Goal: Task Accomplishment & Management: Manage account settings

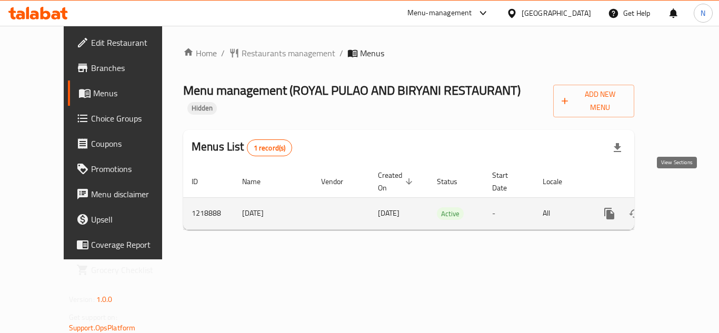
click at [679, 207] on icon "enhanced table" at bounding box center [685, 213] width 13 height 13
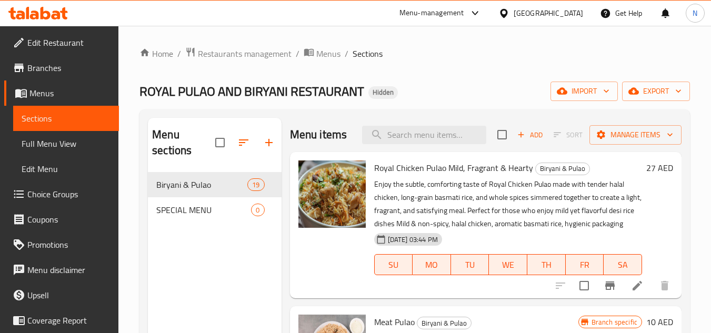
click at [35, 141] on span "Full Menu View" at bounding box center [66, 143] width 89 height 13
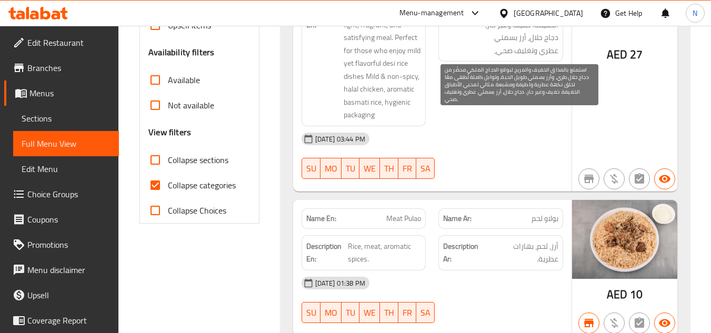
scroll to position [316, 0]
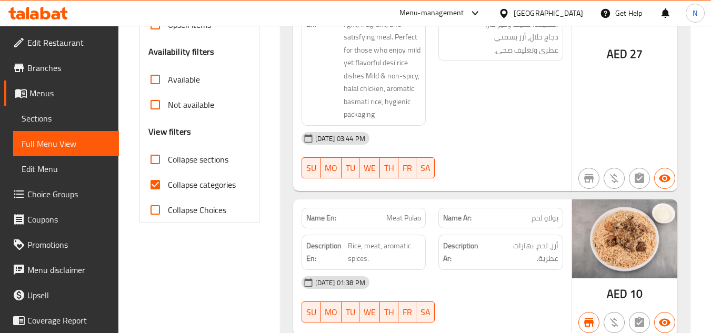
click at [52, 96] on span "Menus" at bounding box center [69, 93] width 81 height 13
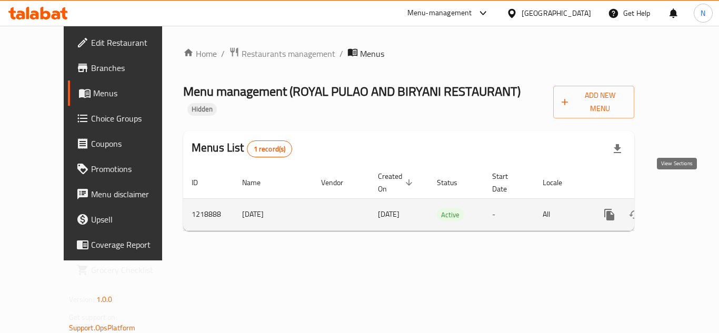
click at [679, 208] on icon "enhanced table" at bounding box center [685, 214] width 13 height 13
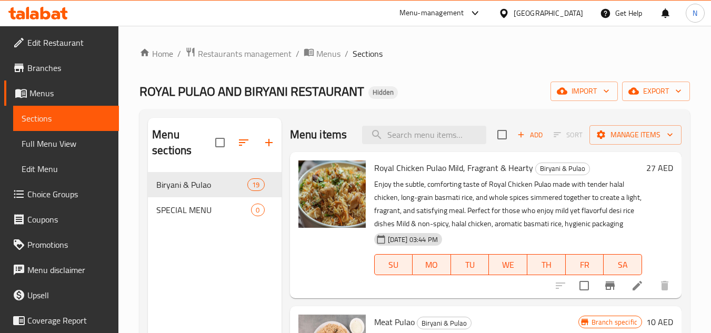
click at [38, 144] on span "Full Menu View" at bounding box center [66, 143] width 89 height 13
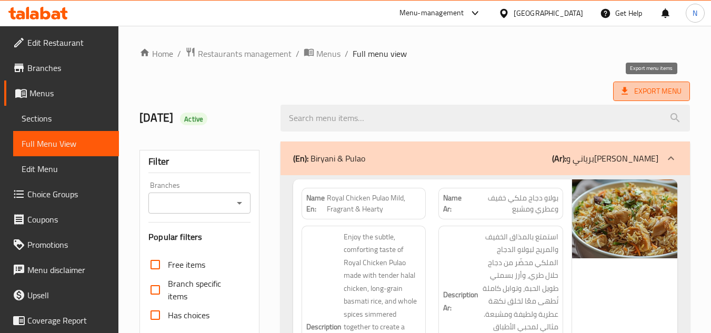
click at [643, 90] on span "Export Menu" at bounding box center [652, 91] width 60 height 13
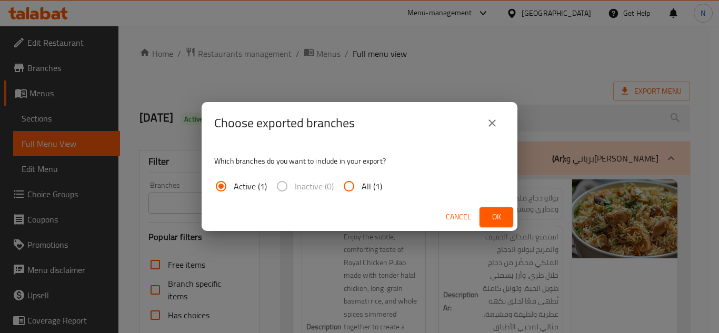
click at [357, 189] on input "All (1)" at bounding box center [348, 186] width 25 height 25
radio input "true"
click at [498, 211] on span "Ok" at bounding box center [496, 217] width 17 height 13
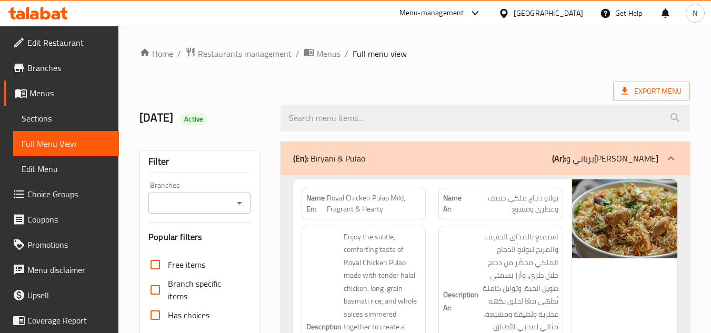
click at [498, 56] on ol "Home / Restaurants management / Menus / Full menu view" at bounding box center [414, 54] width 551 height 14
click at [43, 118] on span "Sections" at bounding box center [66, 118] width 89 height 13
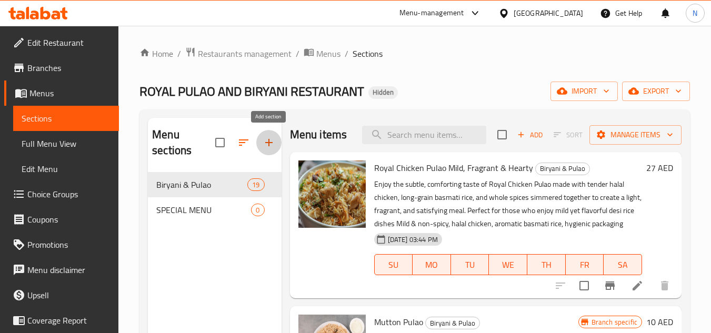
click at [272, 144] on icon "button" at bounding box center [269, 142] width 13 height 13
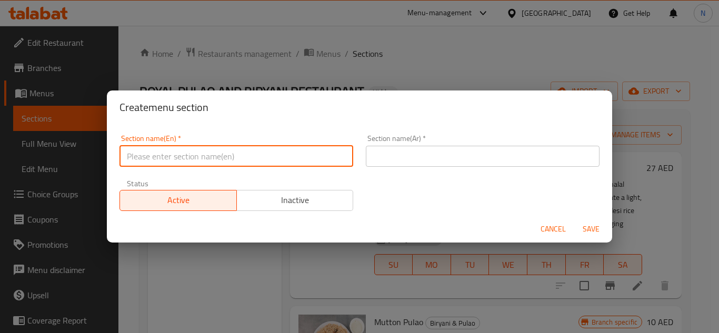
click at [215, 150] on input "text" at bounding box center [236, 156] width 234 height 21
paste input "Fresh Salads And Healthy Bowls"
type input "Fresh Salads And Healthy Bowls"
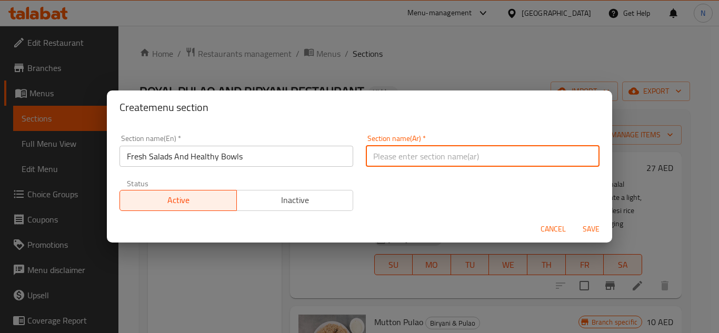
click at [443, 162] on input "text" at bounding box center [483, 156] width 234 height 21
paste input "سلطات طازجة وأطباق صحية"
type input "سلطات طازجة وأطباق صحية"
click at [594, 234] on span "Save" at bounding box center [591, 229] width 25 height 13
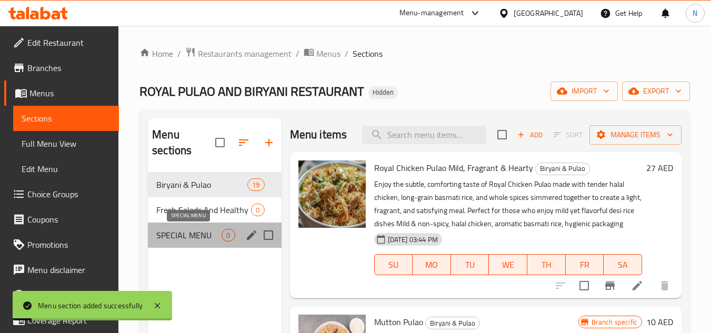
click at [187, 237] on span "SPECIAL MENU" at bounding box center [188, 235] width 65 height 13
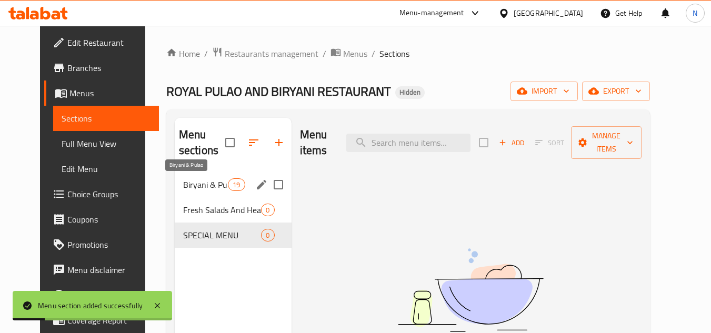
click at [190, 178] on span "Biryani & Pulao" at bounding box center [205, 184] width 45 height 13
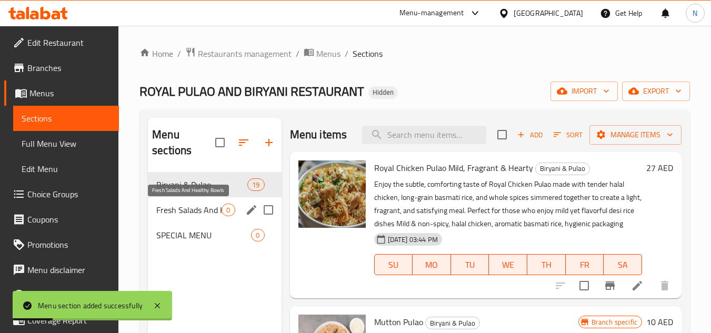
click at [191, 209] on span "Fresh Salads And Healthy Bowls" at bounding box center [188, 210] width 65 height 13
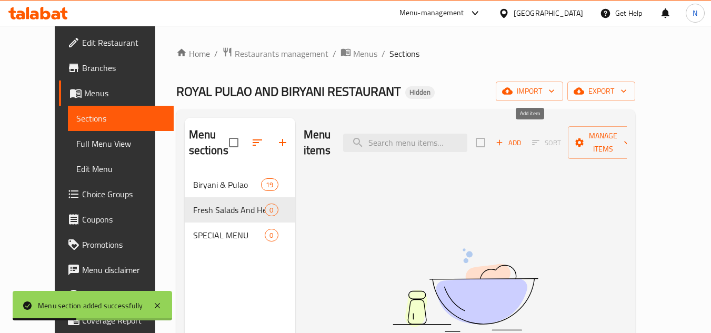
click at [523, 138] on span "Add" at bounding box center [508, 143] width 28 height 12
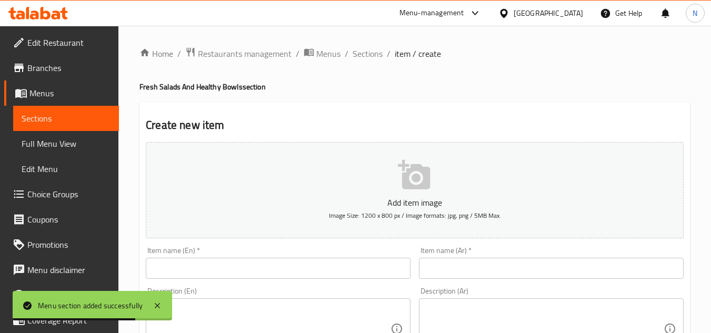
click at [241, 264] on input "text" at bounding box center [278, 268] width 265 height 21
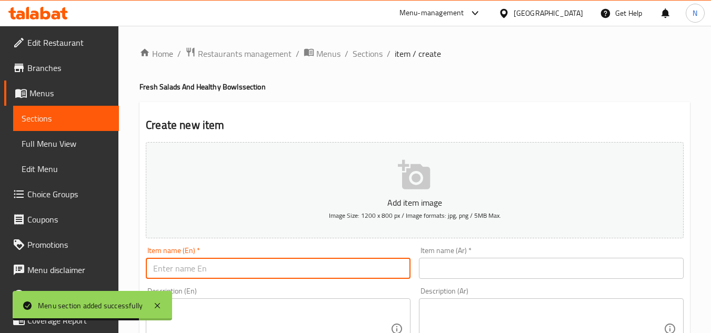
paste input "Fresh Salad – Seasonal Vegetable Mix"
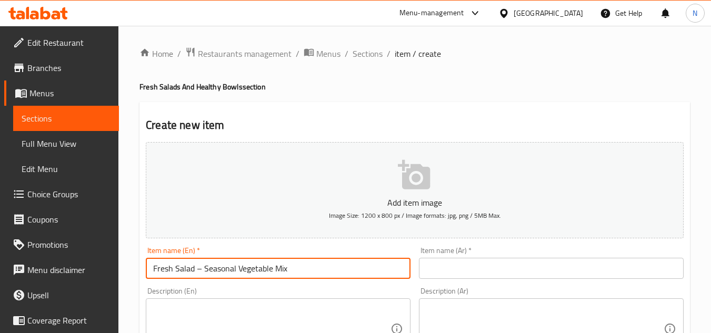
click at [197, 270] on input "Fresh Salad – Seasonal Vegetable Mix" at bounding box center [278, 268] width 265 height 21
type input "Fresh Salad Seasonal Vegetable Mix"
click at [481, 270] on input "text" at bounding box center [551, 268] width 265 height 21
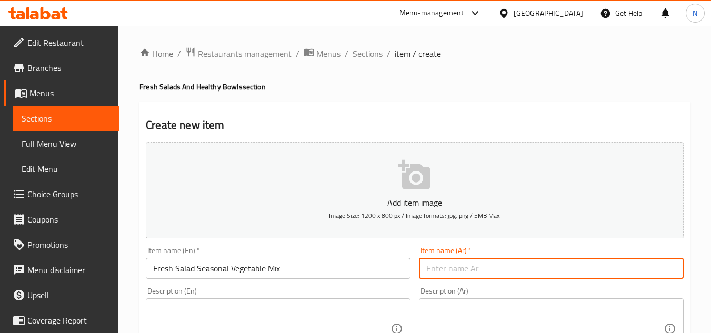
paste input "سلطة طازجة – مزيج الخضار الموسمية"
click at [510, 268] on input "سلطة طازجة – مزيج الخضار الموسمية" at bounding box center [551, 268] width 265 height 21
type input "سلطة طازجة مزيج الخضار الموسمية"
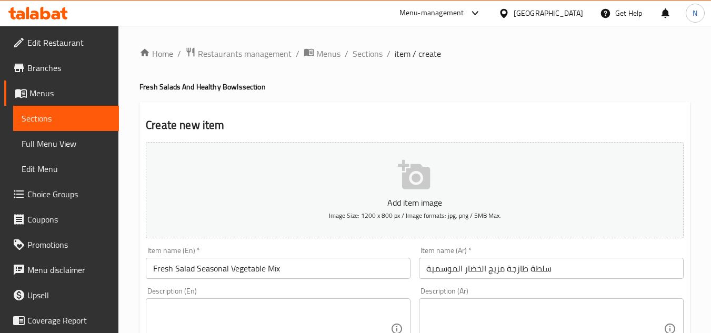
click at [256, 301] on div "Description (En)" at bounding box center [278, 328] width 265 height 61
paste textarea "Fresh Salad is a light, healthy mix of seasonal vegetables including lettuce, c…"
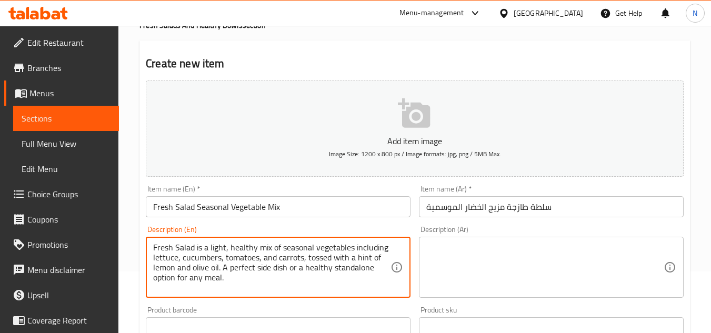
scroll to position [119, 0]
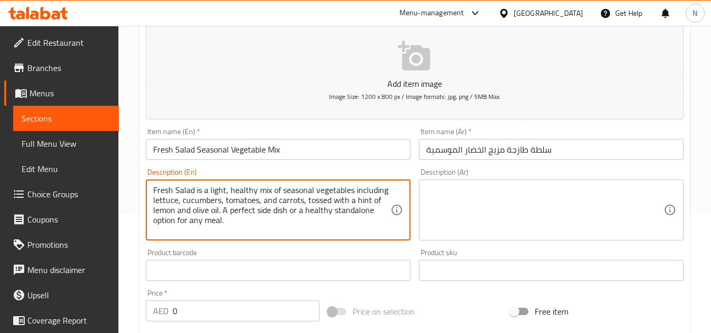
click at [219, 212] on textarea "Fresh Salad is a light, healthy mix of seasonal vegetables including lettuce, c…" at bounding box center [271, 210] width 237 height 50
click at [282, 211] on textarea "Fresh Salad is a light, healthy mix of seasonal vegetables including lettuce, c…" at bounding box center [271, 210] width 237 height 50
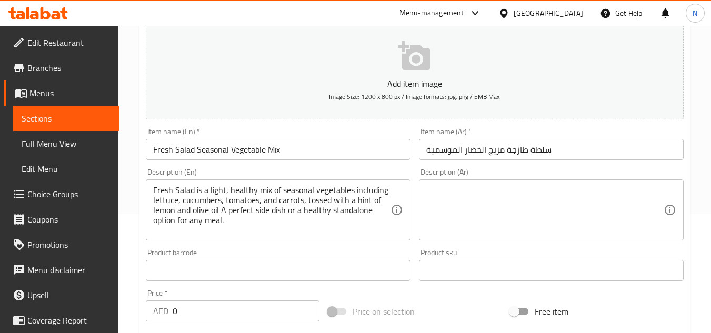
click at [331, 210] on textarea "Fresh Salad is a light, healthy mix of seasonal vegetables including lettuce, c…" at bounding box center [271, 210] width 237 height 50
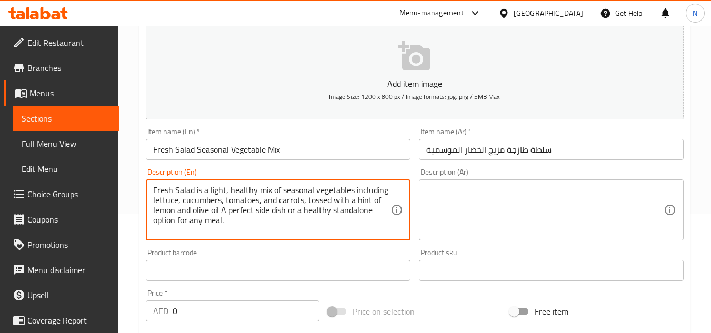
click at [331, 210] on textarea "Fresh Salad is a light, healthy mix of seasonal vegetables including lettuce, c…" at bounding box center [271, 210] width 237 height 50
paste textarea "salad is a light, healthy mix of seasonal vegetables including lettuce, cucumbe…"
type textarea "Fresh salad is a light, healthy mix of seasonal vegetables including lettuce, c…"
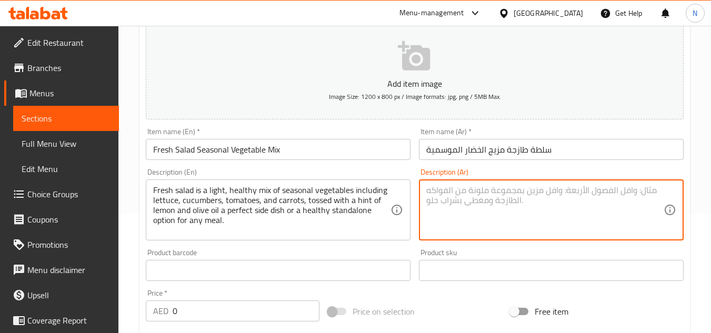
click at [531, 201] on textarea at bounding box center [544, 210] width 237 height 50
paste textarea "سلطة طازجة هي مزيج صحي وخفيف من الخضار الموسمية مثل الخس، الخيار، الطماطم، والج…"
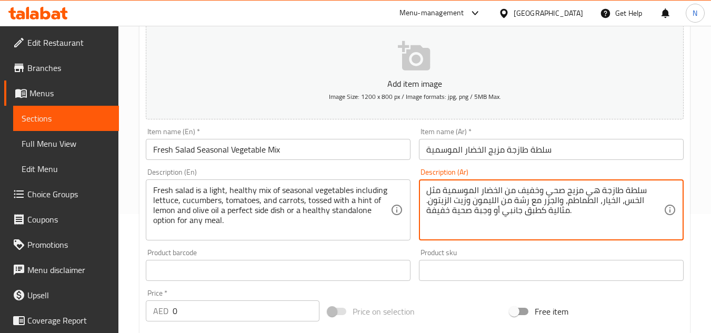
type textarea "سلطة طازجة هي مزيج صحي وخفيف من الخضار الموسمية مثل الخس، الخيار، الطماطم، والج…"
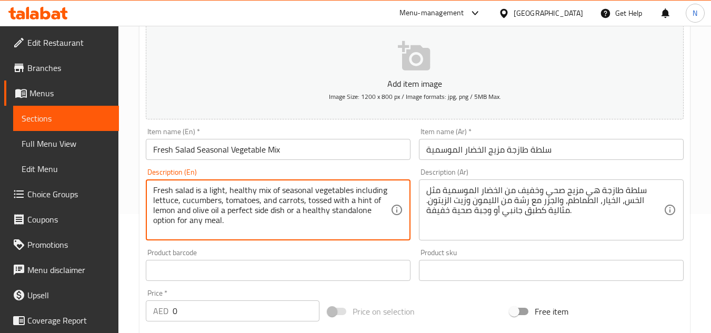
click at [221, 221] on textarea "Fresh salad is a light, healthy mix of seasonal vegetables including lettuce, c…" at bounding box center [271, 210] width 237 height 50
paste textarea "Crisp seasonal vegetables, lightly dressed with lemon and olive oil, healthy an…"
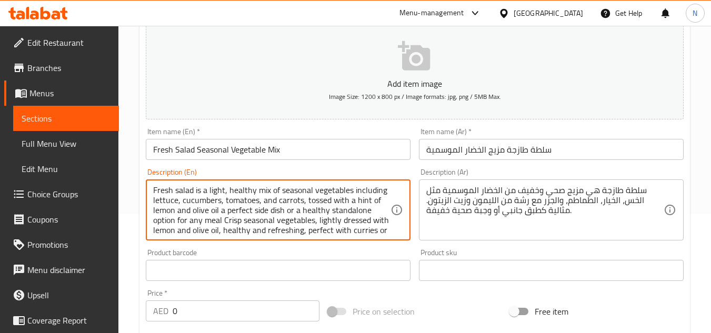
scroll to position [23, 0]
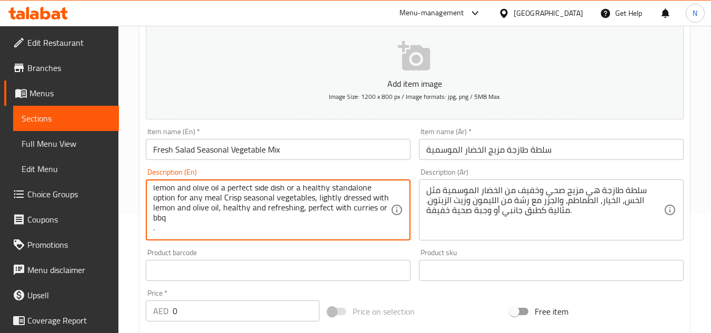
drag, startPoint x: 270, startPoint y: 204, endPoint x: 263, endPoint y: 196, distance: 9.7
click at [263, 196] on textarea "Fresh salad is a light, healthy mix of seasonal vegetables including lettuce, c…" at bounding box center [271, 210] width 237 height 50
click at [290, 190] on textarea "Fresh salad is a light, healthy mix of seasonal vegetables including lettuce, c…" at bounding box center [271, 210] width 237 height 50
click at [270, 198] on textarea "Fresh salad is a light, healthy mix of seasonal vegetables including lettuce, c…" at bounding box center [271, 210] width 237 height 50
click at [242, 223] on textarea "Fresh salad is a light, healthy mix of seasonal vegetables including lettuce, c…" at bounding box center [271, 210] width 237 height 50
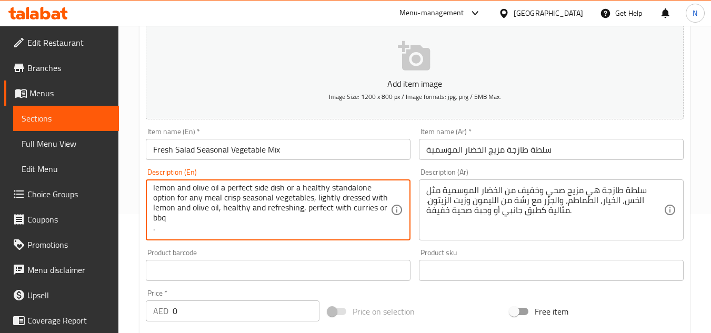
click at [236, 215] on textarea "Fresh salad is a light, healthy mix of seasonal vegetables including lettuce, c…" at bounding box center [271, 210] width 237 height 50
type textarea "Fresh salad is a light, healthy mix of seasonal vegetables including lettuce, c…"
drag, startPoint x: 265, startPoint y: 201, endPoint x: 233, endPoint y: 218, distance: 36.3
click at [233, 218] on textarea "Fresh salad is a light, healthy mix of seasonal vegetables including lettuce, c…" at bounding box center [271, 210] width 237 height 50
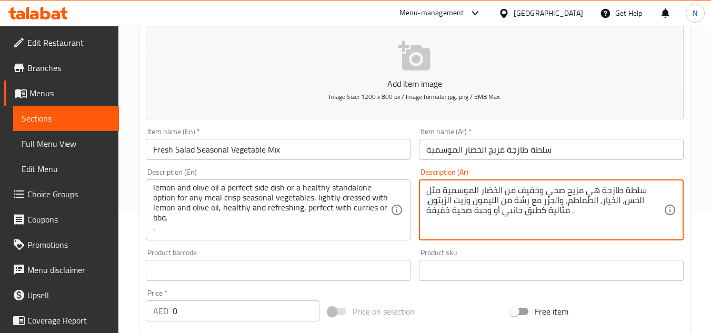
paste textarea "خضراوات موسمية مقرمشة، متبلة بشكل خفيف بالليمون وزيت الزيتون، صحية ومنعشة، مثال…"
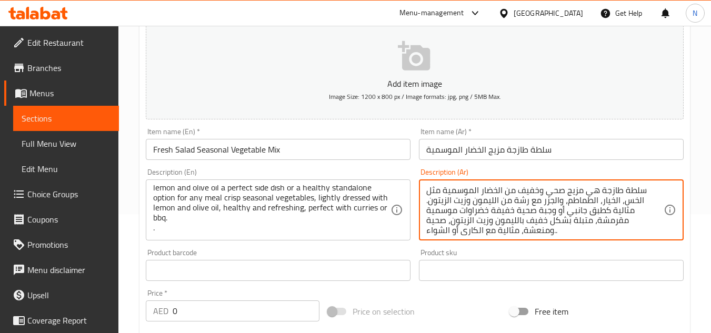
scroll to position [3, 0]
click at [516, 221] on textarea "سلطة طازجة هي مزيج صحي وخفيف من الخضار الموسمية مثل الخس، الخيار، الطماطم، والج…" at bounding box center [544, 210] width 237 height 50
click at [541, 228] on textarea "سلطة طازجة هي مزيج صحي وخفيف من الخضار الموسمية مثل الخس، الخيار، الطماطم، والج…" at bounding box center [544, 210] width 237 height 50
click at [581, 215] on textarea "سلطة طازجة هي مزيج صحي وخفيف من الخضار الموسمية مثل الخس، الخيار، الطماطم، والج…" at bounding box center [544, 210] width 237 height 50
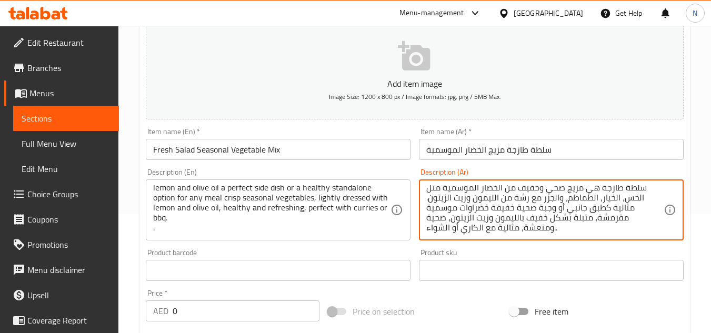
paste textarea "تتبي"
type textarea "سلطة طازجة هي مزيج صحي وخفيف من الخضار الموسمية مثل الخس، الخيار، الطماطم، والج…"
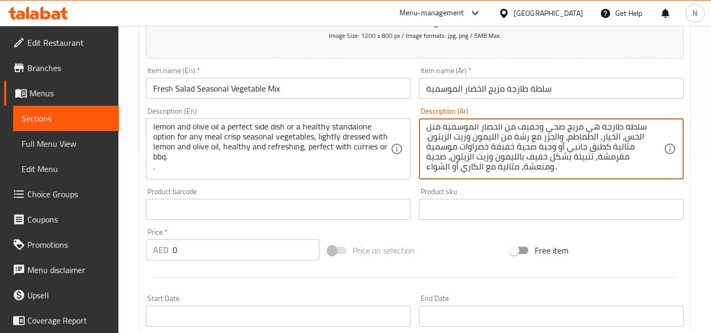
scroll to position [277, 0]
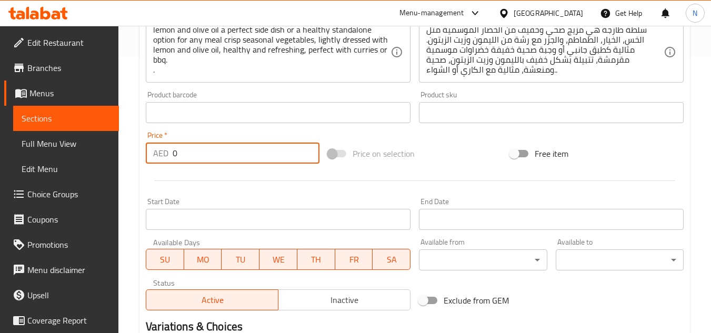
drag, startPoint x: 190, startPoint y: 156, endPoint x: 168, endPoint y: 164, distance: 23.2
click at [168, 164] on div "Price   * AED 0 Price *" at bounding box center [233, 147] width 182 height 41
paste input "13"
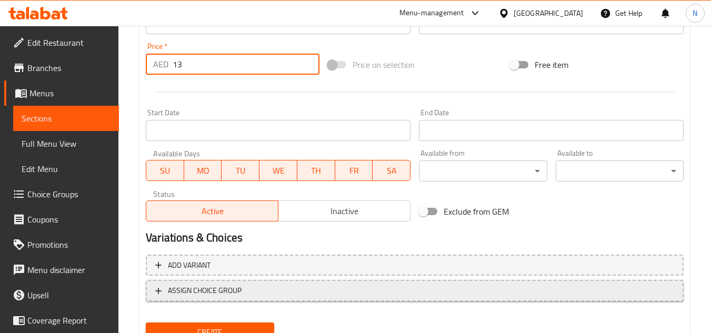
scroll to position [411, 0]
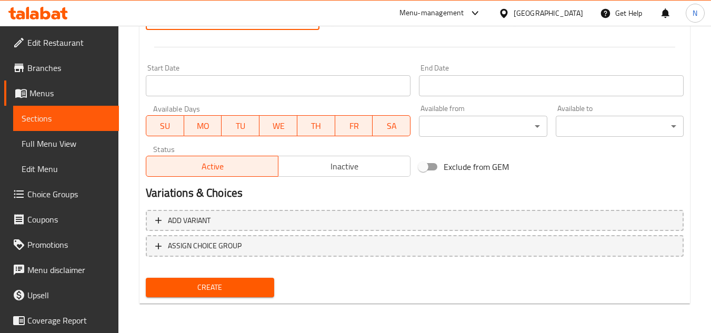
type input "13"
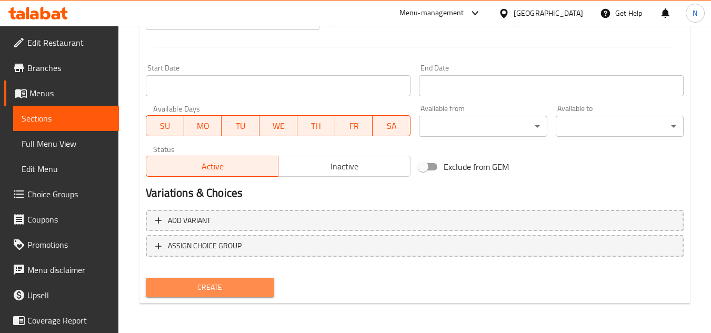
drag, startPoint x: 225, startPoint y: 287, endPoint x: 153, endPoint y: 104, distance: 196.9
click at [225, 288] on span "Create" at bounding box center [209, 287] width 111 height 13
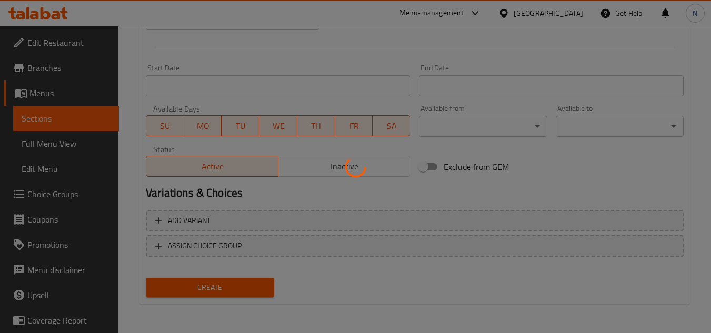
type input "0"
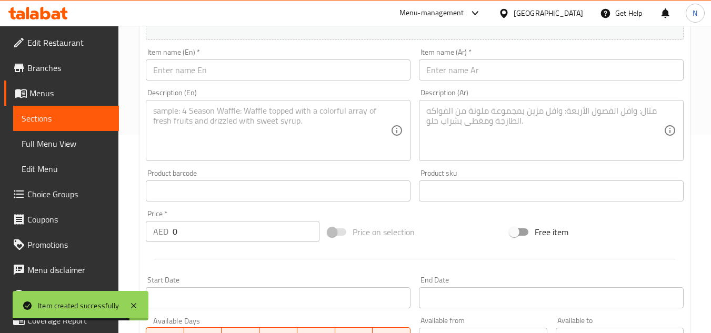
scroll to position [147, 0]
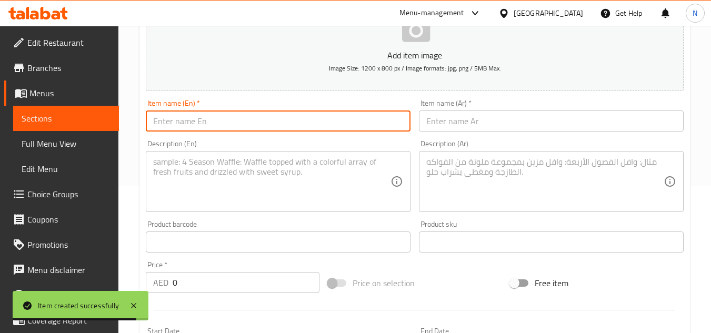
click at [201, 115] on input "text" at bounding box center [278, 121] width 265 height 21
paste input "Kachumber Salad – Chopped Vegetable Salad"
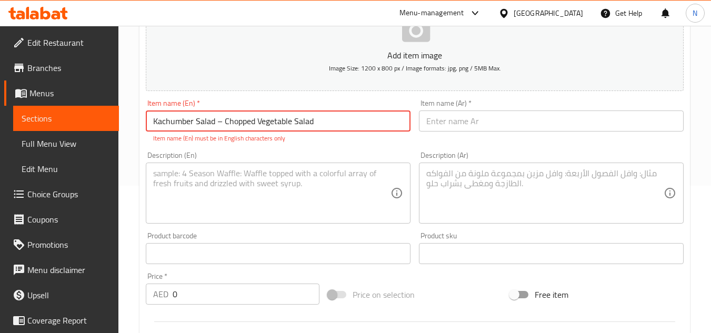
click at [218, 120] on input "Kachumber Salad – Chopped Vegetable Salad" at bounding box center [278, 121] width 265 height 21
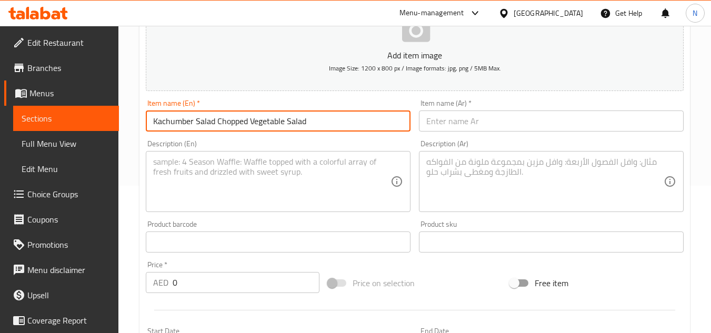
type input "Kachumber Salad Chopped Vegetable Salad"
click at [460, 129] on input "text" at bounding box center [551, 121] width 265 height 21
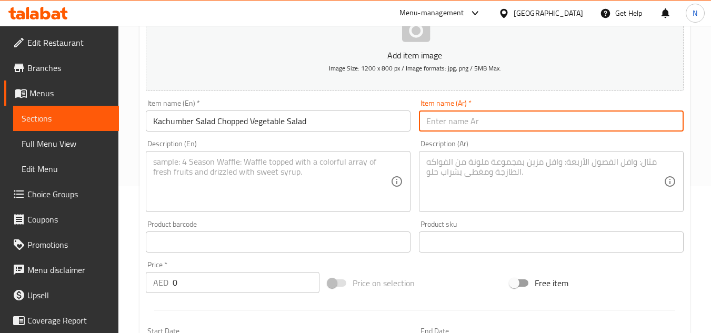
paste input "سلطة كتشومبر – سلطة الخضار المفرومة"
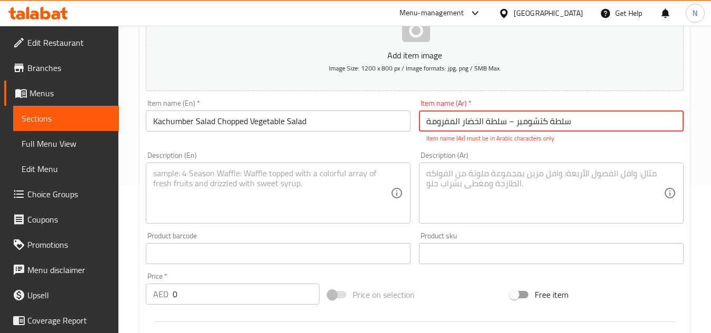
drag, startPoint x: 506, startPoint y: 125, endPoint x: 514, endPoint y: 124, distance: 7.4
click at [514, 124] on input "سلطة كتشومبر – سلطة الخضار المفرومة" at bounding box center [551, 121] width 265 height 21
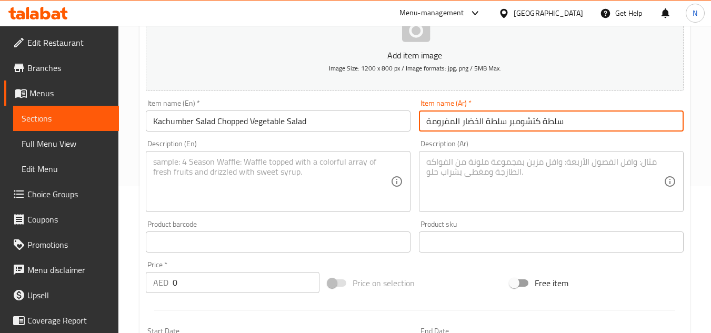
click at [510, 122] on input "سلطة كتشومبر سلطة الخضار المفرومة" at bounding box center [551, 121] width 265 height 21
click at [499, 124] on input "سلطة كتشومبر سلطة الخضار المفرومة" at bounding box center [551, 121] width 265 height 21
click at [200, 118] on input "Kachumber Salad Chopped Vegetable Salad" at bounding box center [278, 121] width 265 height 21
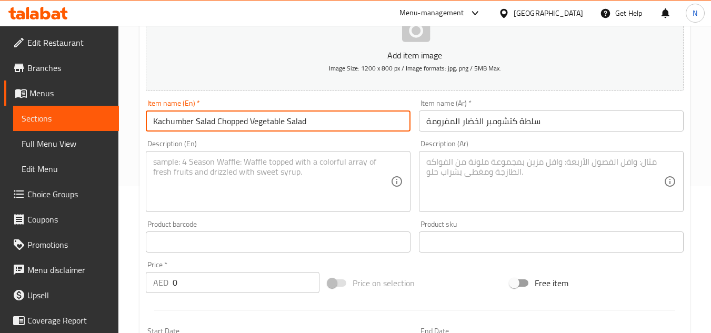
click at [200, 118] on input "Kachumber Salad Chopped Vegetable Salad" at bounding box center [278, 121] width 265 height 21
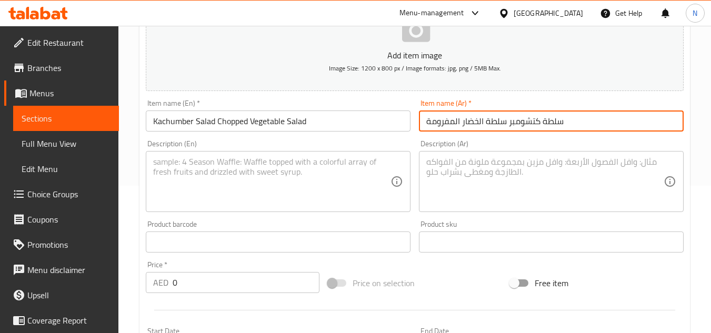
click at [552, 121] on input "سلطة كتشومبر سلطة الخضار المفرومة" at bounding box center [551, 121] width 265 height 21
type input "كتشومبر سلطة الخضار المفرومة"
click at [302, 121] on input "Kachumber Salad Chopped Vegetable Salad" at bounding box center [278, 121] width 265 height 21
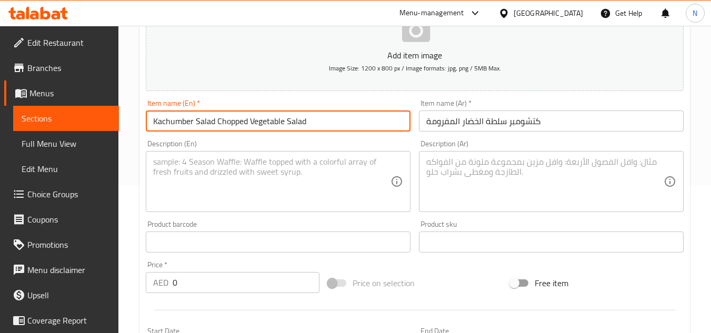
click at [302, 121] on input "Kachumber Salad Chopped Vegetable Salad" at bounding box center [278, 121] width 265 height 21
type input "Kachumber Salad Chopped Vegetable"
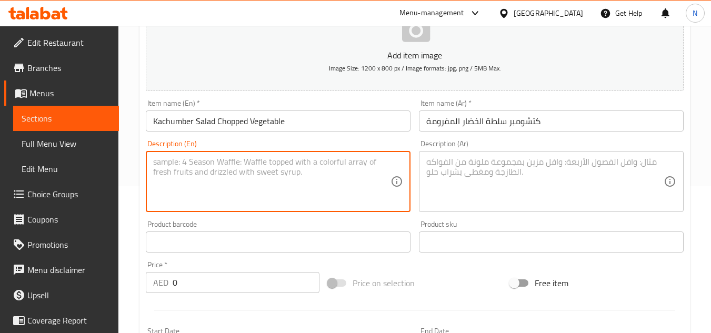
click at [246, 173] on textarea at bounding box center [271, 182] width 237 height 50
paste textarea "Kachumber Salad is a simple, refreshing side made with finely chopped cucumbers…"
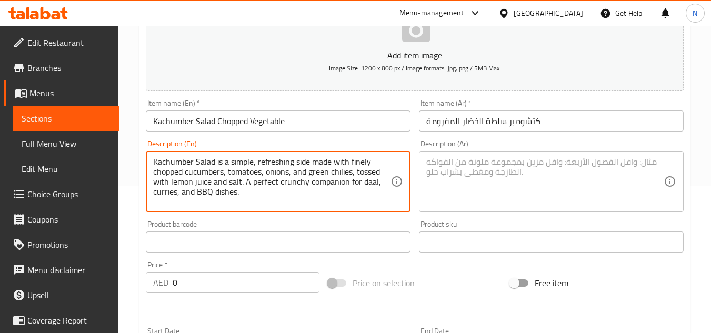
click at [241, 175] on textarea "Kachumber Salad is a simple, refreshing side made with finely chopped cucumbers…" at bounding box center [271, 182] width 237 height 50
click at [241, 177] on textarea "Kachumber Salad is a simple, refreshing side made with finely chopped cucumbers…" at bounding box center [271, 182] width 237 height 50
click at [295, 175] on textarea "Kachumber Salad is a simple, refreshing side made with finely chopped cucumbers…" at bounding box center [271, 182] width 237 height 50
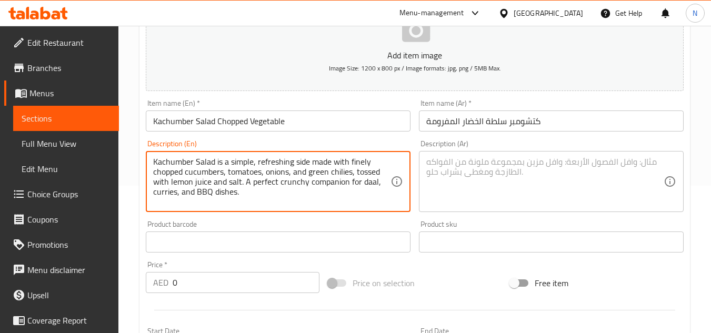
click at [295, 175] on textarea "Kachumber Salad is a simple, refreshing side made with finely chopped cucumbers…" at bounding box center [271, 182] width 237 height 50
paste textarea "salad is a simple, refreshing side made with finely chopped cucumbers, tomatoes…"
drag, startPoint x: 241, startPoint y: 185, endPoint x: 250, endPoint y: 182, distance: 9.7
click at [250, 182] on textarea "Kachumber salad is a simple, refreshing side made with finely chopped cucumbers…" at bounding box center [271, 182] width 237 height 50
click at [234, 195] on textarea "Kachumber salad is a simple, refreshing side made with finely chopped cucumbers…" at bounding box center [271, 182] width 237 height 50
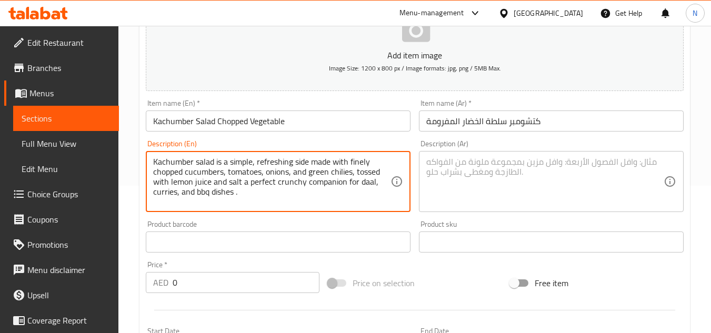
paste textarea "Freshly chopped vegetables, tossed with lemon juice, lightly spiced with green …"
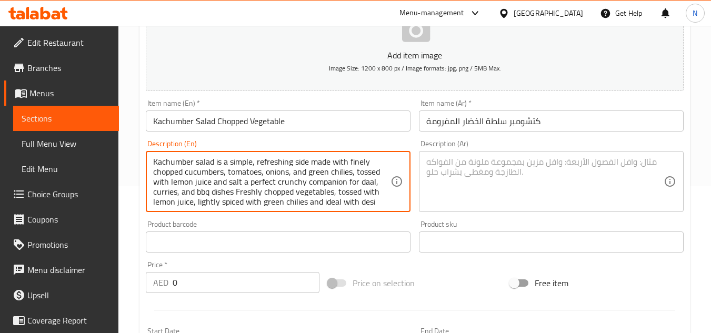
scroll to position [23, 0]
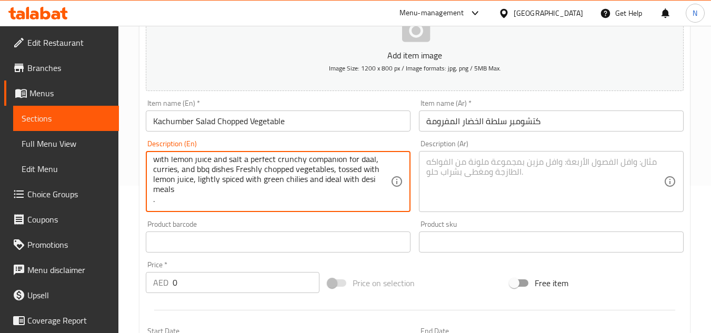
click at [252, 192] on textarea "Kachumber salad is a simple, refreshing side made with finely chopped cucumbers…" at bounding box center [271, 182] width 237 height 50
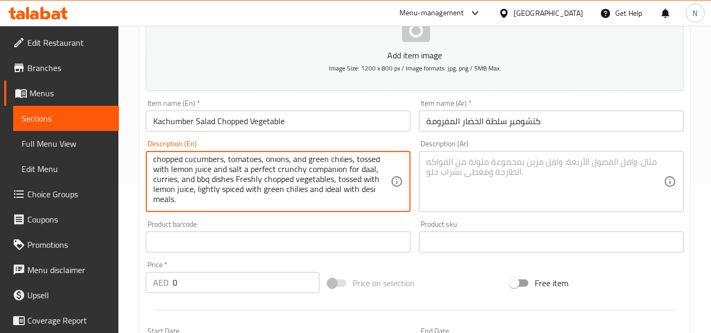
scroll to position [13, 0]
type textarea "Kachumber salad is a simple, refreshing side made with finely chopped cucumbers…"
click at [490, 161] on textarea at bounding box center [544, 182] width 237 height 50
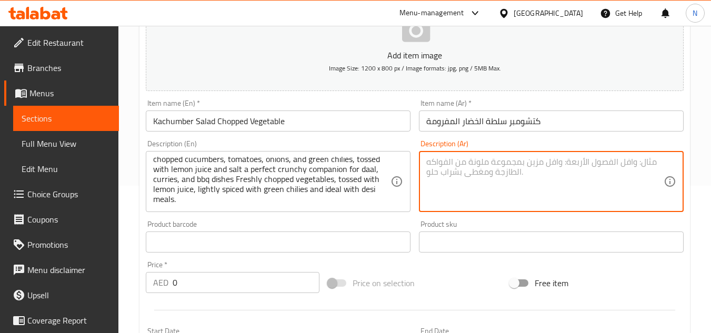
paste textarea "سلطة كتشومبر هي سلطة جانبية منعشة تُحضَّر من الخيار، الطماطم، البصل، والفلفل ال…"
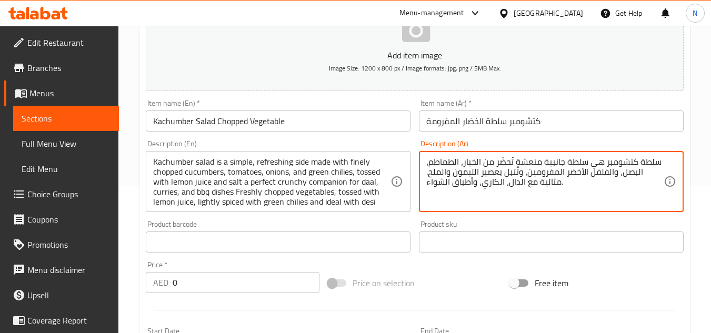
scroll to position [20, 0]
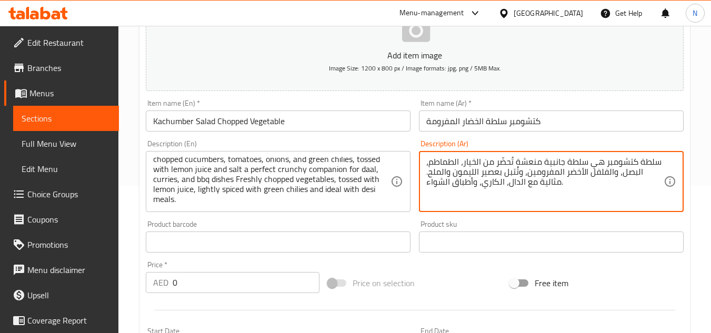
click at [560, 183] on textarea "سلطة كتشومبر هي سلطة جانبية منعشة تُحضَّر من الخيار، الطماطم، البصل، والفلفل ال…" at bounding box center [544, 182] width 237 height 50
click at [558, 184] on textarea "سلطة كتشومبر هي سلطة جانبية منعشة تُحضَّر من الخيار، الطماطم، البصل، والفلفل ال…" at bounding box center [544, 182] width 237 height 50
paste textarea "خضار طازجة مفرومة، تتبيلة بعصير الليمون، بهارات خفيفة بالفلفل الأخضر ومثالية مع…"
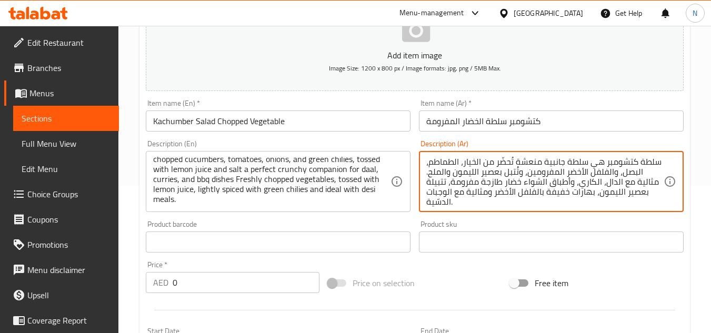
scroll to position [3, 0]
click at [447, 205] on textarea "سلطة كتشومبر هي سلطة جانبية منعشة تُحضَّر من الخيار، الطماطم، البصل، والفلفل ال…" at bounding box center [544, 182] width 237 height 50
drag, startPoint x: 451, startPoint y: 203, endPoint x: 421, endPoint y: 202, distance: 30.0
click at [421, 202] on div "سلطة كتشومبر هي سلطة جانبية منعشة تُحضَّر من الخيار، الطماطم، البصل، والفلفل ال…" at bounding box center [551, 181] width 265 height 61
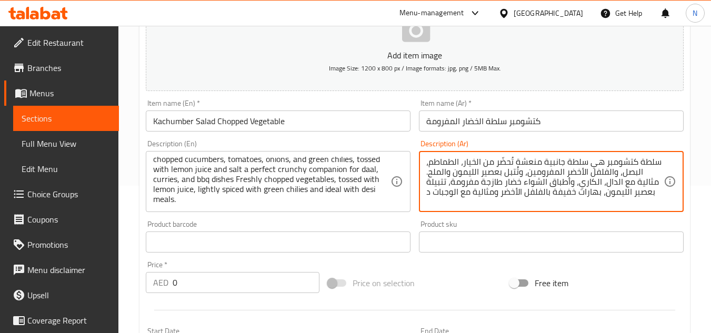
scroll to position [3, 0]
click at [635, 192] on textarea "سلطة كتشومبر هي سلطة جانبية منعشة تُحضَّر من الخيار، الطماطم، البصل، والفلفل ال…" at bounding box center [544, 182] width 237 height 50
click at [437, 187] on textarea "سلطة كتشومبر هي سلطة جانبية منعشة تُحضَّر من الخيار، الطماطم، البصل، والفلفل ال…" at bounding box center [544, 182] width 237 height 50
type textarea "سلطة كتشومبر هي سلطة جانبية منعشة تُحضَّر من الخيار، الطماطم، البصل، والفلفل ال…"
click at [481, 202] on textarea "سلطة كتشومبر هي سلطة جانبية منعشة تُحضَّر من الخيار، الطماطم، البصل، والفلفل ال…" at bounding box center [544, 182] width 237 height 50
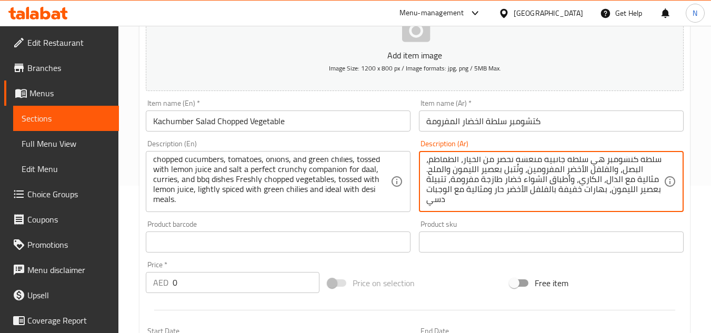
click at [510, 202] on textarea "سلطة كتشومبر هي سلطة جانبية منعشة تُحضَّر من الخيار، الطماطم، البصل، والفلفل ال…" at bounding box center [544, 182] width 237 height 50
click at [533, 203] on textarea "سلطة كتشومبر هي سلطة جانبية منعشة تُحضَّر من الخيار، الطماطم، البصل، والفلفل ال…" at bounding box center [544, 182] width 237 height 50
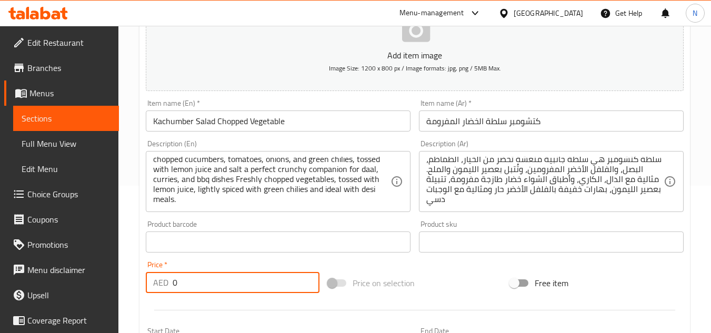
drag, startPoint x: 176, startPoint y: 283, endPoint x: 166, endPoint y: 286, distance: 9.8
click at [166, 286] on div "AED 0 Price *" at bounding box center [233, 282] width 174 height 21
paste input "13"
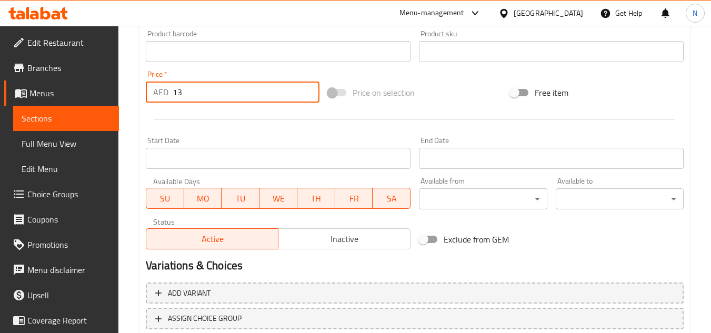
scroll to position [358, 0]
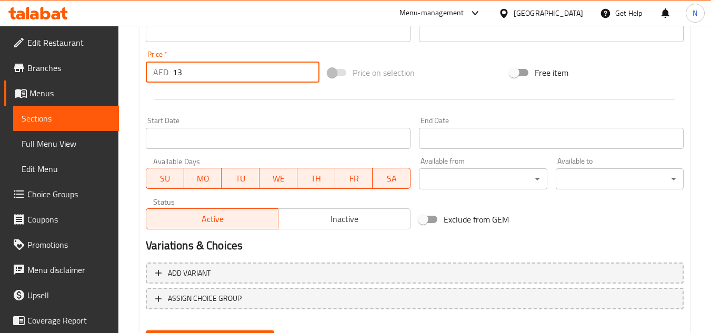
type input "13"
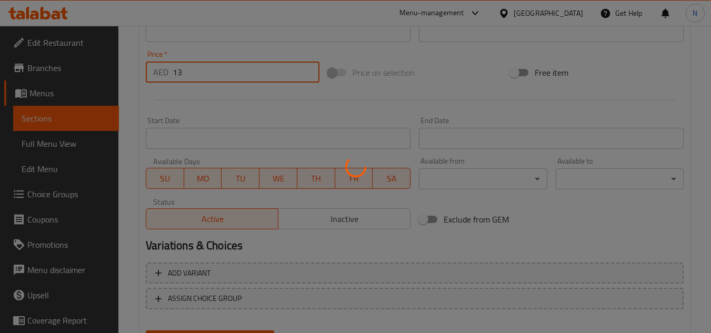
type input "0"
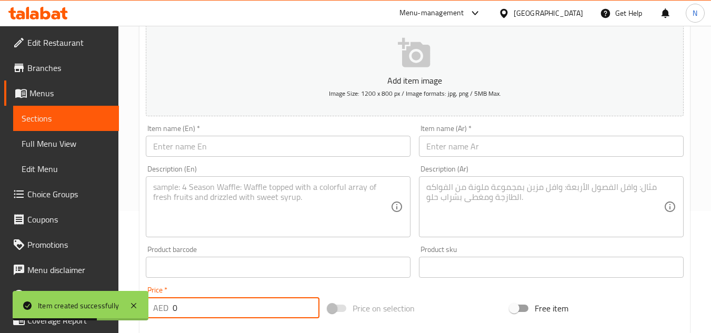
scroll to position [95, 0]
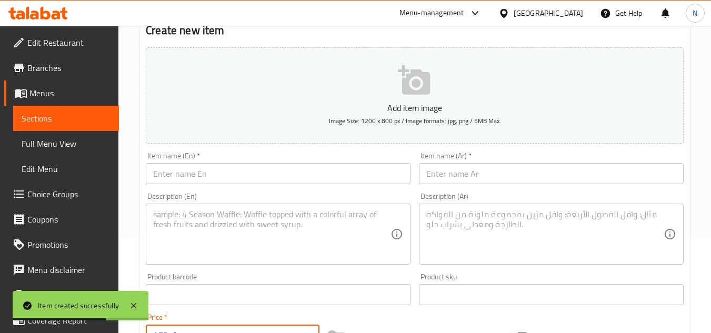
click at [191, 176] on input "text" at bounding box center [278, 173] width 265 height 21
paste input "[PERSON_NAME] – Yogurt with Roasted Cumin"
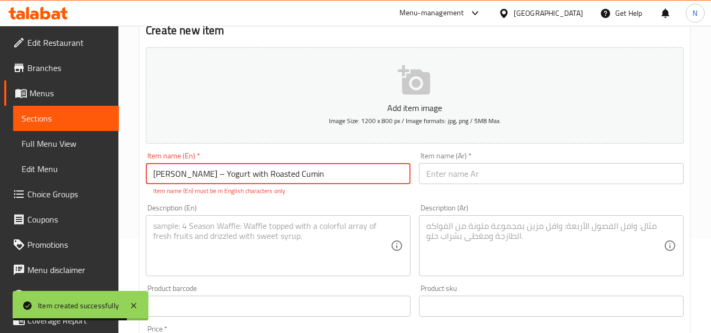
click at [197, 175] on input "[PERSON_NAME] – Yogurt with Roasted Cumin" at bounding box center [278, 173] width 265 height 21
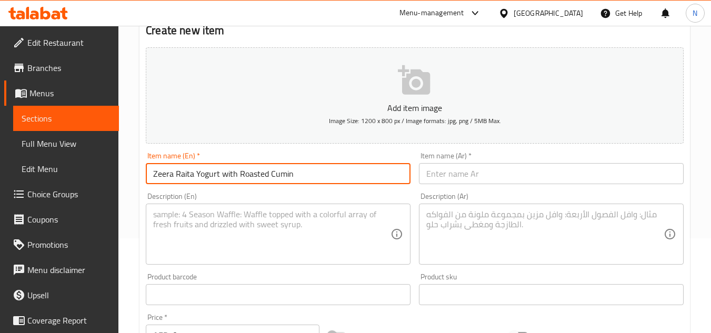
type input "Zeera Raita Yogurt with Roasted Cumin"
click at [462, 178] on input "text" at bounding box center [551, 173] width 265 height 21
paste input "رايتا بالكمون – زبادي بالكمون المحمص"
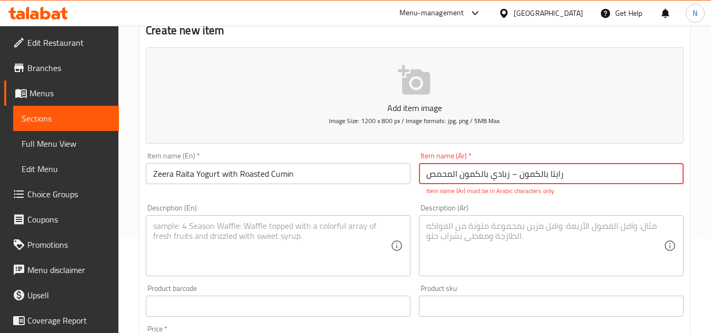
drag, startPoint x: 517, startPoint y: 175, endPoint x: 512, endPoint y: 176, distance: 5.8
click at [512, 176] on input "رايتا بالكمون – زبادي بالكمون المحمص" at bounding box center [551, 173] width 265 height 21
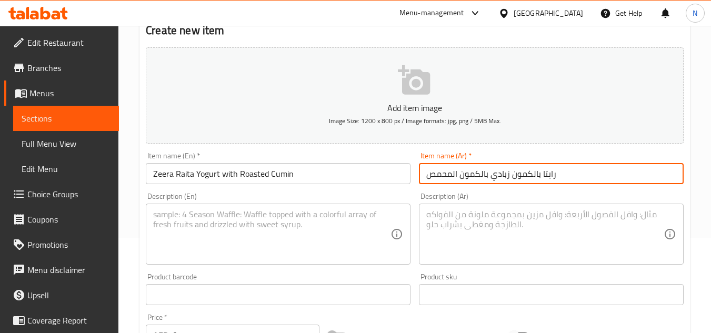
type input "رايتا بالكمون زبادي بالكمون المحمص"
click at [220, 216] on textarea at bounding box center [271, 235] width 237 height 50
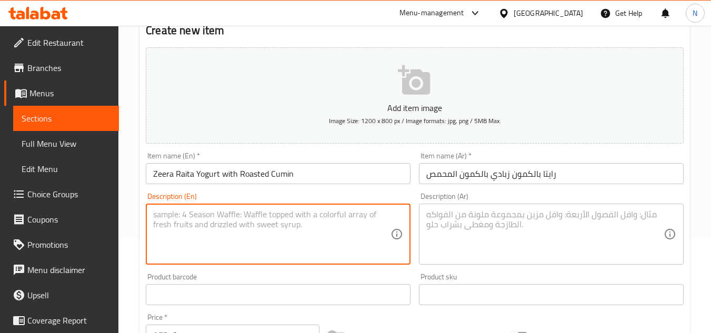
paste textarea "Zeera Raita is a refreshing yogurt-based dip flavored with roasted cumin powder…"
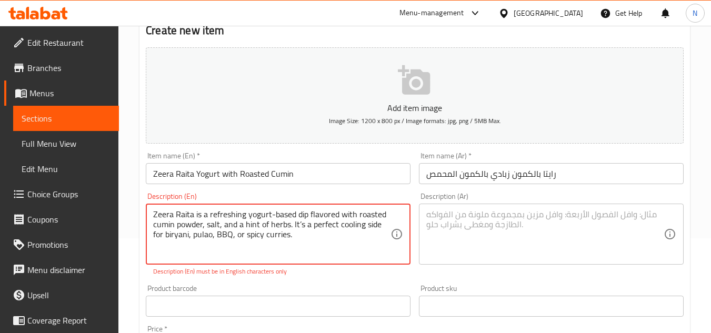
click at [271, 216] on textarea "Zeera Raita is a refreshing yogurt-based dip flavored with roasted cumin powder…" at bounding box center [271, 235] width 237 height 50
click at [225, 246] on textarea "Zeera Raita is a refreshing yogurt based dip flavored with roasted cumin powder…" at bounding box center [271, 235] width 237 height 50
click at [545, 220] on textarea at bounding box center [544, 235] width 237 height 50
click at [227, 233] on textarea "Zeera Raita is a refreshing yogurt based dip flavored with roasted cumin powder…" at bounding box center [271, 235] width 237 height 50
click at [290, 227] on textarea "Zeera Raita is a refreshing yogurt based dip flavored with roasted cumin powder…" at bounding box center [271, 235] width 237 height 50
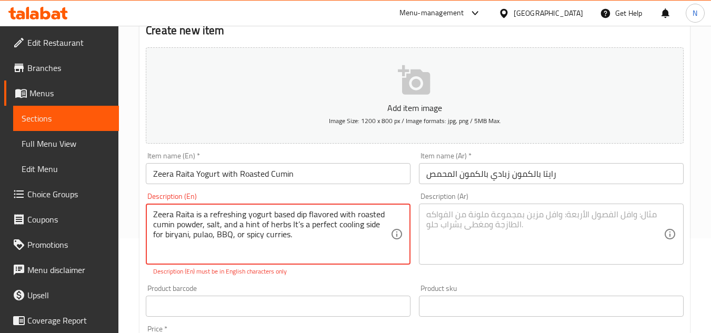
click at [295, 228] on textarea "Zeera Raita is a refreshing yogurt based dip flavored with roasted cumin powder…" at bounding box center [271, 235] width 237 height 50
click at [278, 237] on textarea "Zeera Raita is a refreshing yogurt based dip flavored with roasted cumin powder…" at bounding box center [271, 235] width 237 height 50
click at [275, 237] on textarea "Zeera Raita is a refreshing yogurt based dip flavored with roasted cumin powder…" at bounding box center [271, 235] width 237 height 50
paste textarea "Fresh yogurt base, flavored with roasted cumin, cooling and light and perfect w…"
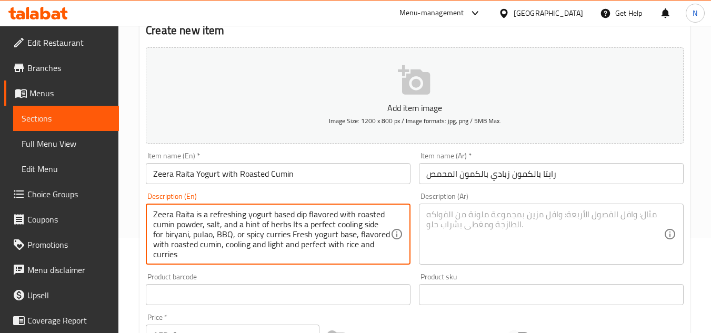
scroll to position [13, 0]
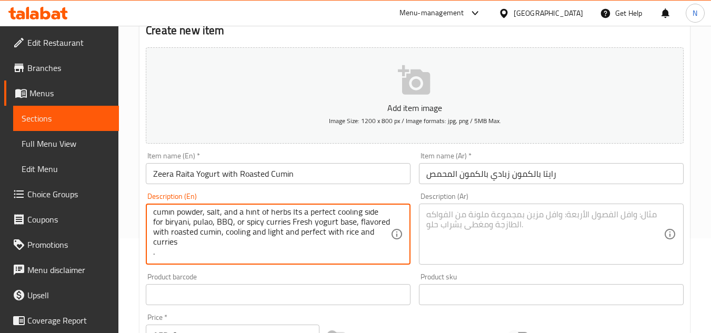
click at [224, 241] on textarea "Zeera Raita is a refreshing yogurt based dip flavored with roasted cumin powder…" at bounding box center [271, 235] width 237 height 50
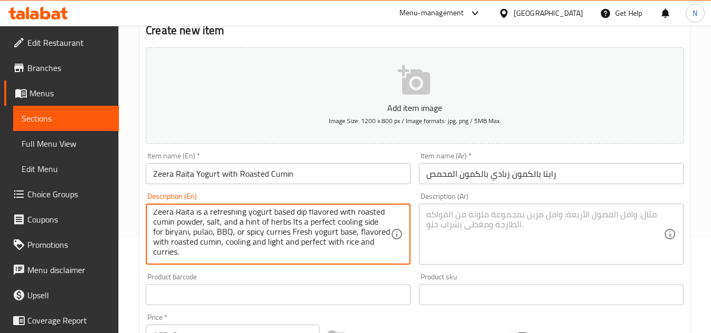
scroll to position [3, 0]
click at [222, 222] on textarea "Zeera Raita is a refreshing yogurt based dip flavored with roasted cumin powder…" at bounding box center [271, 235] width 237 height 50
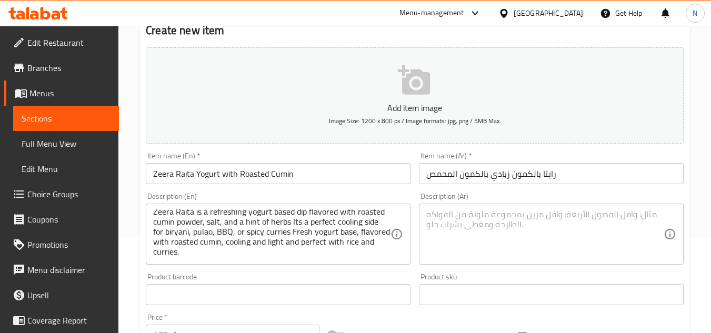
click at [302, 224] on textarea "Zeera Raita is a refreshing yogurt based dip flavored with roasted cumin powder…" at bounding box center [271, 235] width 237 height 50
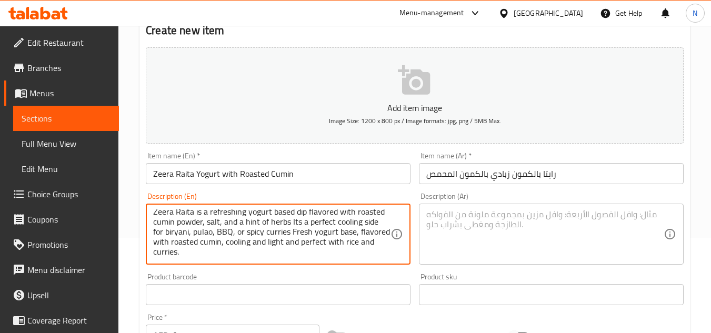
click at [302, 224] on textarea "Zeera Raita is a refreshing yogurt based dip flavored with roasted cumin powder…" at bounding box center [271, 235] width 237 height 50
paste textarea "raita is a refreshing yogurt based dip flavored with roasted cumin powder, salt…"
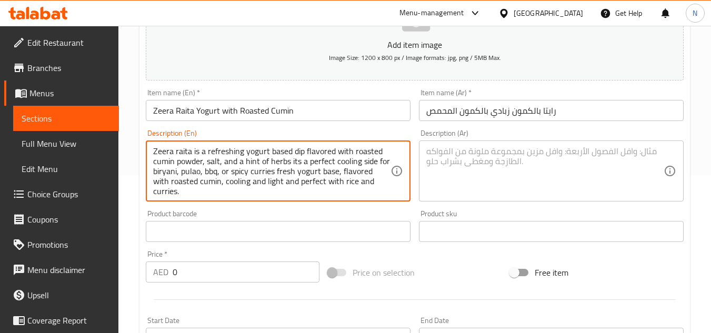
scroll to position [105, 0]
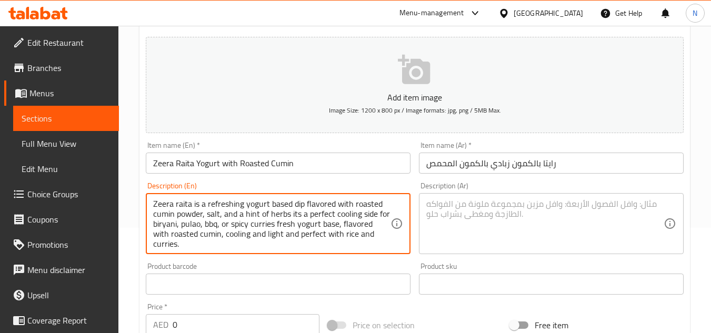
click at [244, 231] on textarea "Zeera raita is a refreshing yogurt based dip flavored with roasted cumin powder…" at bounding box center [271, 224] width 237 height 50
type textarea "Zeera raita is a refreshing yogurt based dip flavored with roasted cumin powder…"
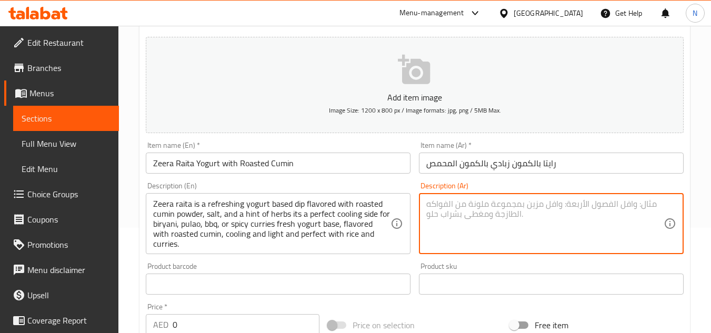
click at [482, 212] on textarea at bounding box center [544, 224] width 237 height 50
paste textarea "رايتا زيرا هي عبارة عن صلصة زبادي منعشة بنكهة الكمون المحمص والملح وقليل من الأ…"
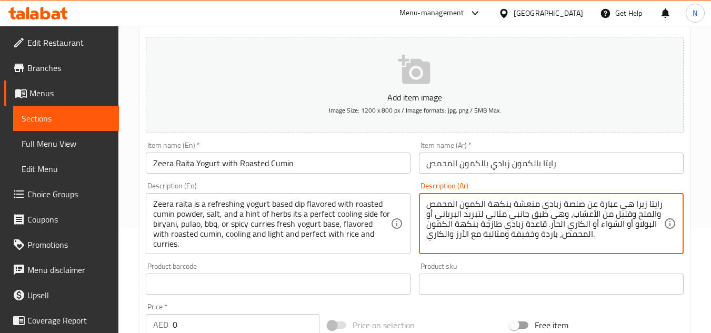
drag, startPoint x: 503, startPoint y: 234, endPoint x: 427, endPoint y: 242, distance: 76.2
click at [427, 242] on textarea "رايتا زيرا هي عبارة عن صلصة زبادي منعشة بنكهة الكمون المحمص والملح وقليل من الأ…" at bounding box center [544, 224] width 237 height 50
paste textarea
drag, startPoint x: 555, startPoint y: 239, endPoint x: 510, endPoint y: 237, distance: 44.8
click at [510, 237] on textarea "رايتا زيرا هي عبارة عن صلصة زبادي منعشة بنكهة الكمون المحمص والملح وقليل من الأ…" at bounding box center [544, 224] width 237 height 50
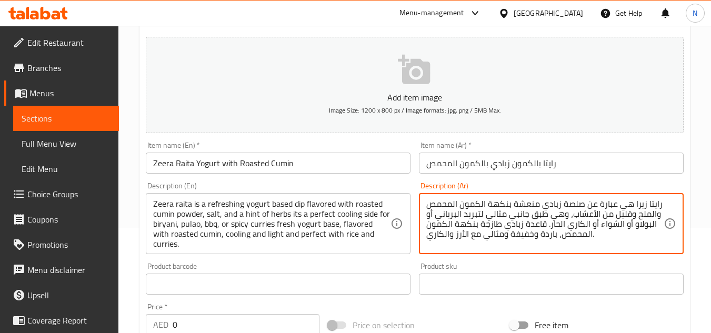
paste textarea "فيف ومنعش"
click at [470, 222] on textarea "رايتا زيرا هي عبارة عن صلصة زبادي منعشة بنكهة الكمون المحمص والملح وقليل من الأ…" at bounding box center [544, 224] width 237 height 50
drag, startPoint x: 470, startPoint y: 222, endPoint x: 574, endPoint y: 242, distance: 106.1
click at [574, 242] on textarea "رايتا زيرا هي عبارة عن صلصة زبادي منعشة بنكهة الكمون المحمص والملح وقليل من الأ…" at bounding box center [544, 224] width 237 height 50
paste textarea "منكه ب"
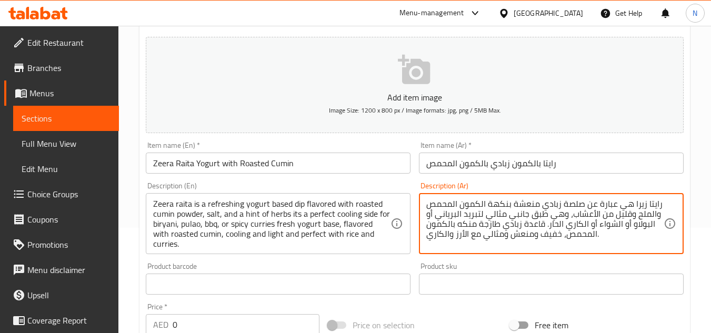
click at [480, 226] on textarea "رايتا زيرا هي عبارة عن صلصة زبادي منعشة بنكهة الكمون المحمص والملح وقليل من الأ…" at bounding box center [544, 224] width 237 height 50
click at [526, 224] on textarea "رايتا زيرا هي عبارة عن صلصة زبادي منعشة بنكهة الكمون المحمص والملح وقليل من الأ…" at bounding box center [544, 224] width 237 height 50
type textarea "رايتا زيرا هي عبارة عن صلصة زبادي منعشة بنكهة الكمون المحمص والملح وقليل من الأ…"
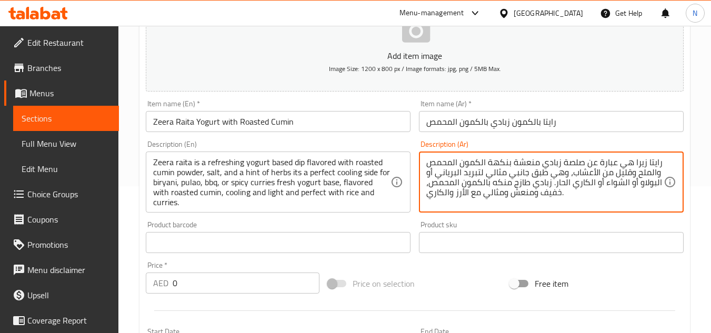
scroll to position [263, 0]
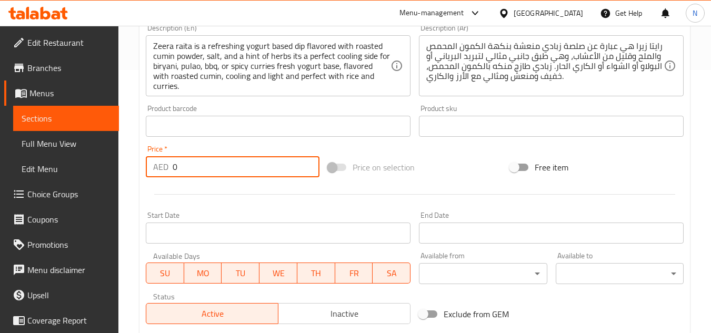
drag, startPoint x: 188, startPoint y: 165, endPoint x: 152, endPoint y: 177, distance: 38.3
click at [152, 177] on div "AED 0 Price *" at bounding box center [233, 166] width 174 height 21
paste input "11"
type input "11"
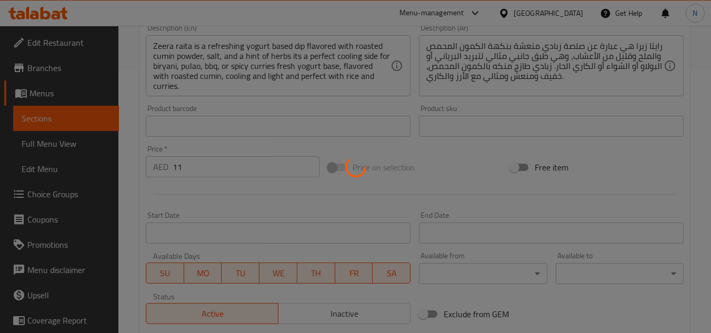
type input "0"
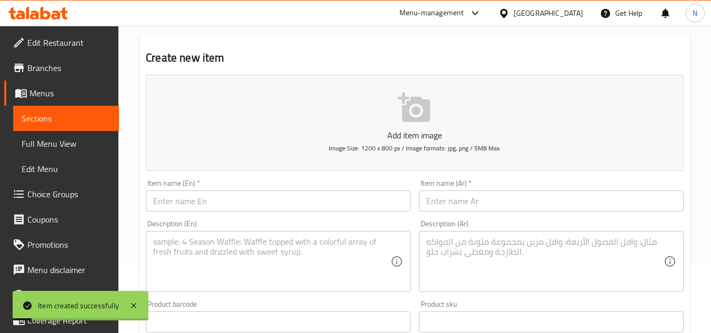
scroll to position [0, 0]
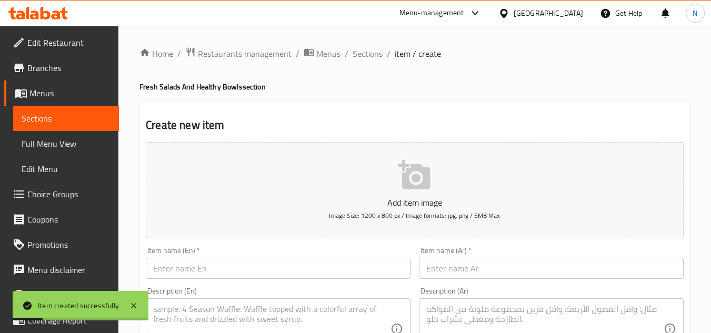
click at [197, 267] on input "text" at bounding box center [278, 268] width 265 height 21
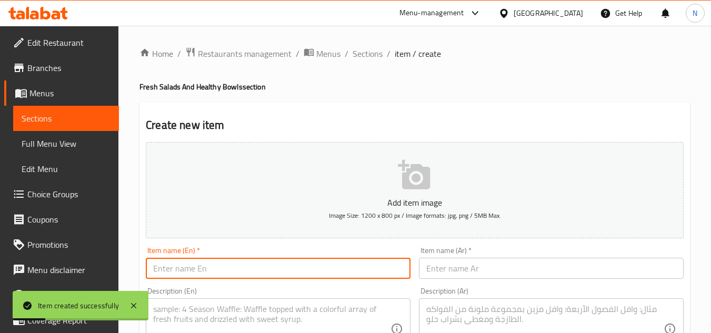
paste input "Mint Raita – Yogurt with Fresh Mint"
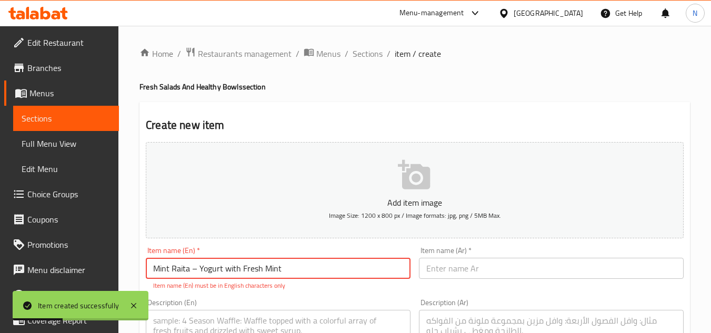
click at [196, 272] on input "Mint Raita – Yogurt with Fresh Mint" at bounding box center [278, 268] width 265 height 21
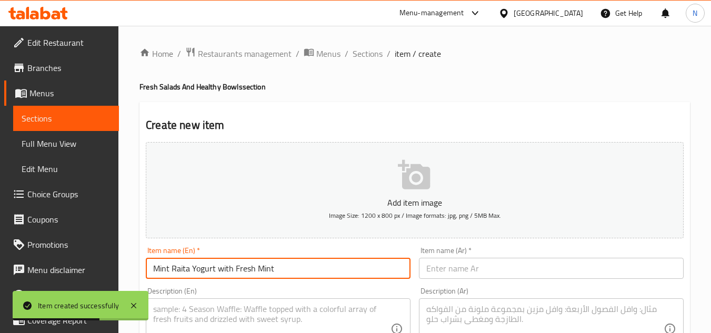
type input "Mint Raita Yogurt with Fresh Mint"
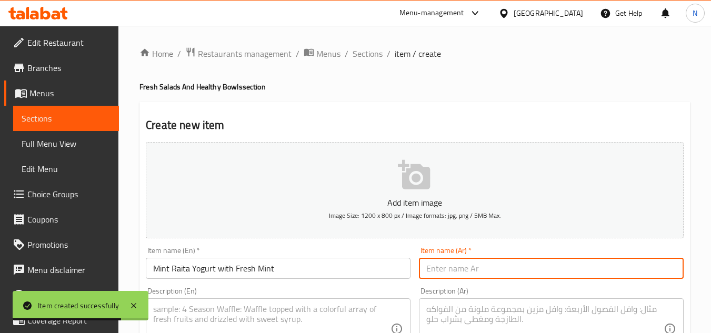
click at [467, 266] on input "text" at bounding box center [551, 268] width 265 height 21
paste input "رايتا بالنعناع – زبادي بالنعناع الطازج"
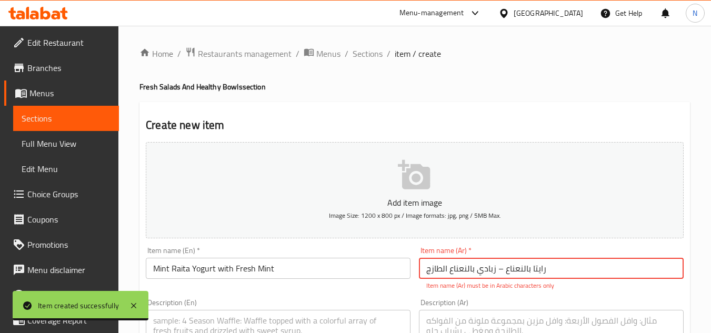
drag, startPoint x: 504, startPoint y: 271, endPoint x: 497, endPoint y: 272, distance: 6.5
click at [497, 272] on input "رايتا بالنعناع – زبادي بالنعناع الطازج" at bounding box center [551, 268] width 265 height 21
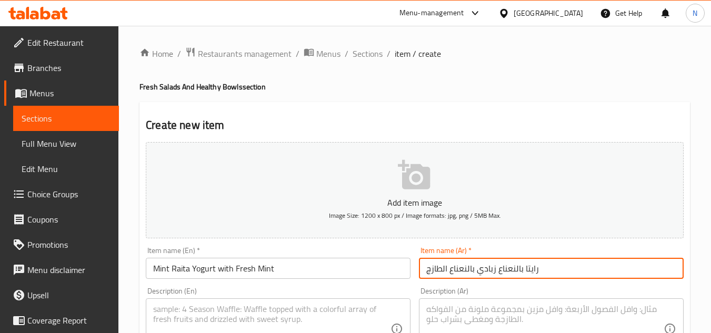
type input "رايتا بالنعناع زبادي بالنعناع الطازج"
click at [248, 313] on textarea at bounding box center [271, 329] width 237 height 50
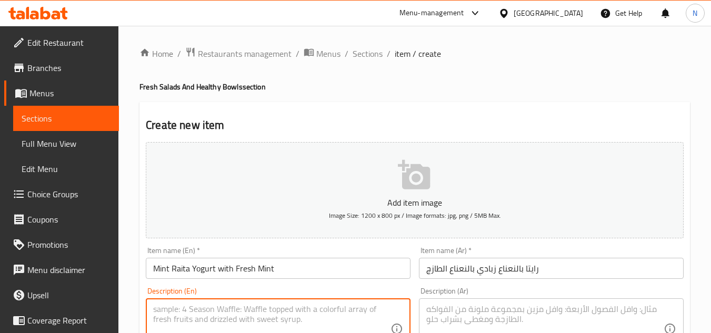
paste textarea "Mint Raita is a cooling yogurt dip made with fresh mint, yogurt, green chilies,…"
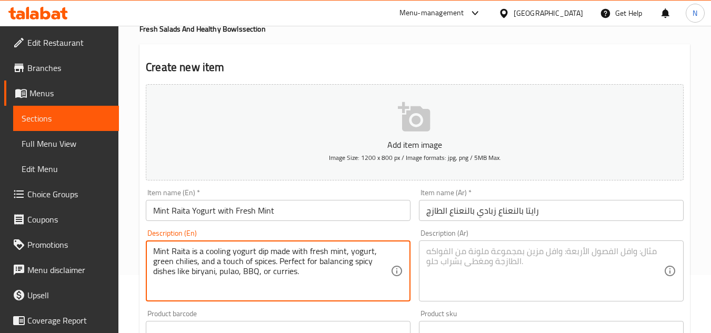
scroll to position [109, 0]
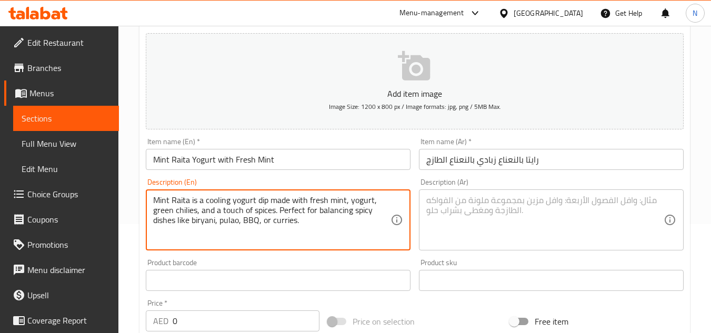
click at [297, 226] on textarea "Mint Raita is a cooling yogurt dip made with fresh mint, yogurt, green chilies,…" at bounding box center [271, 220] width 237 height 50
click at [294, 226] on textarea "Mint Raita is a cooling yogurt dip made with fresh mint, yogurt, green chilies,…" at bounding box center [271, 220] width 237 height 50
paste textarea "Fresh yogurt base, blended with fresh mint, lightly spiced, cooling and refresh…"
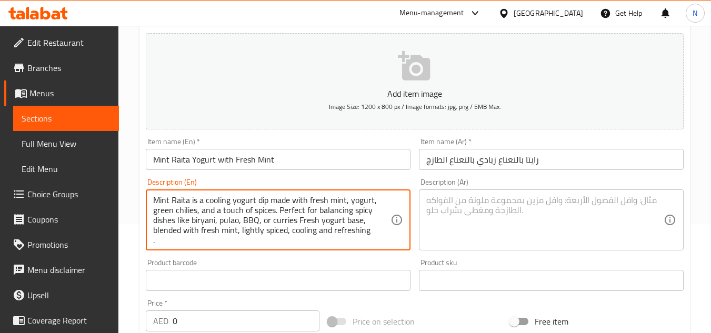
scroll to position [3, 0]
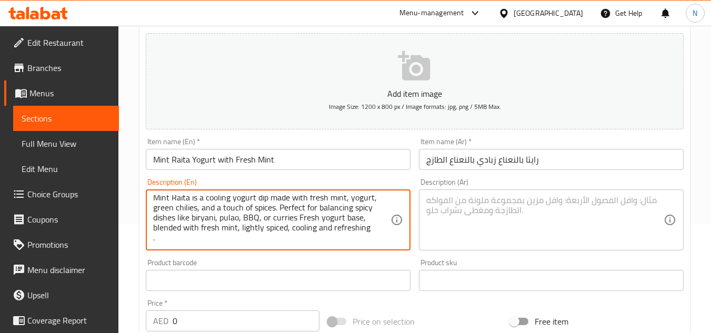
click at [290, 216] on textarea "Mint Raita is a cooling yogurt dip made with fresh mint, yogurt, green chilies,…" at bounding box center [271, 220] width 237 height 50
click at [308, 220] on textarea "Mint Raita is a cooling yogurt dip made with fresh mint, yogurt, green chilies,…" at bounding box center [271, 220] width 237 height 50
click at [369, 230] on textarea "Mint Raita is a cooling yogurt dip made with fresh mint, yogurt, green chilies,…" at bounding box center [271, 220] width 237 height 50
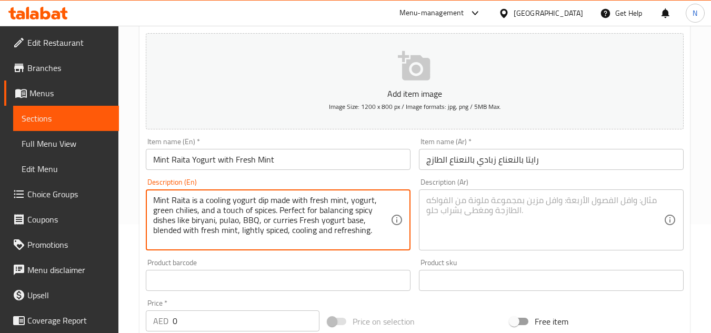
scroll to position [0, 0]
click at [313, 216] on textarea "Mint Raita is a cooling yogurt dip made with fresh mint, yogurt, green chilies,…" at bounding box center [271, 220] width 237 height 50
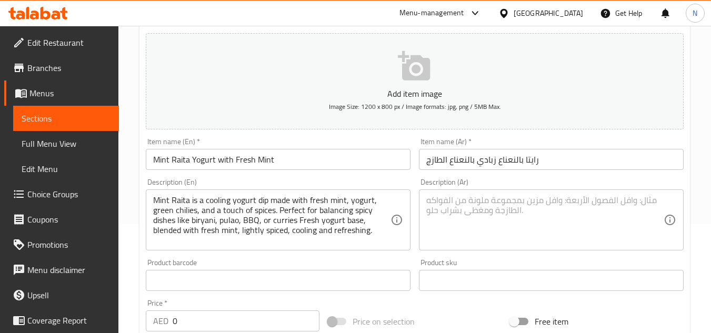
click at [249, 211] on textarea "Mint Raita is a cooling yogurt dip made with fresh mint, yogurt, green chilies,…" at bounding box center [271, 220] width 237 height 50
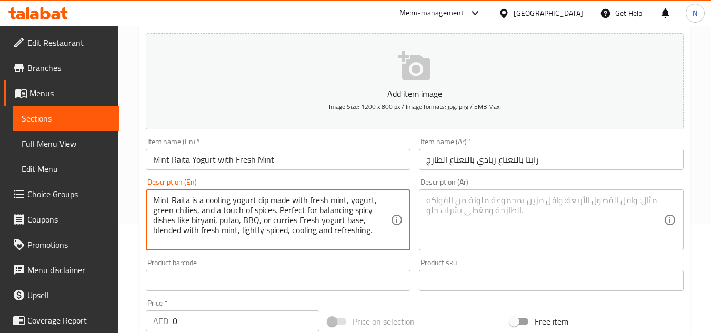
click at [249, 211] on textarea "Mint Raita is a cooling yogurt dip made with fresh mint, yogurt, green chilies,…" at bounding box center [271, 220] width 237 height 50
paste textarea "raita is a cooling yogurt dip made with fresh mint, yogurt, green chilies, and …"
type textarea "Mint raita is a cooling yogurt dip made with fresh mint, yogurt, green chilies,…"
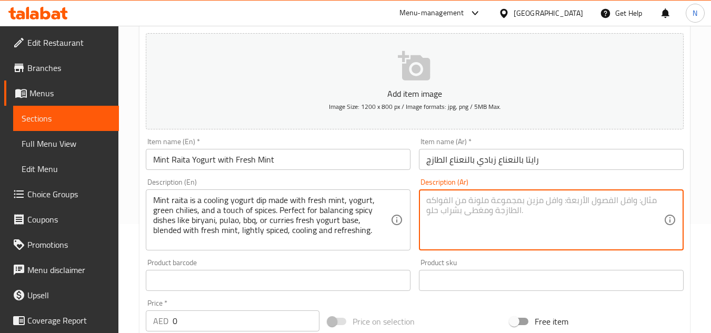
click at [512, 222] on textarea at bounding box center [544, 220] width 237 height 50
paste textarea "رايتا النعناع هي صلصة زبادي منعشة، مصنوعة من النعناع الطازج والزبادي والفلفل ال…"
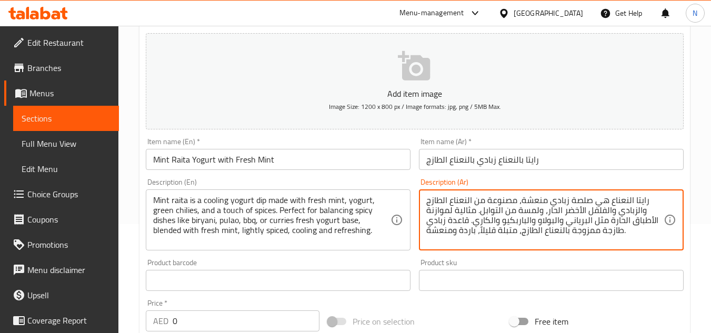
click at [620, 202] on textarea "رايتا النعناع هي صلصة زبادي منعشة، مصنوعة من النعناع الطازج والزبادي والفلفل ال…" at bounding box center [544, 220] width 237 height 50
paste textarea
click at [583, 205] on textarea "رايتا بالنعناع هي صلصة زبادي منعشة، مصنوعة من النعناع الطازج والزبادي والفلفل ا…" at bounding box center [544, 220] width 237 height 50
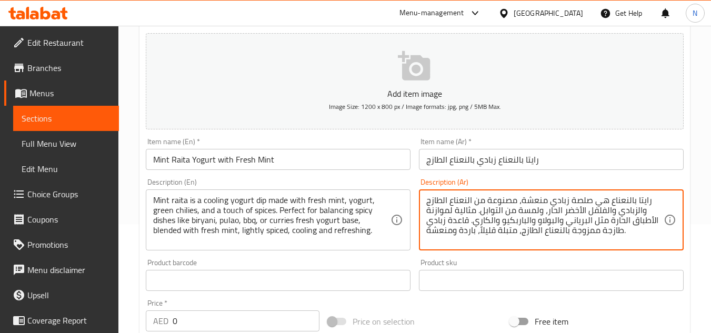
click at [585, 201] on textarea "رايتا بالنعناع هي صلصة زبادي منعشة، مصنوعة من النعناع الطازج والزبادي والفلفل ا…" at bounding box center [544, 220] width 237 height 50
click at [606, 200] on textarea "رايتا بالنعناع هي صلصة زبادي منعشة، مصنوعة من النعناع الطازج والزبادي والفلفل ا…" at bounding box center [544, 220] width 237 height 50
drag, startPoint x: 606, startPoint y: 203, endPoint x: 514, endPoint y: 207, distance: 92.2
click at [514, 207] on textarea "رايتا بالنعناع هي صلصة زبادي منعشة، مصنوعة من النعناع الطازج والزبادي والفلفل ا…" at bounding box center [544, 220] width 237 height 50
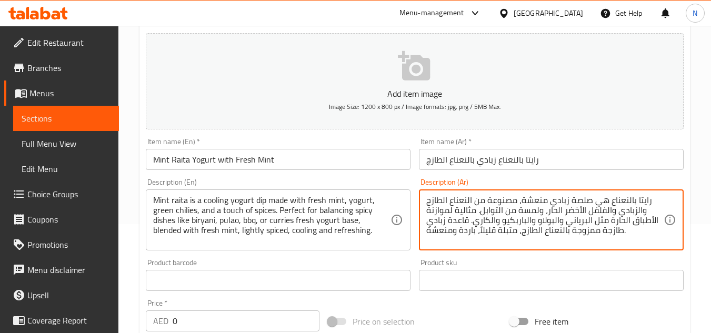
click at [480, 226] on textarea "رايتا بالنعناع هي صلصة زبادي منعشة، مصنوعة من النعناع الطازج والزبادي والفلفل ا…" at bounding box center [544, 220] width 237 height 50
drag, startPoint x: 607, startPoint y: 201, endPoint x: 530, endPoint y: 202, distance: 77.4
click at [530, 202] on textarea "رايتا بالنعناع هي صلصة زبادي منعشة، مصنوعة من النعناع الطازج والزبادي والفلفل ا…" at bounding box center [544, 220] width 237 height 50
click at [474, 238] on textarea "رايتا بالنعناع هي صلصة زبادي منعشة، مصنوعة من النعناع الطازج والزبادي والفلفل ا…" at bounding box center [544, 220] width 237 height 50
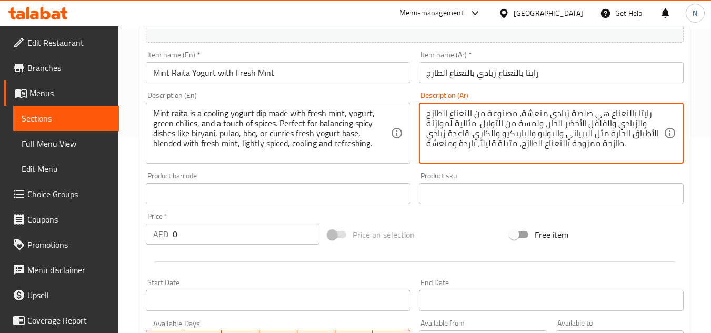
scroll to position [214, 0]
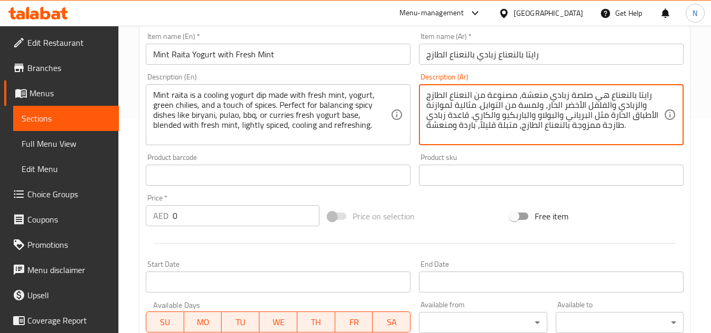
drag, startPoint x: 475, startPoint y: 129, endPoint x: 425, endPoint y: 134, distance: 50.8
click at [425, 134] on div "رايتا بالنعناع هي صلصة زبادي منعشة، مصنوعة من النعناع الطازج والزبادي والفلفل ا…" at bounding box center [551, 114] width 265 height 61
paste textarea "منعش ومبرد"
drag, startPoint x: 512, startPoint y: 130, endPoint x: 477, endPoint y: 127, distance: 34.8
click at [477, 127] on textarea "رايتا بالنعناع هي صلصة زبادي منعشة، مصنوعة من النعناع الطازج والزبادي والفلفل ا…" at bounding box center [544, 115] width 237 height 50
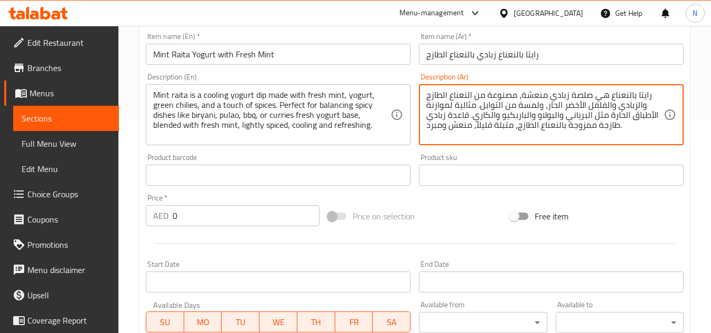
paste textarea "بهارات خفيفة"
drag, startPoint x: 528, startPoint y: 126, endPoint x: 627, endPoint y: 129, distance: 99.0
click at [627, 129] on textarea "رايتا بالنعناع هي صلصة زبادي منعشة، مصنوعة من النعناع الطازج والزبادي والفلفل ا…" at bounding box center [544, 115] width 237 height 50
paste textarea "ممزوج"
drag, startPoint x: 467, startPoint y: 115, endPoint x: 430, endPoint y: 121, distance: 37.8
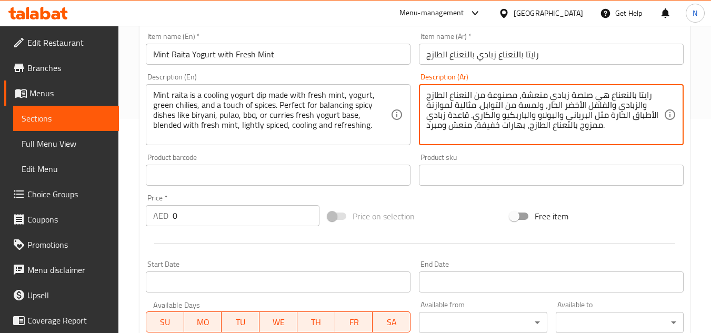
click at [430, 121] on textarea "رايتا بالنعناع هي صلصة زبادي منعشة، مصنوعة من النعناع الطازج والزبادي والفلفل ا…" at bounding box center [544, 115] width 237 height 50
paste textarea "زبادي طازج"
click at [462, 119] on textarea "رايتا بالنعناع هي صلصة زبادي منعشة، مصنوعة من النعناع الطازج والزبادي والفلفل ا…" at bounding box center [544, 115] width 237 height 50
click at [464, 119] on textarea "رايتا بالنعناع هي صلصة زبادي منعشة، مصنوعة من النعناع الطازج والزبادي والفلفل ا…" at bounding box center [544, 115] width 237 height 50
type textarea "رايتا بالنعناع هي صلصة زبادي منعشة، مصنوعة من النعناع الطازج والزبادي والفلفل ا…"
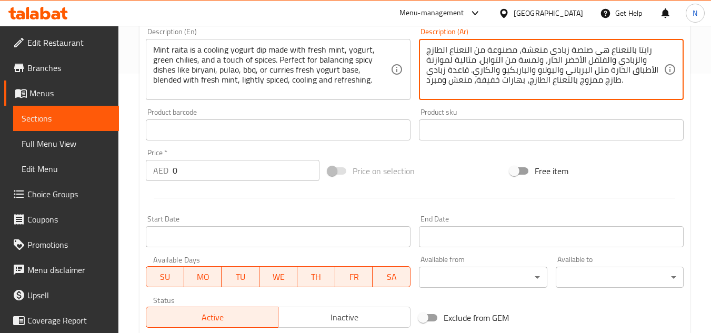
scroll to position [320, 0]
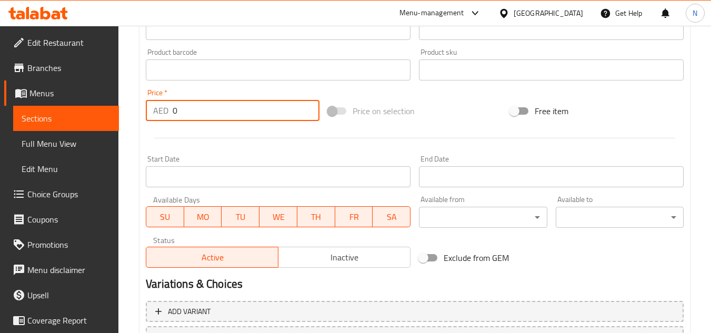
drag, startPoint x: 182, startPoint y: 114, endPoint x: 142, endPoint y: 124, distance: 41.1
click at [142, 124] on div "Price   * AED 0 Price *" at bounding box center [233, 105] width 182 height 41
paste input "11"
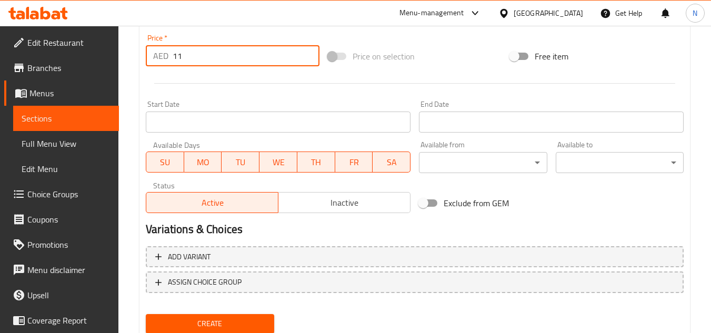
scroll to position [411, 0]
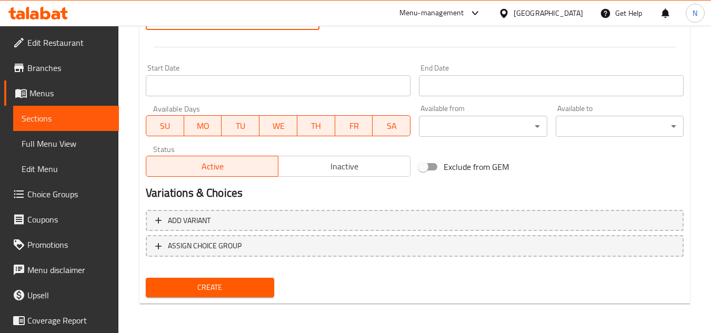
type input "11"
click at [146, 278] on button "Create" at bounding box center [210, 287] width 128 height 19
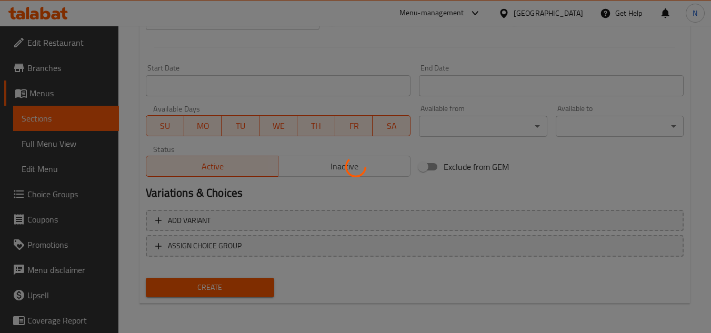
type input "0"
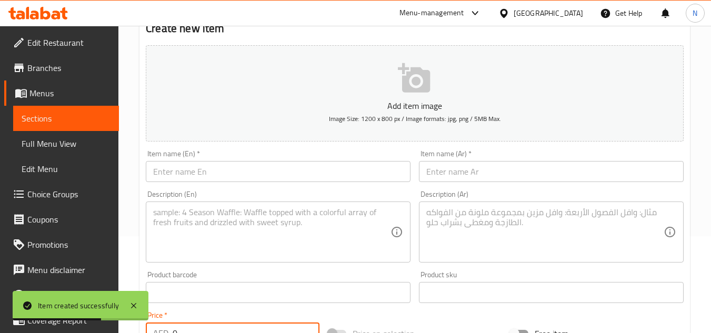
scroll to position [95, 0]
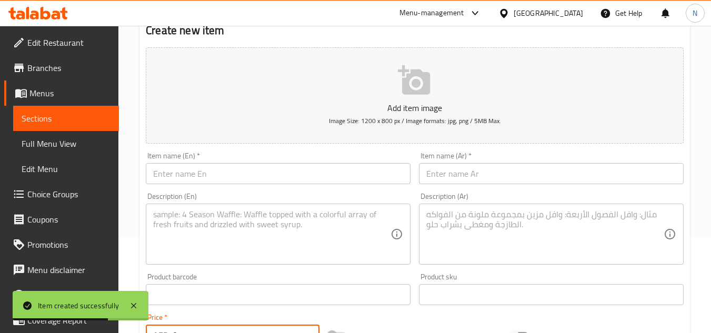
click at [93, 126] on link "Sections" at bounding box center [66, 118] width 106 height 25
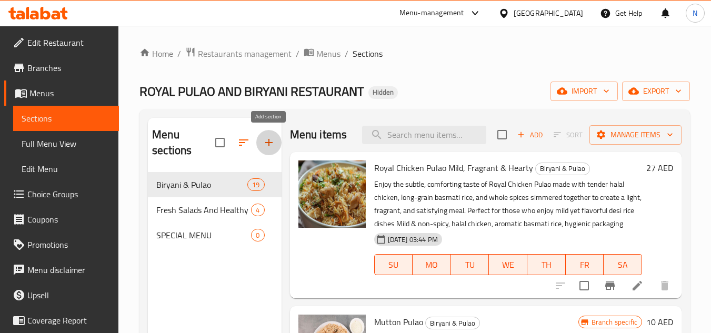
click at [275, 142] on icon "button" at bounding box center [269, 142] width 13 height 13
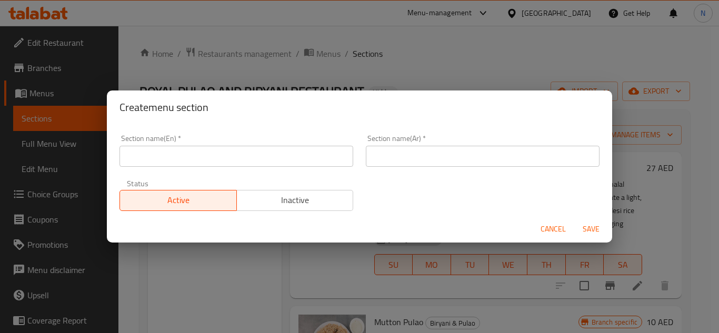
click at [226, 159] on input "text" at bounding box center [236, 156] width 234 height 21
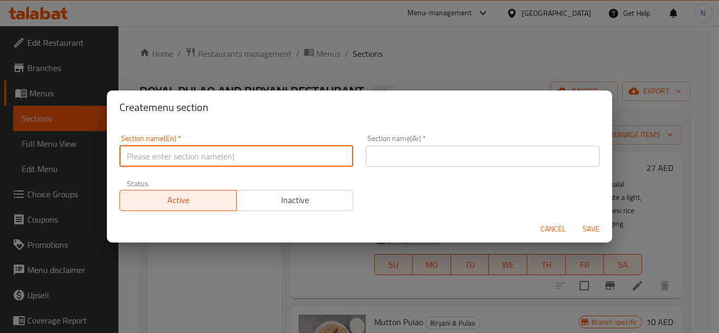
paste input "Tandoor Section"
type input "Tandoor Section"
click at [172, 152] on input "Tandoor Section" at bounding box center [236, 156] width 234 height 21
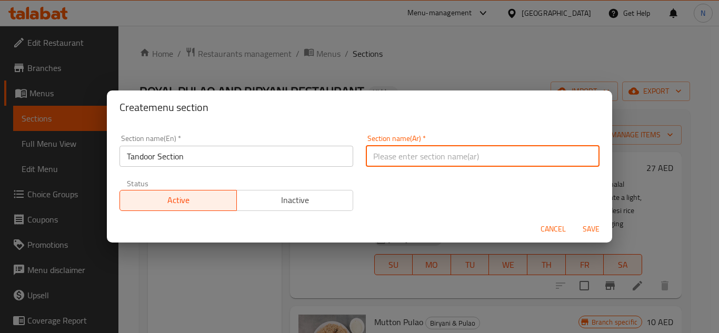
click at [418, 157] on input "text" at bounding box center [483, 156] width 234 height 21
paste input "قسم التندور"
type input "قسم التندور"
click at [590, 232] on span "Save" at bounding box center [591, 229] width 25 height 13
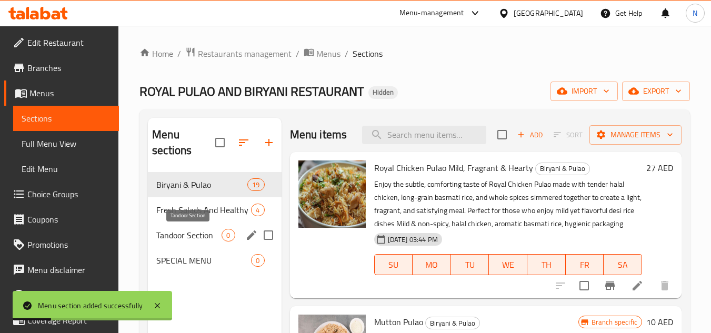
click at [191, 236] on span "Tandoor Section" at bounding box center [188, 235] width 65 height 13
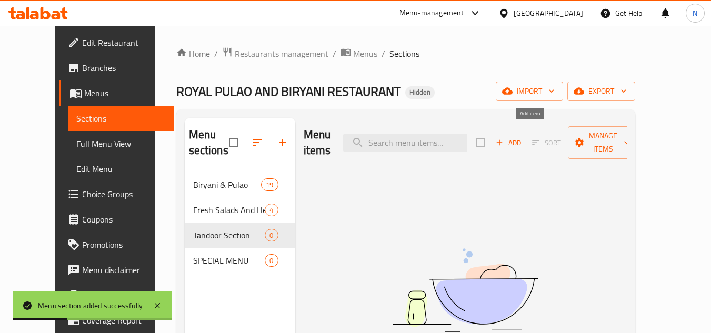
click at [523, 137] on span "Add" at bounding box center [508, 143] width 28 height 12
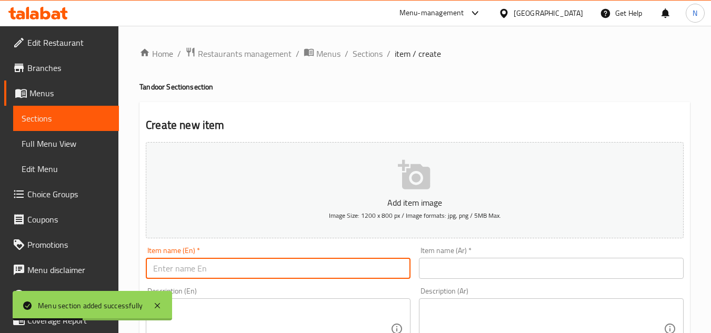
click at [266, 275] on input "text" at bounding box center [278, 268] width 265 height 21
paste input "Tandoori Roti – Traditional Clay Oven Bread"
click at [207, 267] on input "Tandoori Roti – Traditional Clay Oven Bread" at bounding box center [278, 268] width 265 height 21
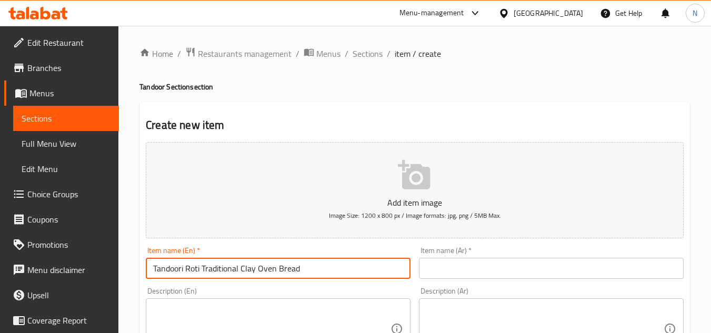
type input "Tandoori Roti Traditional Clay Oven Bread"
click at [247, 270] on input "Tandoori Roti Traditional Clay Oven Bread" at bounding box center [278, 268] width 265 height 21
click at [493, 264] on input "text" at bounding box center [551, 268] width 265 height 21
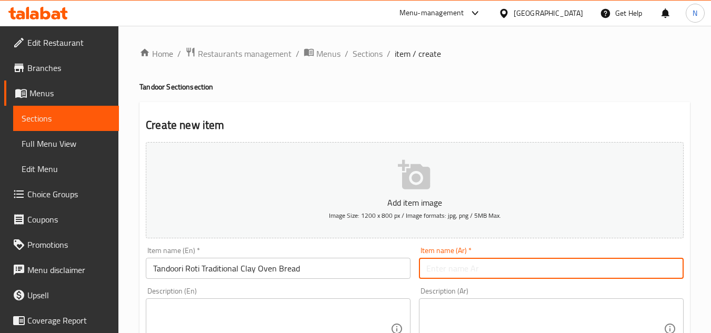
paste input "روتي تنوري – خبز التنور التقليدي"
click at [207, 270] on input "Tandoori Roti Traditional Clay Oven Bread" at bounding box center [278, 268] width 265 height 21
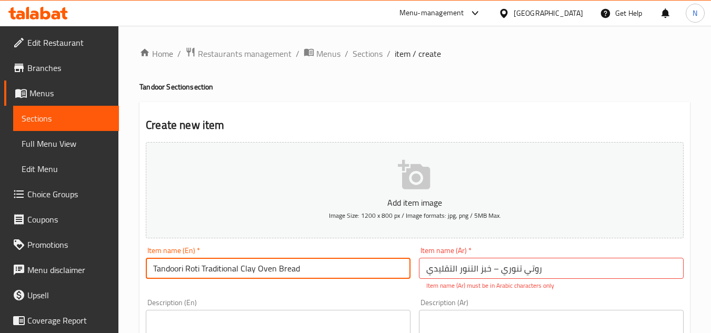
click at [207, 270] on input "Tandoori Roti Traditional Clay Oven Bread" at bounding box center [278, 268] width 265 height 21
click at [554, 272] on input "روتي تنوري – خبز التنور التقليدي" at bounding box center [551, 268] width 265 height 21
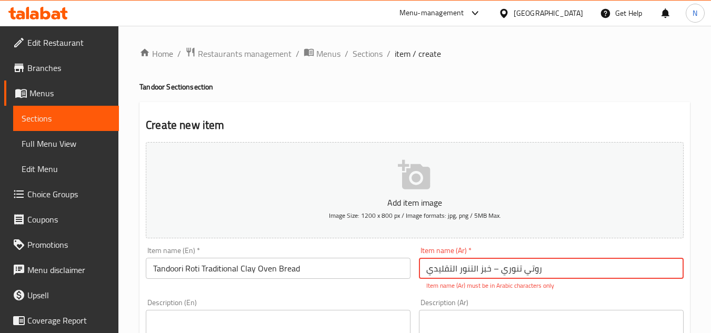
paste input "المطبوخ في فرن طيني"
click at [582, 270] on input "روتي تنوري – خبز التنور التقليدي المطبوخ في فرن طيني" at bounding box center [551, 268] width 265 height 21
type input "روتي تنوري خبز التنور التقليدي المطبوخ في فرن طيني"
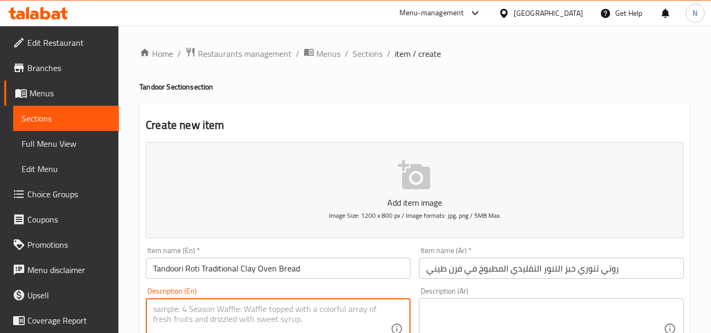
click at [235, 312] on textarea at bounding box center [271, 329] width 237 height 50
paste textarea "Tandoori Roti is a classic, whole-wheat bread freshly baked in a clay tandoor f…"
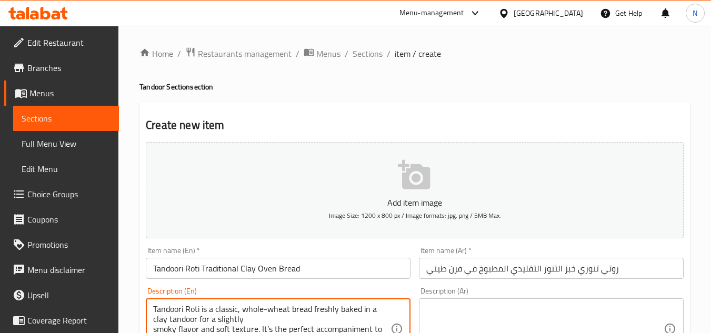
scroll to position [14, 0]
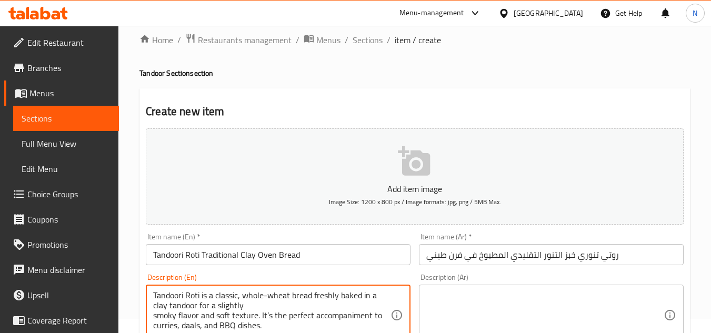
click at [268, 303] on textarea "Tandoori Roti is a classic, whole-wheat bread freshly baked in a clay tandoor f…" at bounding box center [271, 316] width 237 height 50
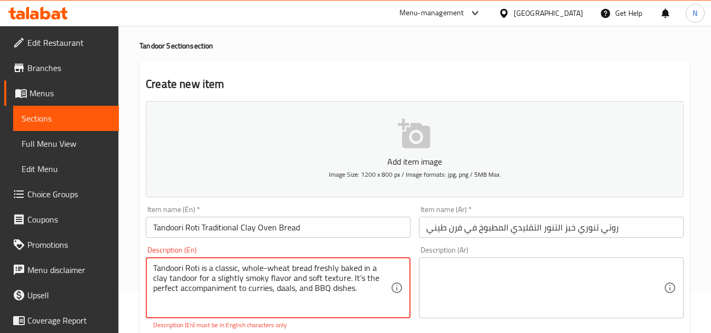
scroll to position [66, 0]
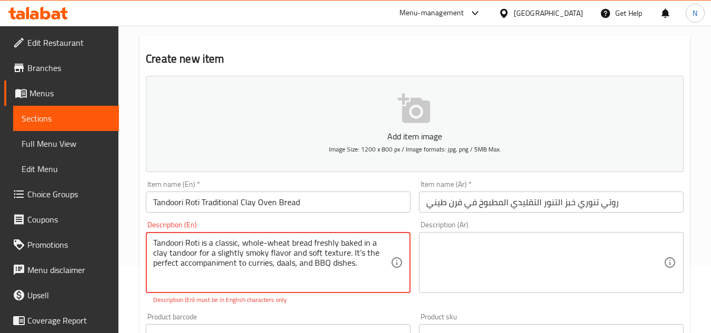
click at [354, 264] on textarea "Tandoori Roti is a classic, whole-wheat bread freshly baked in a clay tandoor f…" at bounding box center [271, 263] width 237 height 50
paste textarea "Freshly Baked in Clay Oven �� Made with Whole Wheat Flour �� Authentic Tandoor …"
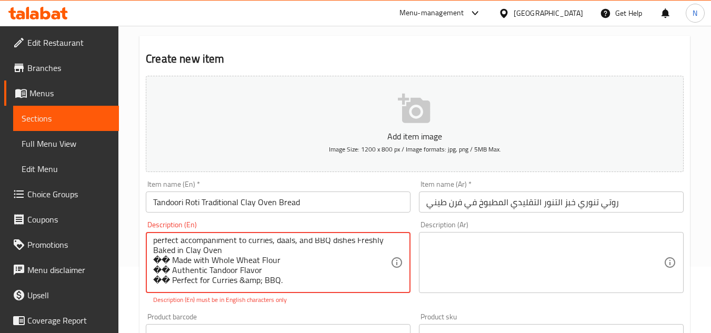
drag, startPoint x: 169, startPoint y: 261, endPoint x: 149, endPoint y: 263, distance: 19.5
click at [149, 263] on div "Tandoori Roti is a classic, whole-wheat bread freshly baked in a clay tandoor f…" at bounding box center [278, 262] width 265 height 61
drag, startPoint x: 167, startPoint y: 274, endPoint x: 155, endPoint y: 273, distance: 12.2
click at [155, 273] on textarea "Tandoori Roti is a classic, whole-wheat bread freshly baked in a clay tandoor f…" at bounding box center [271, 263] width 237 height 50
drag, startPoint x: 169, startPoint y: 271, endPoint x: 153, endPoint y: 272, distance: 16.4
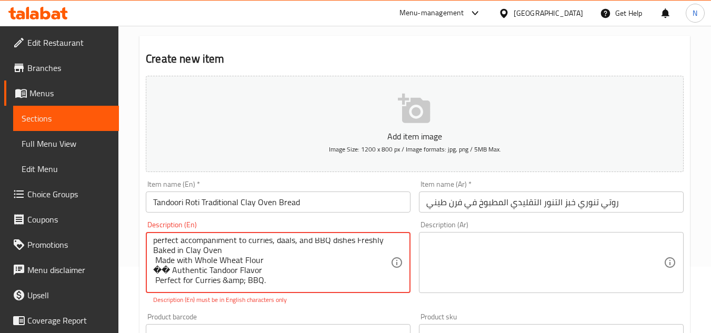
click at [153, 272] on textarea "Tandoori Roti is a classic, whole-wheat bread freshly baked in a clay tandoor f…" at bounding box center [271, 263] width 237 height 50
click at [232, 252] on textarea "Tandoori Roti is a classic, whole-wheat bread freshly baked in a clay tandoor f…" at bounding box center [271, 263] width 237 height 50
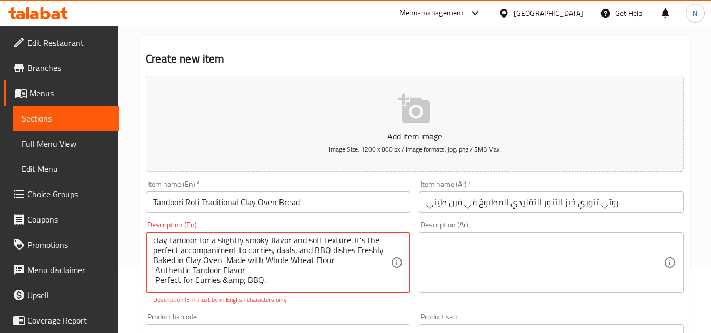
scroll to position [13, 0]
click at [261, 271] on textarea "Tandoori Roti is a classic, whole-wheat bread freshly baked in a clay tandoor f…" at bounding box center [271, 263] width 237 height 50
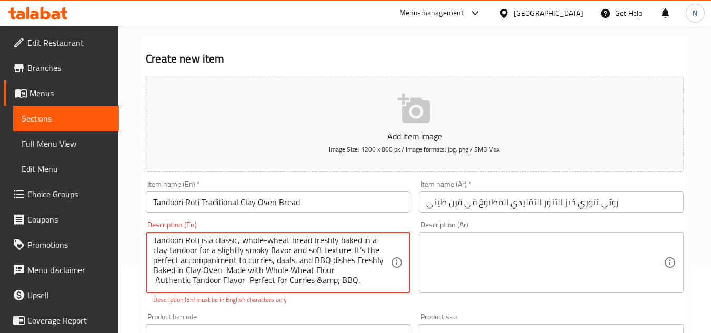
scroll to position [3, 0]
click at [355, 253] on textarea "Tandoori Roti is a classic, whole-wheat bread freshly baked in a clay tandoor f…" at bounding box center [271, 263] width 237 height 50
click at [361, 251] on textarea "Tandoori Roti is a classic, whole-wheat bread freshly baked in a clay tandoor f…" at bounding box center [271, 263] width 237 height 50
click at [355, 253] on textarea "Tandoori Roti is a classic, whole-wheat bread freshly baked in a clay tandoor f…" at bounding box center [271, 263] width 237 height 50
click at [347, 255] on textarea "Tandoori Roti is a classic, whole-wheat bread freshly baked in a clay tandoor f…" at bounding box center [271, 263] width 237 height 50
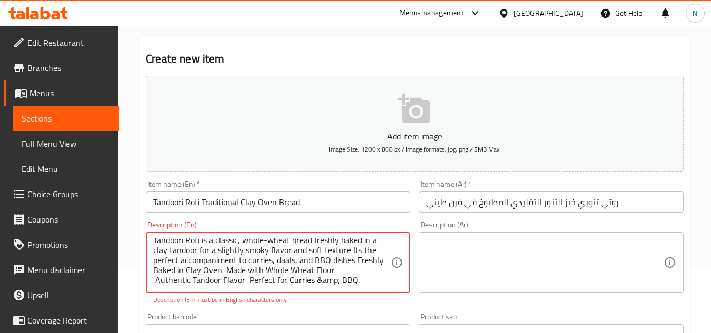
click at [244, 280] on textarea "Tandoori Roti is a classic, whole-wheat bread freshly baked in a clay tandoor f…" at bounding box center [271, 263] width 237 height 50
click at [277, 271] on textarea "Tandoori Roti is a classic, whole-wheat bread freshly baked in a clay tandoor f…" at bounding box center [271, 263] width 237 height 50
click at [298, 267] on textarea "Tandoori Roti is a classic, whole-wheat bread freshly baked in a clay tandoor f…" at bounding box center [271, 263] width 237 height 50
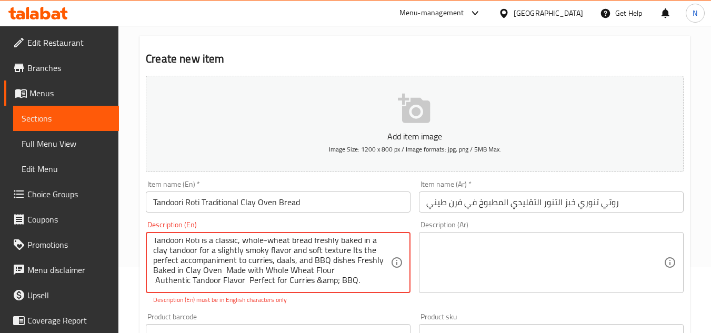
click at [346, 272] on textarea "Tandoori Roti is a classic, whole-wheat bread freshly baked in a clay tandoor f…" at bounding box center [271, 263] width 237 height 50
click at [334, 267] on textarea "Tandoori Roti is a classic, whole-wheat bread freshly baked in a clay tandoor f…" at bounding box center [271, 263] width 237 height 50
click at [332, 273] on textarea "Tandoori Roti is a classic, whole-wheat bread freshly baked in a clay tandoor f…" at bounding box center [271, 263] width 237 height 50
click at [335, 267] on textarea "Tandoori Roti is a classic, whole-wheat bread freshly baked in a clay tandoor f…" at bounding box center [271, 263] width 237 height 50
click at [331, 270] on textarea "Tandoori Roti is a classic, whole-wheat bread freshly baked in a clay tandoor f…" at bounding box center [271, 263] width 237 height 50
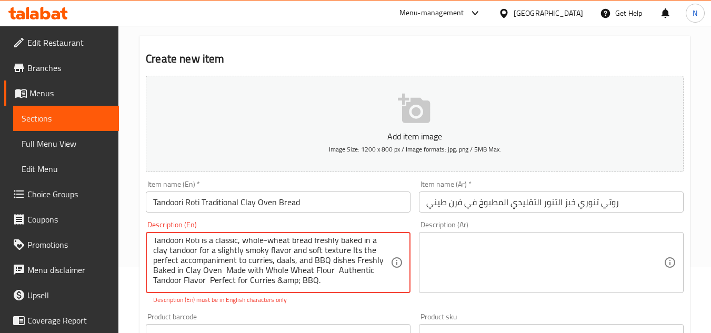
click at [275, 285] on textarea "Tandoori Roti is a classic, whole-wheat bread freshly baked in a clay tandoor f…" at bounding box center [271, 263] width 237 height 50
click at [306, 284] on textarea "Tandoori Roti is a classic, whole-wheat bread freshly baked in a clay tandoor f…" at bounding box center [271, 263] width 237 height 50
click at [332, 284] on textarea "Tandoori Roti is a classic, whole-wheat bread freshly baked in a clay tandoor f…" at bounding box center [271, 263] width 237 height 50
click at [207, 285] on textarea "Tandoori Roti is a classic, whole-wheat bread freshly baked in a clay tandoor f…" at bounding box center [271, 263] width 237 height 50
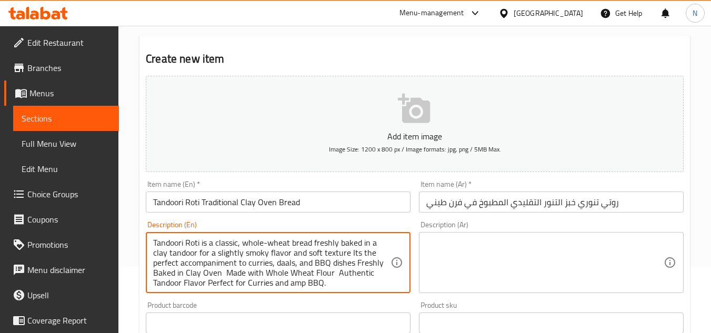
click at [266, 245] on textarea "Tandoori Roti is a classic, whole-wheat bread freshly baked in a clay tandoor f…" at bounding box center [271, 263] width 237 height 50
click at [227, 289] on div "Tandoori Roti is a classic, whole wheat bread freshly baked in a clay tandoor f…" at bounding box center [278, 262] width 265 height 61
click at [262, 268] on textarea "Tandoori Roti is a classic, whole wheat bread freshly baked in a clay tandoor f…" at bounding box center [271, 263] width 237 height 50
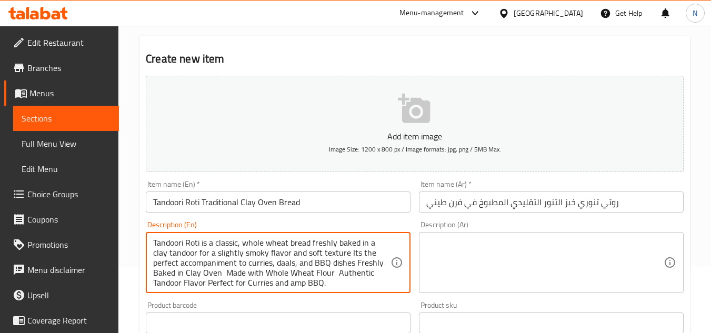
click at [262, 268] on textarea "Tandoori Roti is a classic, whole wheat bread freshly baked in a clay tandoor f…" at bounding box center [271, 263] width 237 height 50
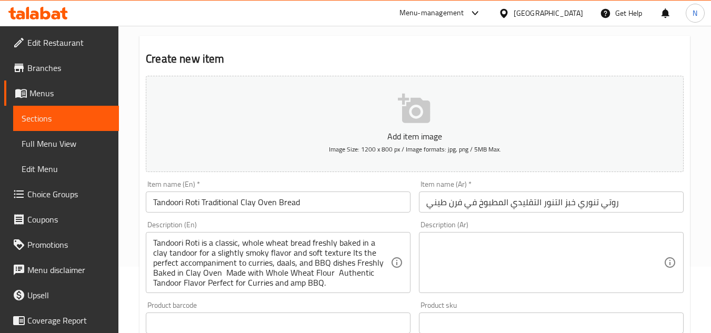
click at [273, 261] on textarea "Tandoori Roti is a classic, whole wheat bread freshly baked in a clay tandoor f…" at bounding box center [271, 263] width 237 height 50
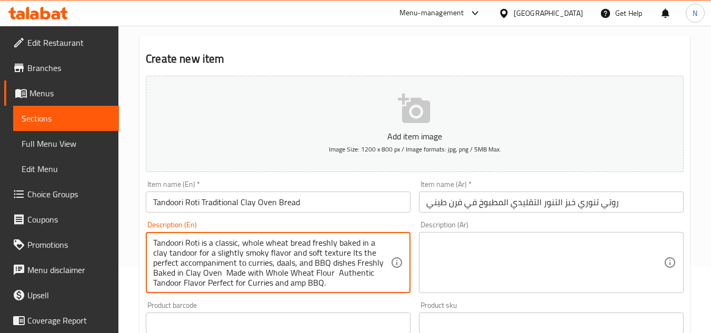
click at [273, 261] on textarea "Tandoori Roti is a classic, whole wheat bread freshly baked in a clay tandoor f…" at bounding box center [271, 263] width 237 height 50
paste textarea "roti is a classic, whole wheat bread freshly baked in a clay tandoor for a slig…"
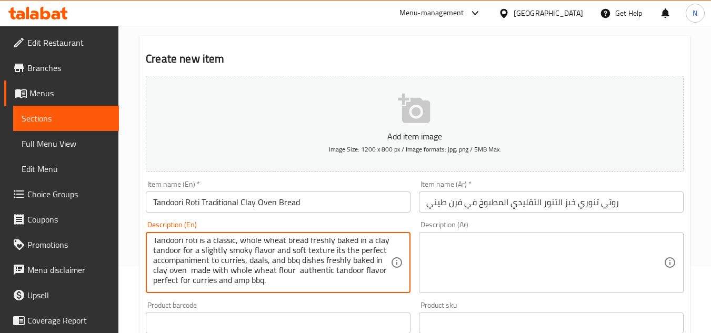
type textarea "Tandoori roti is a classic, whole wheat bread freshly baked in a clay tandoor f…"
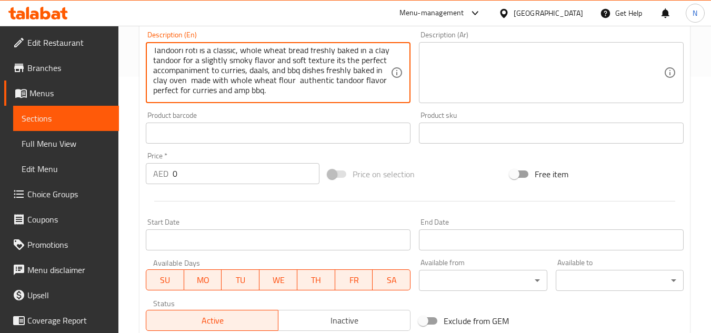
scroll to position [277, 0]
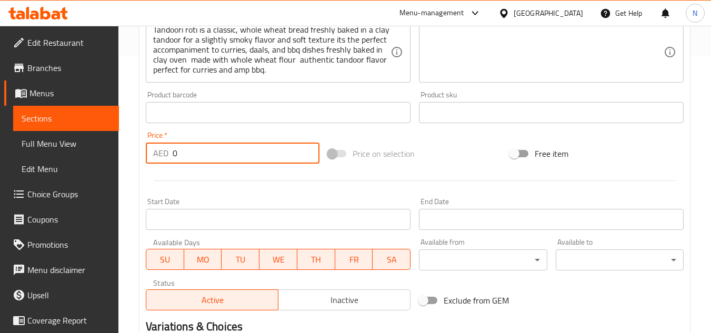
drag, startPoint x: 183, startPoint y: 155, endPoint x: 164, endPoint y: 158, distance: 19.7
click at [164, 158] on div "AED 0 Price *" at bounding box center [233, 153] width 174 height 21
paste input "3"
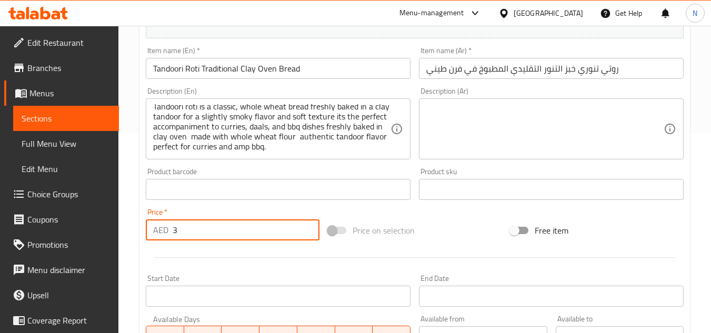
scroll to position [119, 0]
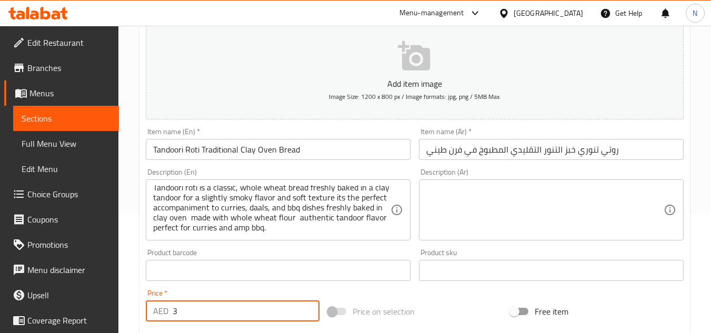
type input "3"
click at [293, 214] on textarea "Tandoori roti is a classic, whole wheat bread freshly baked in a clay tandoor f…" at bounding box center [271, 210] width 237 height 50
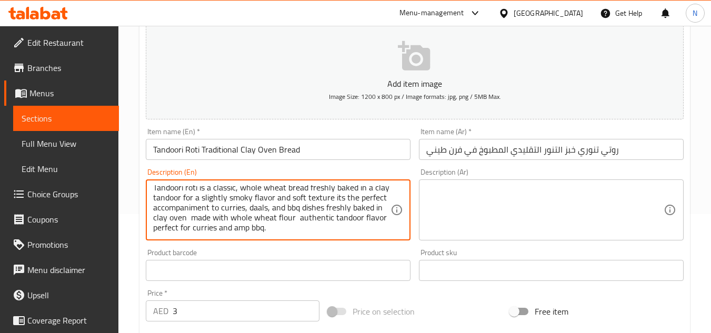
click at [293, 214] on textarea "Tandoori roti is a classic, whole wheat bread freshly baked in a clay tandoor f…" at bounding box center [271, 210] width 237 height 50
click at [495, 211] on textarea at bounding box center [544, 210] width 237 height 50
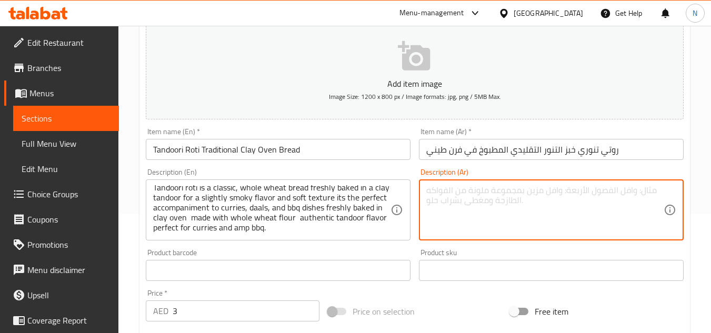
paste textarea "خبز التندوري هو خبز قمح كامل كلاسيكي يُخبز طازجًا في فرن تندور طيني للحصول على …"
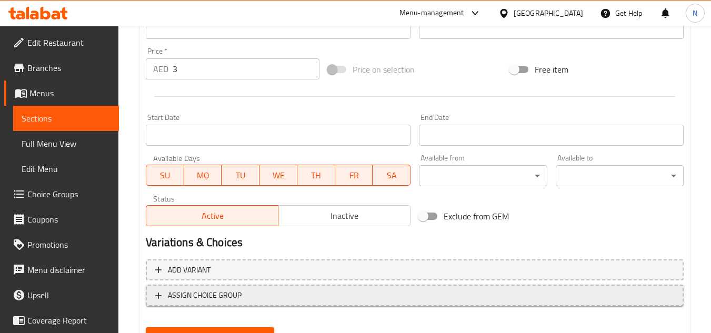
scroll to position [411, 0]
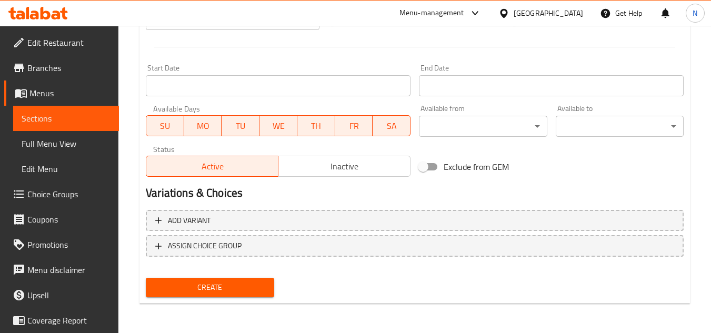
type textarea "خبز التندوري هو خبز قمح كامل كلاسيكي يُخبز طازجًا في فرن تندور طيني للحصول على …"
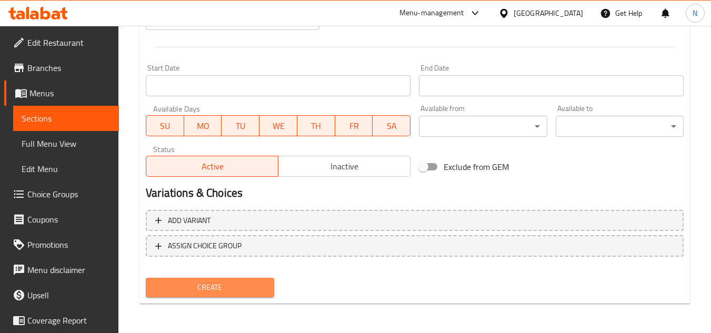
click at [230, 293] on span "Create" at bounding box center [209, 287] width 111 height 13
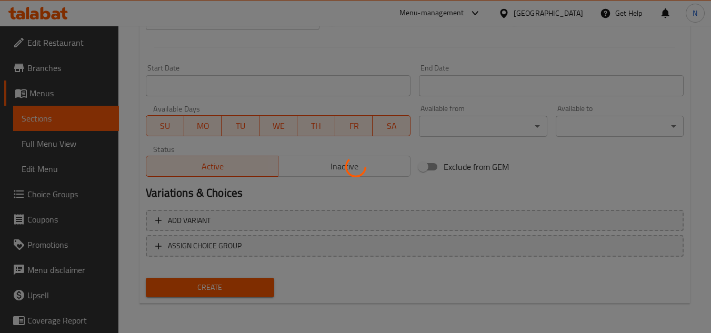
type input "0"
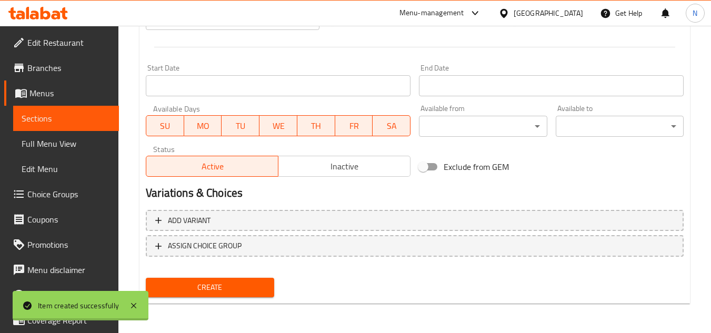
scroll to position [0, 0]
click at [76, 117] on span "Sections" at bounding box center [66, 118] width 89 height 13
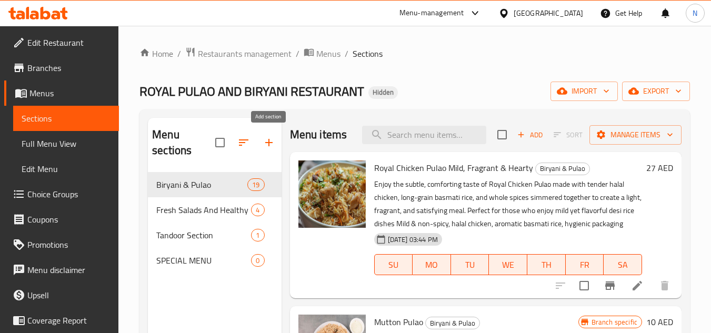
click at [273, 148] on icon "button" at bounding box center [269, 142] width 13 height 13
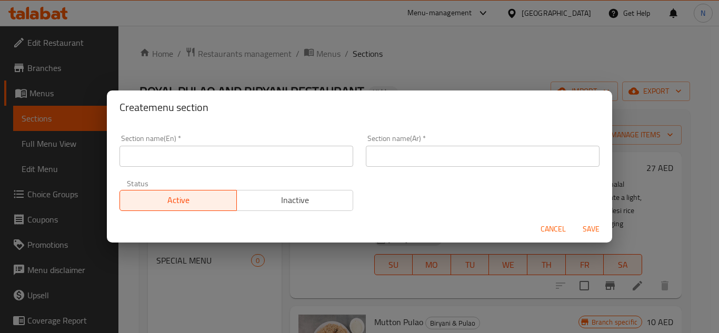
click at [200, 159] on input "text" at bounding box center [236, 156] width 234 height 21
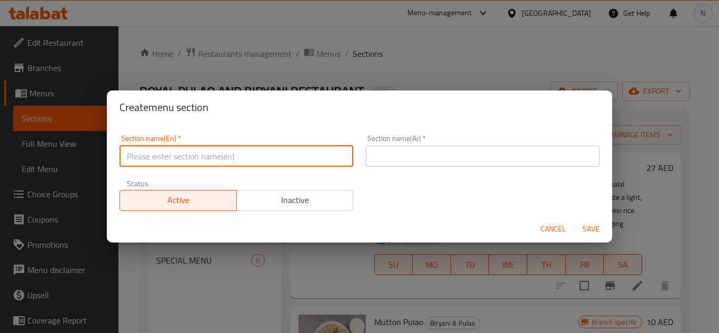
paste input "Homestyle Daal and Vegetables"
type input "Homestyle Daal and Vegetables"
click at [485, 161] on input "text" at bounding box center [483, 156] width 234 height 21
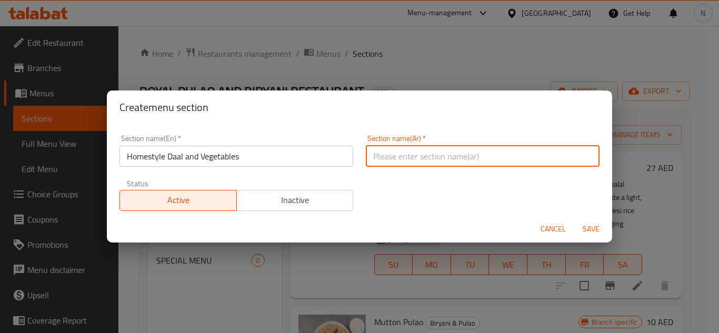
paste input "دال وخضراوات منزلية الصنع"
type input "دال وخضراوات منزلية الصنع"
click at [591, 226] on span "Save" at bounding box center [591, 229] width 25 height 13
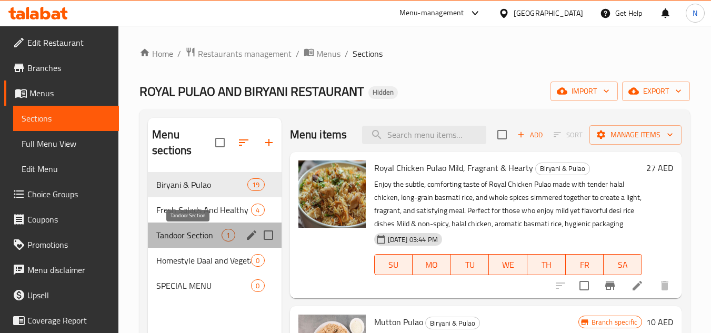
click at [183, 238] on span "Tandoor Section" at bounding box center [188, 235] width 65 height 13
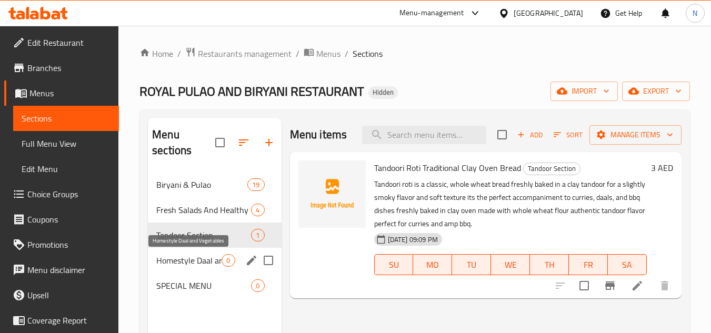
click at [210, 259] on span "Homestyle Daal and Vegetables" at bounding box center [188, 260] width 65 height 13
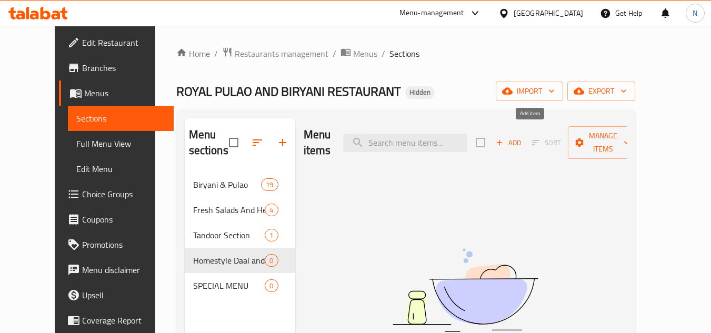
click at [523, 137] on span "Add" at bounding box center [508, 143] width 28 height 12
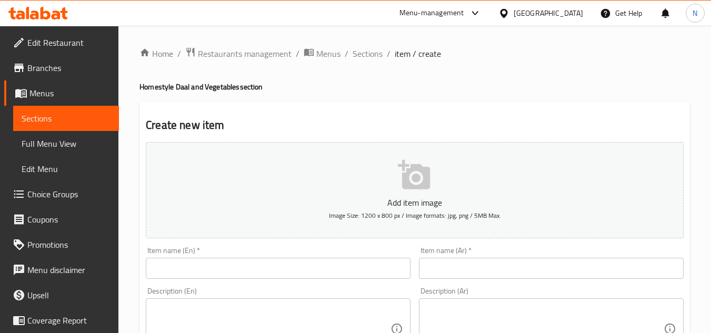
click at [245, 258] on input "text" at bounding box center [278, 268] width 265 height 21
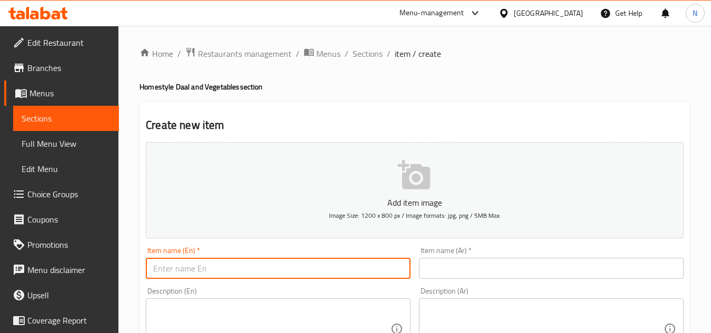
paste input "Daal Chana Split Bengal Gram Lentil Curry"
type input "Daal Chana Split Bengal Gram Lentil Curry"
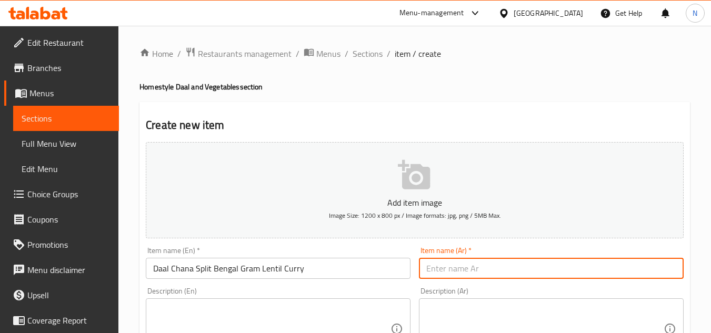
click at [468, 264] on input "text" at bounding box center [551, 268] width 265 height 21
paste input "دال تشانا سبليت البنغال غرام العدس الكاري"
click at [512, 272] on input "دال تشانا سبليت البنغال غرام العدس الكاري" at bounding box center [551, 268] width 265 height 21
click at [488, 270] on input "دال تشانا سبليت بنغال غرام العدس الكاري" at bounding box center [551, 268] width 265 height 21
click at [474, 273] on input "دال تشانا سبليت بنغال جرام العدس الكاري" at bounding box center [551, 268] width 265 height 21
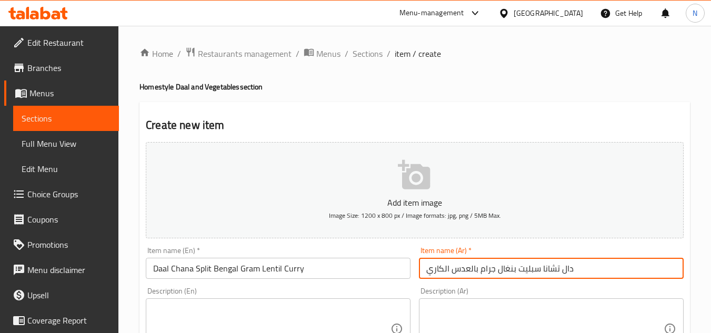
click at [553, 270] on input "دال تشانا سبليت بنغال جرام بالعدس الكاري" at bounding box center [551, 268] width 265 height 21
paste input "ال شانا – كاري"
click at [562, 270] on input "دال دال شانا – كاري سبليت بنغال جرام بالعدس الكاري" at bounding box center [551, 268] width 265 height 21
click at [583, 271] on input "دال دال شانا كاري سبليت بنغال جرام بالعدس الكاري" at bounding box center [551, 268] width 265 height 21
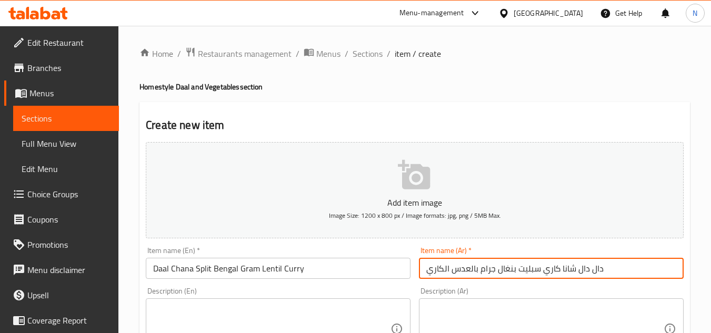
click at [583, 271] on input "دال دال شانا كاري سبليت بنغال جرام بالعدس الكاري" at bounding box center [551, 268] width 265 height 21
click at [552, 271] on input "دال شانا كاري سبليت بنغال جرام بالعدس الكاري" at bounding box center [551, 268] width 265 height 21
click at [447, 272] on input "دال شانا سبليت بنغال جرام بالعدس الكاري" at bounding box center [551, 268] width 265 height 21
click at [451, 272] on input "دال شانا سبليت بنغال جرام بالعدس الكاري" at bounding box center [551, 268] width 265 height 21
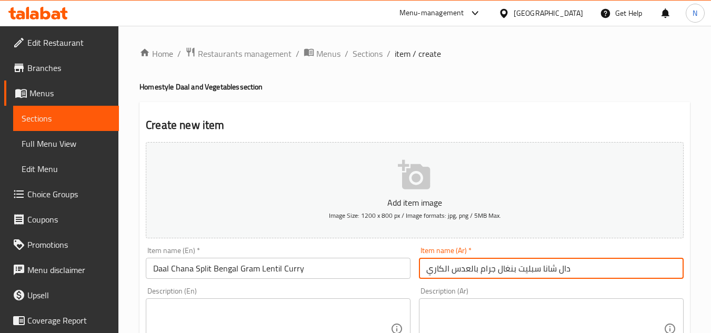
click at [446, 273] on input "دال شانا سبليت بنغال جرام بالعدس الكاري" at bounding box center [551, 268] width 265 height 21
click at [445, 273] on input "دال شانا سبليت بنغال جرام بالعدس الكاري" at bounding box center [551, 268] width 265 height 21
click at [448, 270] on input "دال شانا سبليت بنغال جرام بالعدس الكاري" at bounding box center [551, 268] width 265 height 21
paste input "كاري"
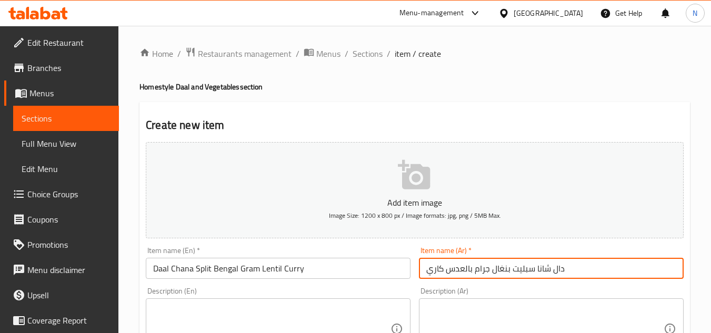
type input "دال شانا سبليت بنغال جرام بالعدس كاري"
click at [215, 306] on textarea at bounding box center [271, 329] width 237 height 50
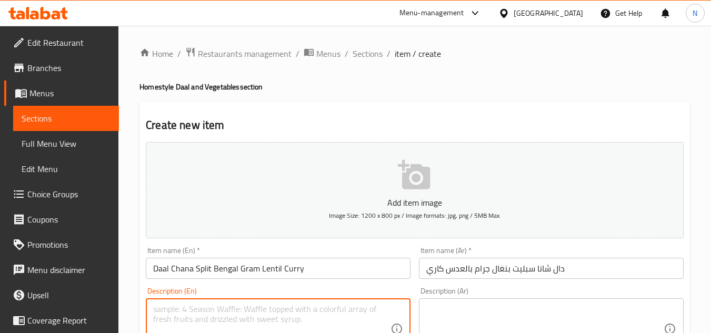
paste textarea "Daal chana is a traditional lentil curry made with split Bengal gram chana daal…"
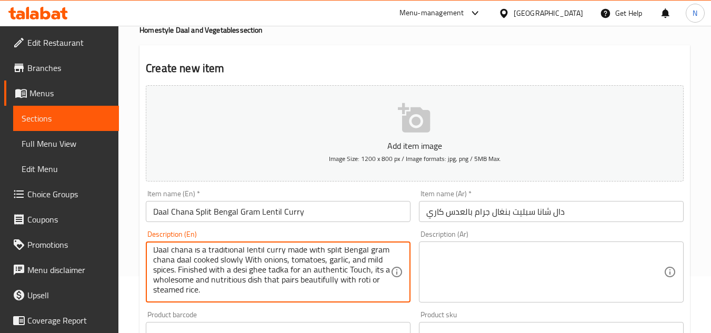
scroll to position [74, 0]
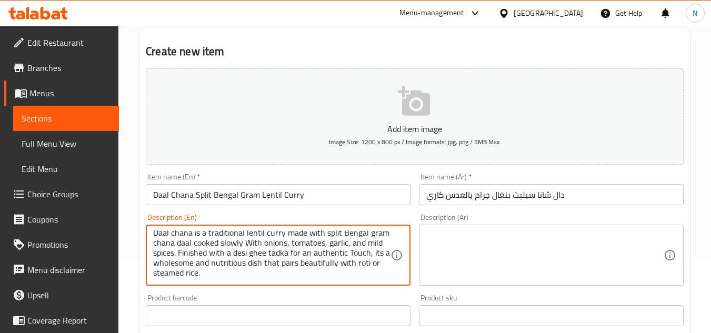
drag, startPoint x: 158, startPoint y: 264, endPoint x: 152, endPoint y: 265, distance: 6.4
click at [152, 265] on div "Daal chana is a traditional lentil curry made with split Bengal gram chana daal…" at bounding box center [278, 255] width 265 height 61
click at [153, 265] on textarea "Daal chana is a traditional lentil curry made with split Bengal gram chana daal…" at bounding box center [271, 256] width 237 height 50
click at [210, 257] on textarea "Daal chana is a traditional lentil curry made with split Bengal gram chana daal…" at bounding box center [271, 256] width 237 height 50
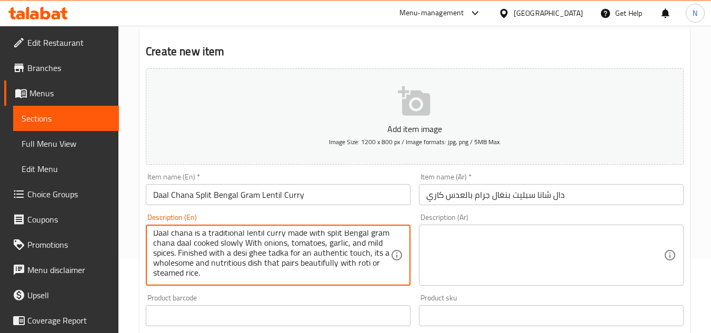
click at [210, 257] on textarea "Daal chana is a traditional lentil curry made with split Bengal gram chana daal…" at bounding box center [271, 256] width 237 height 50
type textarea "Daal chana is a traditional lentil curry made with split Bengal gram chana daal…"
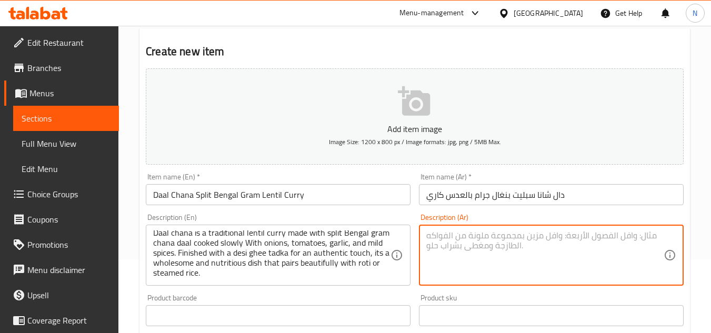
click at [504, 252] on textarea at bounding box center [544, 256] width 237 height 50
paste textarea "دال تشانا هو كاري عدس تقليدي مصنوع من دال حمص ال[GEOGRAPHIC_DATA] المقسم، مطبوخ…"
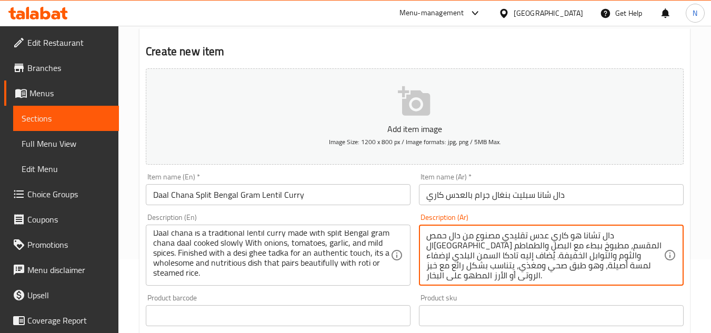
type textarea "دال تشانا هو كاري عدس تقليدي مصنوع من دال حمص ال[GEOGRAPHIC_DATA] المقسم، مطبوخ…"
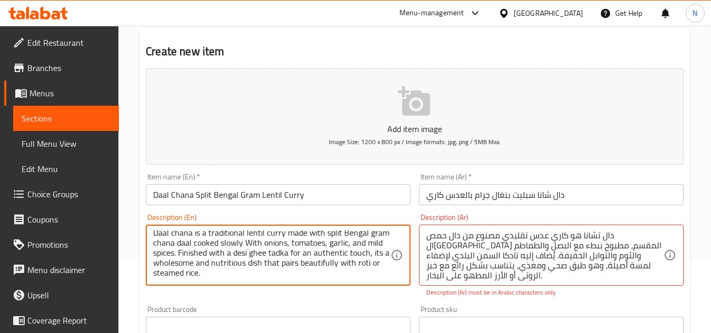
click at [238, 275] on textarea "Daal chana is a traditional lentil curry made with split Bengal gram chana daal…" at bounding box center [271, 256] width 237 height 50
paste textarea "Split Bengal gram lentils, onion &amp; tomato masala, garlic and mild spices, d…"
click at [245, 266] on textarea "Daal chana is a traditional lentil curry made with split Bengal gram chana daal…" at bounding box center [271, 256] width 237 height 50
click at [340, 266] on textarea "Daal chana is a traditional lentil curry made with split Bengal gram chana daal…" at bounding box center [271, 256] width 237 height 50
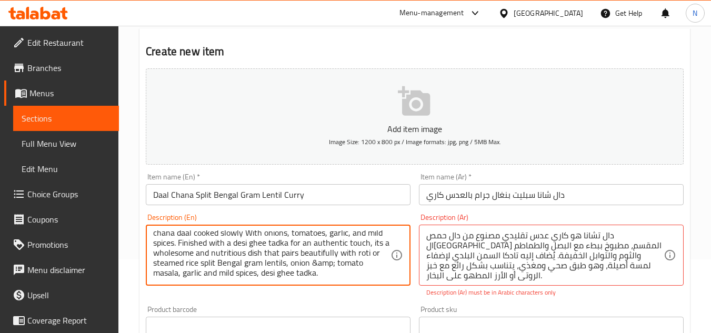
click at [340, 266] on textarea "Daal chana is a traditional lentil curry made with split Bengal gram chana daal…" at bounding box center [271, 256] width 237 height 50
type textarea "Daal chana is a traditional lentil curry made with split Bengal gram chana daal…"
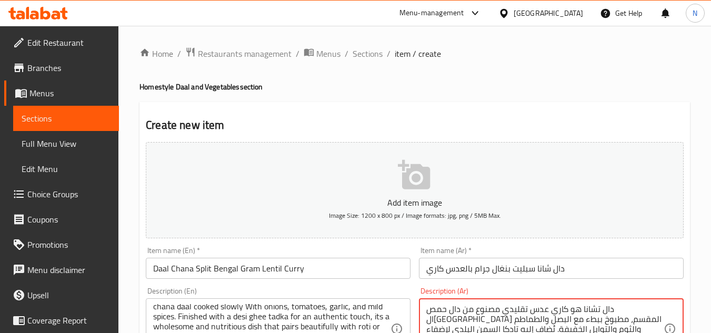
scroll to position [105, 0]
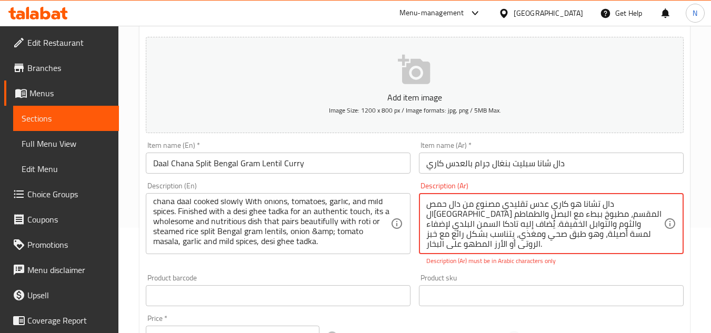
click at [517, 218] on textarea "دال تشانا هو كاري عدس تقليدي مصنوع من دال حمص ال[GEOGRAPHIC_DATA] المقسم، مطبوخ…" at bounding box center [544, 224] width 237 height 50
click at [498, 223] on textarea "دال تشانا هو كاري عدس تقليدي مصنوع من دال حمص ال[GEOGRAPHIC_DATA] المقسم، مطبوخ…" at bounding box center [544, 224] width 237 height 50
click at [535, 233] on textarea "دال تشانا هو كاري عدس تقليدي مصنوع من دال حمص ال[GEOGRAPHIC_DATA] المقسم، مطبوخ…" at bounding box center [544, 224] width 237 height 50
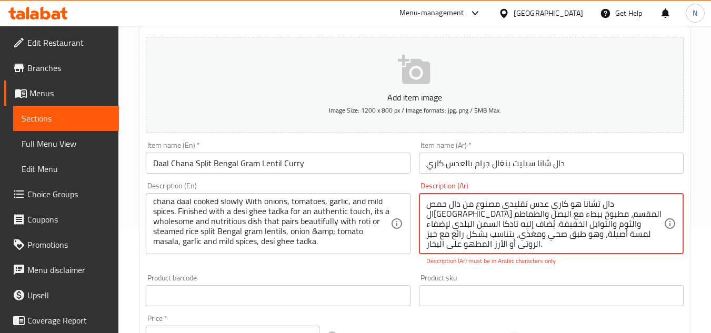
click at [535, 233] on textarea "دال تشانا هو كاري عدس تقليدي مصنوع من دال حمص ال[GEOGRAPHIC_DATA] المقسم، مطبوخ…" at bounding box center [544, 224] width 237 height 50
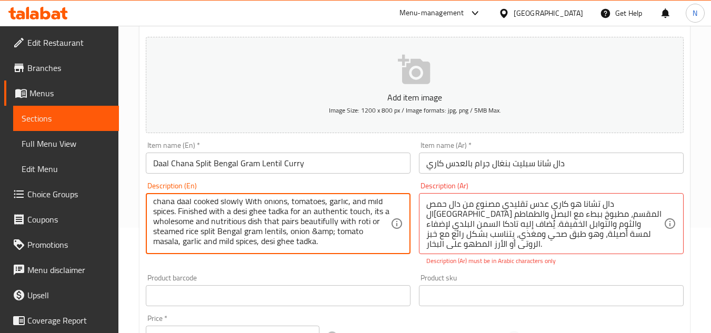
click at [251, 227] on textarea "Daal chana is a traditional lentil curry made with split Bengal gram chana daal…" at bounding box center [271, 224] width 237 height 50
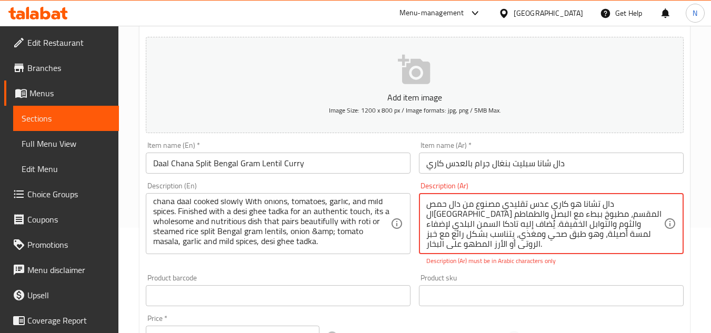
click at [546, 213] on textarea "دال تشانا هو كاري عدس تقليدي مصنوع من دال حمص ال[GEOGRAPHIC_DATA] المقسم، مطبوخ…" at bounding box center [544, 224] width 237 height 50
paste textarea ". إنه طبق صحي ومغذي، يتناسب بشكل رائع مع الروتي أو الأرز المطهو ​​على البخار، م…"
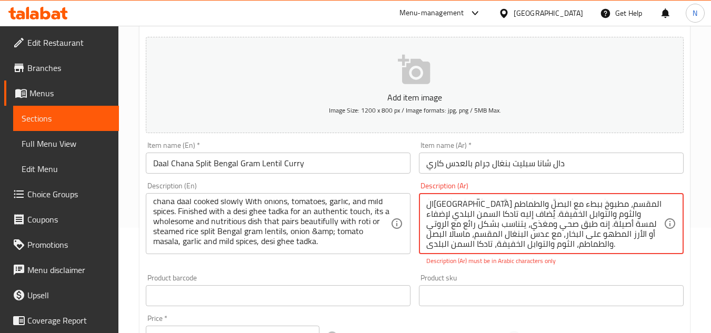
scroll to position [13, 0]
click at [482, 230] on textarea "دال تشانا هو كاري عدس تقليدي مصنوع من دال حمص ال[GEOGRAPHIC_DATA] المقسم، مطبوخ…" at bounding box center [544, 224] width 237 height 50
paste textarea
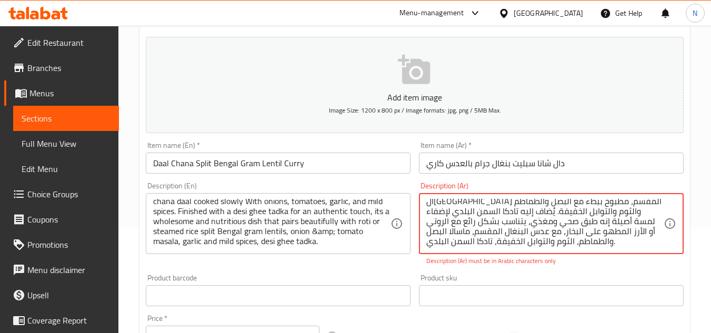
click at [540, 242] on textarea "دال تشانا هو كاري عدس تقليدي مصنوع من دال حمص ال[GEOGRAPHIC_DATA] المقسم، مطبوخ…" at bounding box center [544, 224] width 237 height 50
click at [481, 218] on textarea "دال تشانا هو كاري عدس تقليدي مصنوع من دال حمص ال[GEOGRAPHIC_DATA] المقسم، مطبوخ…" at bounding box center [544, 224] width 237 height 50
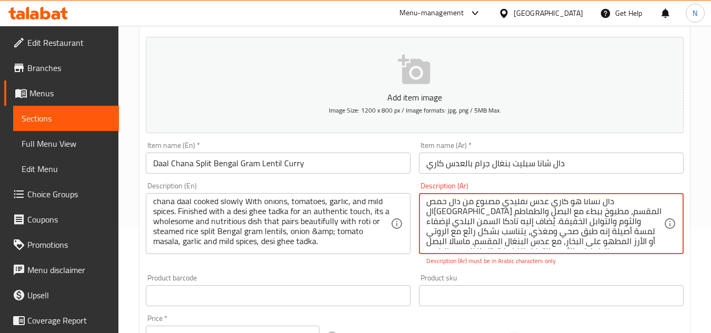
scroll to position [0, 0]
click at [615, 216] on textarea "دال تشانا هو كاري عدس تقليدي مصنوع من دال حمص ال[GEOGRAPHIC_DATA] المقسم، مطبوخ…" at bounding box center [544, 224] width 237 height 50
click at [562, 216] on textarea "دال تشانا هو كاري عدس تقليدي مصنوع من دال حمص ال[GEOGRAPHIC_DATA] المقسم، مطبوخ…" at bounding box center [544, 224] width 237 height 50
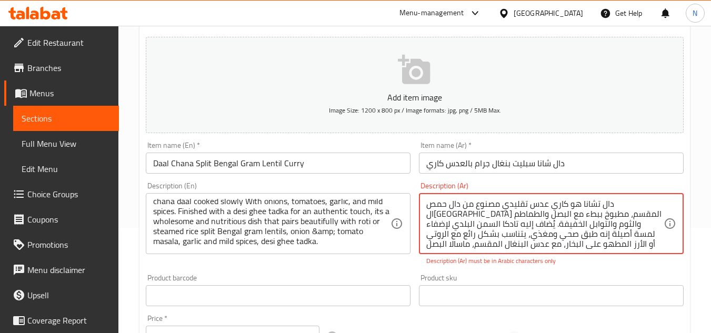
click at [562, 216] on textarea "دال تشانا هو كاري عدس تقليدي مصنوع من دال حمص ال[GEOGRAPHIC_DATA] المقسم، مطبوخ…" at bounding box center [544, 224] width 237 height 50
click at [544, 217] on textarea "دال تشانا هو كاري عدس تقليدي مصنوع من دال حمص ال[GEOGRAPHIC_DATA] المقسم، مطبوخ…" at bounding box center [544, 224] width 237 height 50
drag, startPoint x: 484, startPoint y: 239, endPoint x: 635, endPoint y: 204, distance: 155.1
click at [635, 204] on textarea "دال تشانا هو كاري عدس تقليدي مصنوع من دال حمص ال[GEOGRAPHIC_DATA] المقسم، مطبوخ…" at bounding box center [544, 224] width 237 height 50
click at [562, 216] on textarea "دال تشانا هو كاري عدس تقليدي مصنوع من دال حمص ال[GEOGRAPHIC_DATA] المقسم، مطبوخ…" at bounding box center [544, 224] width 237 height 50
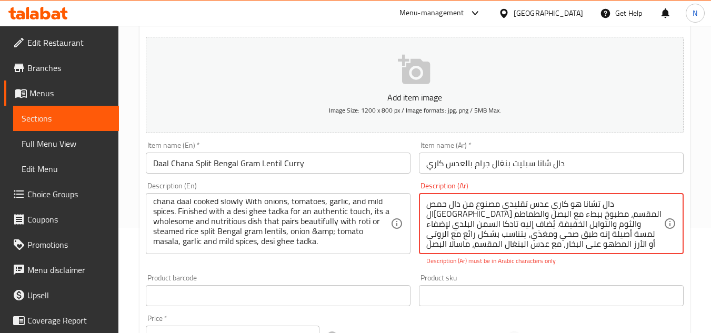
click at [562, 216] on textarea "دال تشانا هو كاري عدس تقليدي مصنوع من دال حمص ال[GEOGRAPHIC_DATA] المقسم، مطبوخ…" at bounding box center [544, 224] width 237 height 50
paste textarea
click at [525, 241] on textarea "دال تشانا هو كاري عدس تقليدي مصنوع من دال حمص ال[GEOGRAPHIC_DATA] المقسم، مطبوخ…" at bounding box center [544, 224] width 237 height 50
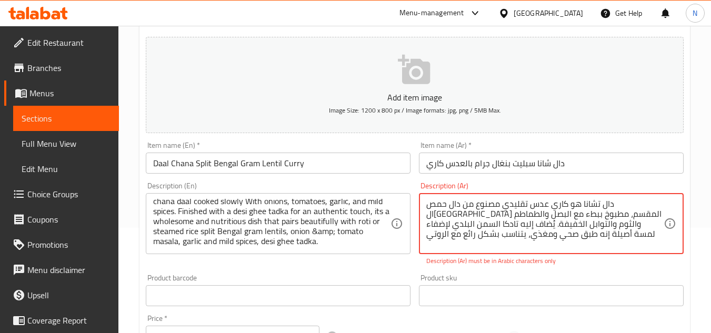
click at [525, 241] on textarea "دال تشانا هو كاري عدس تقليدي مصنوع من دال حمص ال[GEOGRAPHIC_DATA] المقسم، مطبوخ…" at bounding box center [544, 224] width 237 height 50
click at [573, 243] on textarea "دال تشانا هو كاري عدس تقليدي مصنوع من دال حمص ال[GEOGRAPHIC_DATA] المقسم، مطبوخ…" at bounding box center [544, 224] width 237 height 50
click at [609, 204] on textarea "دال تشانا هو كاري عدس تقليدي مصنوع من دال حمص ال[GEOGRAPHIC_DATA] المقسم، مطبوخ…" at bounding box center [544, 224] width 237 height 50
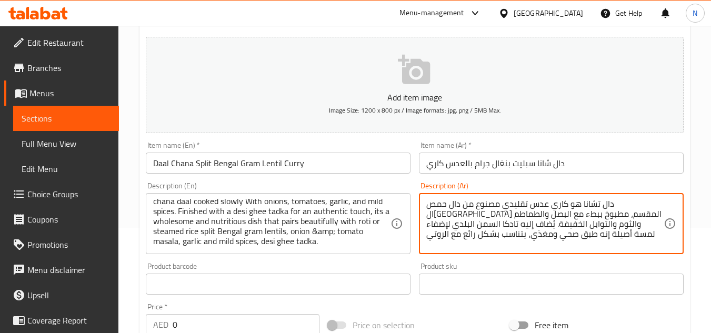
paste textarea "يُضاف إليه تادكا السمن البلدي لإضفاء لمسة أصيلة إنه طبق صحي ومغذي، يتناسب بشكل …"
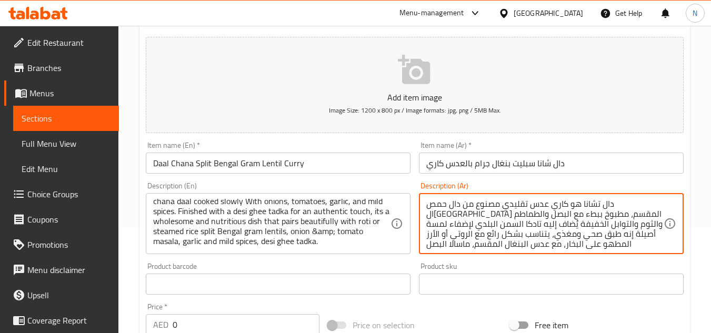
scroll to position [13, 0]
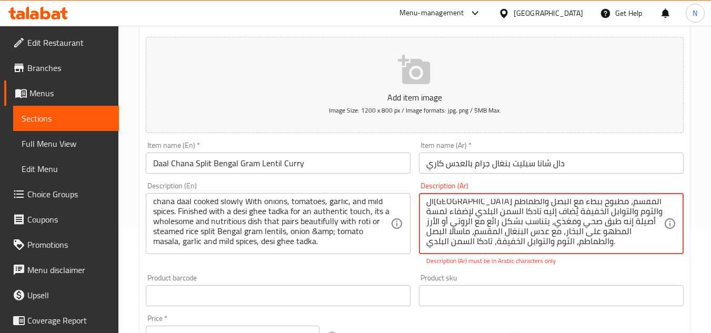
click at [537, 217] on textarea "دال تشانا هو كاري عدس تقليدي مصنوع من دال حمص ال[GEOGRAPHIC_DATA] المقسم، مطبوخ…" at bounding box center [544, 224] width 237 height 50
click at [547, 247] on textarea "دال تشانا هو كاري عدس تقليدي مصنوع من دال حمص ال[GEOGRAPHIC_DATA] المقسم، مطبوخ…" at bounding box center [544, 224] width 237 height 50
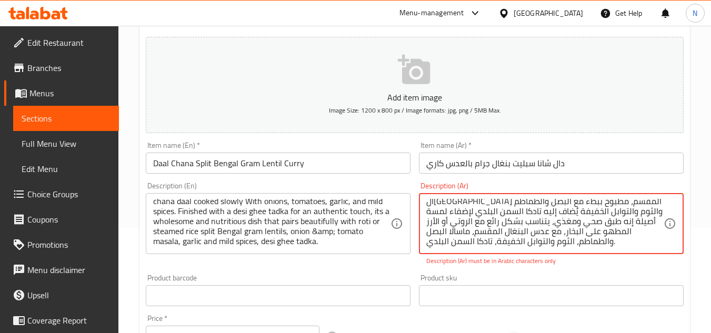
click at [547, 247] on textarea "دال تشانا هو كاري عدس تقليدي مصنوع من دال حمص ال[GEOGRAPHIC_DATA] المقسم، مطبوخ…" at bounding box center [544, 224] width 237 height 50
paste textarea
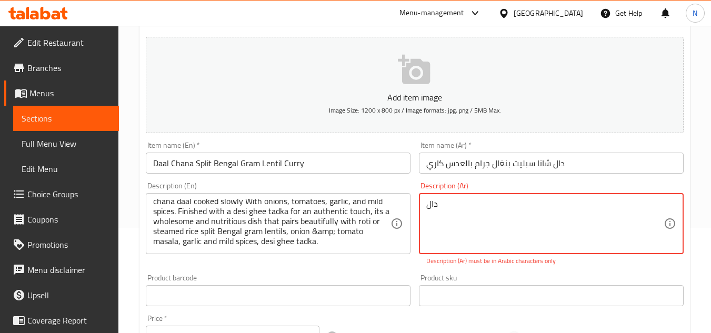
scroll to position [0, 0]
click at [427, 211] on textarea "دال" at bounding box center [544, 224] width 237 height 50
type textarea "دال"
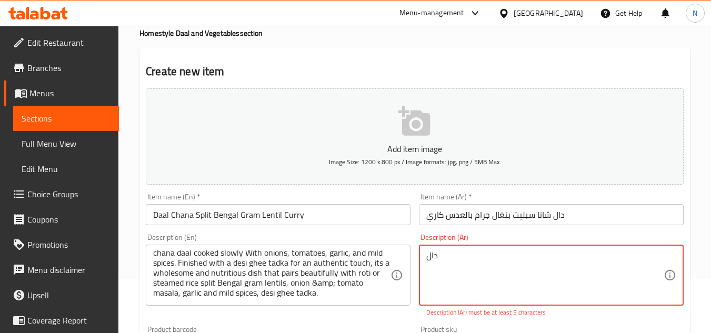
scroll to position [53, 0]
click at [434, 265] on textarea "دال" at bounding box center [544, 277] width 237 height 50
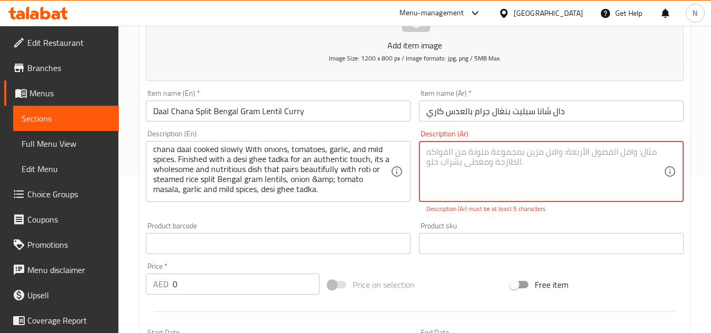
scroll to position [158, 0]
click at [450, 179] on textarea at bounding box center [544, 171] width 237 height 50
drag, startPoint x: 450, startPoint y: 179, endPoint x: 510, endPoint y: 182, distance: 60.1
click at [510, 182] on textarea at bounding box center [544, 171] width 237 height 50
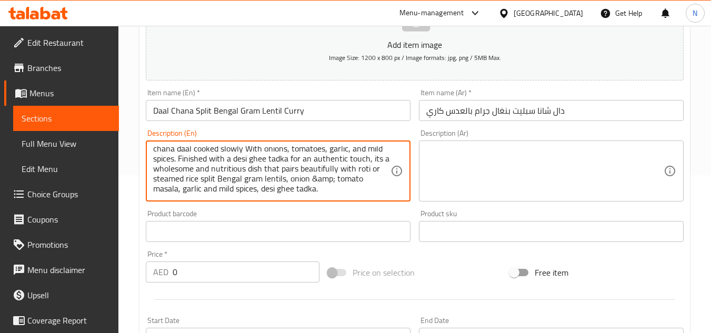
click at [527, 165] on textarea at bounding box center [544, 171] width 237 height 50
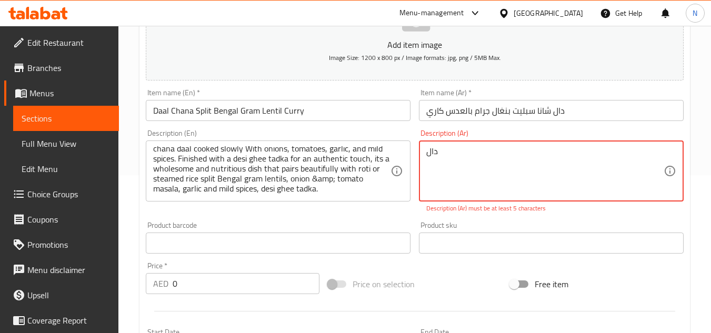
paste textarea "تشانا هو كاري عدس تقليدي مصنوع من دال حمص ال[GEOGRAPHIC_DATA] المقسم، مطبوخ ببط…"
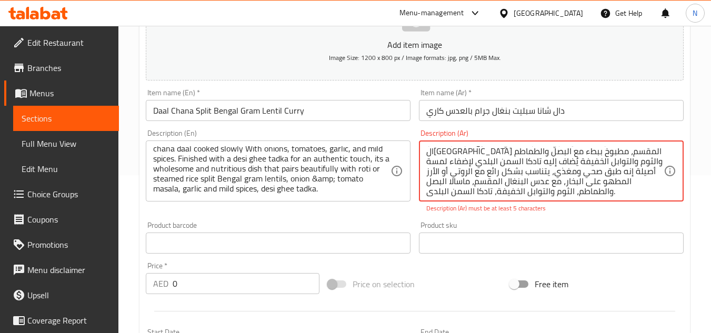
scroll to position [13, 0]
click at [490, 161] on textarea "دال تشانا هو كاري عدس تقليدي مصنوع من دال حمص ال[GEOGRAPHIC_DATA] المقسم، مطبوخ…" at bounding box center [544, 171] width 237 height 50
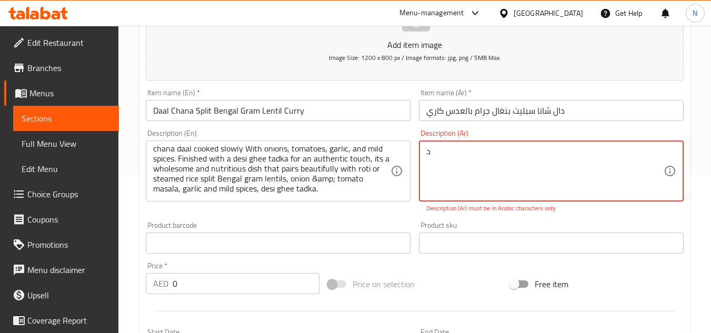
scroll to position [0, 0]
click at [450, 162] on textarea "دال" at bounding box center [544, 171] width 237 height 50
click at [493, 156] on textarea "دال" at bounding box center [544, 171] width 237 height 50
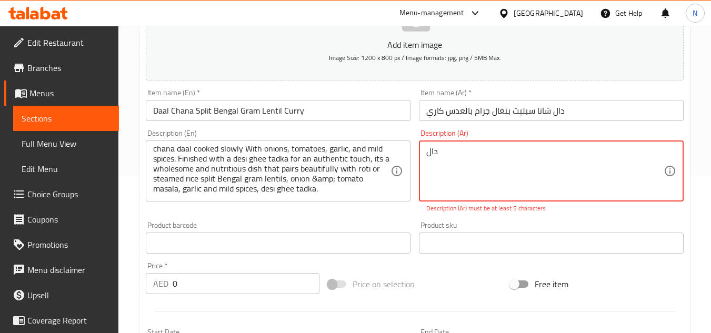
paste textarea "تشانا هو كاري عدس تقليدي مصنوع من دال حمص البنغال المقسم، مطبوخ ببطء مع البصل و…"
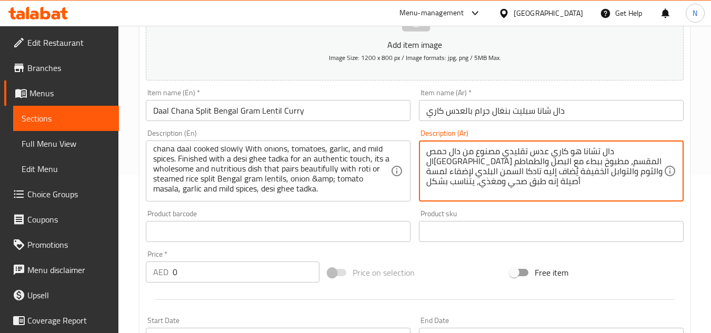
paste textarea "رائع مع الروتي أو الأرز المطهو ​​على البخار، مع عدس البنغال المقسم، ماسالا البص…"
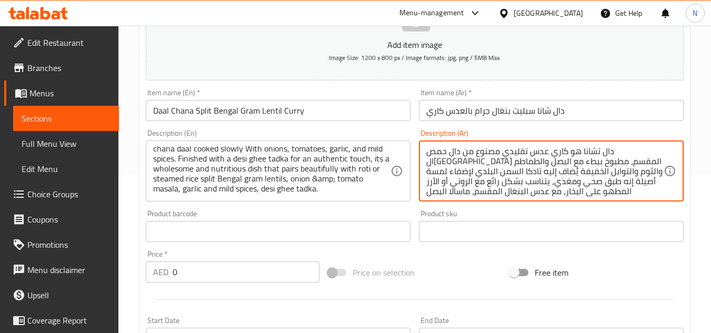
scroll to position [13, 0]
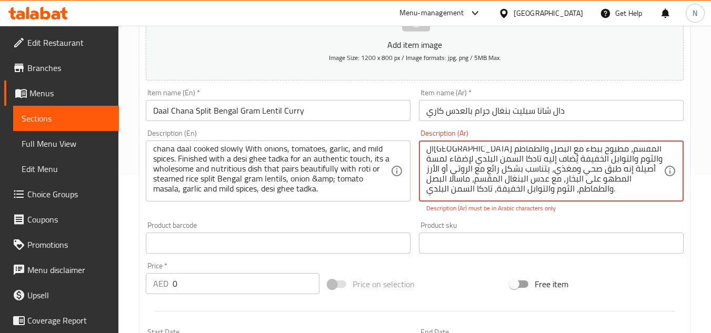
drag, startPoint x: 604, startPoint y: 179, endPoint x: 431, endPoint y: 205, distance: 175.1
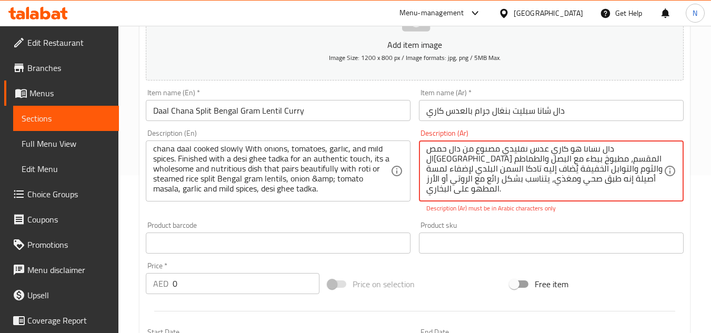
scroll to position [3, 0]
drag, startPoint x: 433, startPoint y: 192, endPoint x: 424, endPoint y: 193, distance: 9.5
click at [424, 193] on div "دال تشانا هو كاري عدس تقليدي مصنوع من دال حمص ال[GEOGRAPHIC_DATA] المقسم، مطبوخ…" at bounding box center [551, 171] width 265 height 61
drag, startPoint x: 461, startPoint y: 191, endPoint x: 469, endPoint y: 191, distance: 8.4
click at [469, 191] on textarea "دال تشانا هو كاري عدس تقليدي مصنوع من دال حمص ال[GEOGRAPHIC_DATA] المقسم، مطبوخ…" at bounding box center [544, 171] width 237 height 50
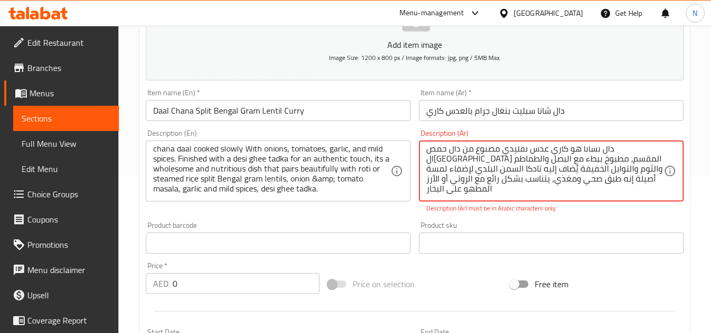
click at [575, 179] on textarea "دال تشانا هو كاري عدس تقليدي مصنوع من دال حمص ال[GEOGRAPHIC_DATA] المقسم، مطبوخ…" at bounding box center [544, 171] width 237 height 50
click at [536, 178] on textarea "دال تشانا هو كاري عدس تقليدي مصنوع من دال حمص ال[GEOGRAPHIC_DATA] المقسم، مطبوخ…" at bounding box center [544, 171] width 237 height 50
click at [452, 181] on textarea "دال تشانا هو كاري عدس تقليدي مصنوع من دال حمص ال[GEOGRAPHIC_DATA] المقسم، مطبوخ…" at bounding box center [544, 171] width 237 height 50
drag, startPoint x: 452, startPoint y: 181, endPoint x: 438, endPoint y: 191, distance: 16.5
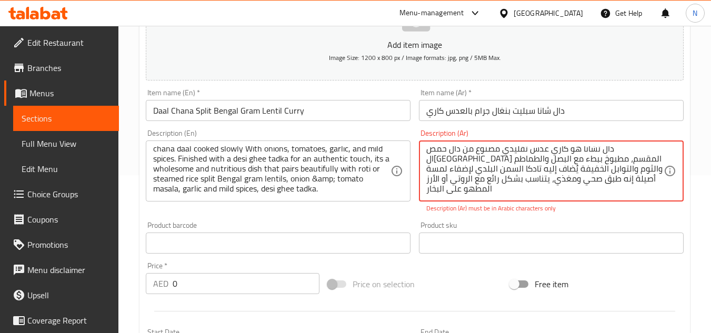
click at [438, 191] on textarea "دال تشانا هو كاري عدس تقليدي مصنوع من دال حمص ال[GEOGRAPHIC_DATA] المقسم، مطبوخ…" at bounding box center [544, 171] width 237 height 50
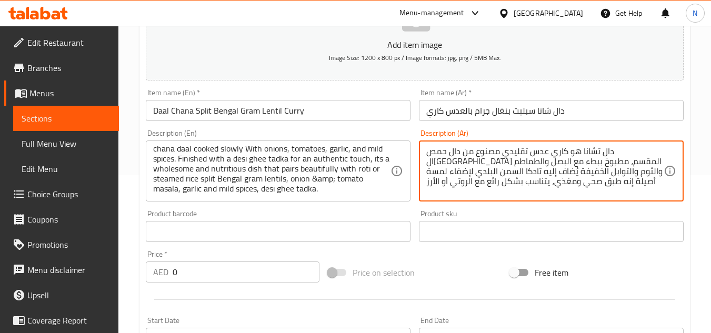
click at [612, 188] on textarea "دال تشانا هو كاري عدس تقليدي مصنوع من دال حمص ال[GEOGRAPHIC_DATA] المقسم، مطبوخ…" at bounding box center [544, 171] width 237 height 50
click at [579, 182] on textarea "دال تشانا هو كاري عدس تقليدي مصنوع من دال حمص ال[GEOGRAPHIC_DATA] المقسم، مطبوخ…" at bounding box center [544, 171] width 237 height 50
paste textarea "، مع عدس البنغال المقسم، ماسالا البصل والطماطم، الثوم والتوابل الخفيفة، تادكا ا…"
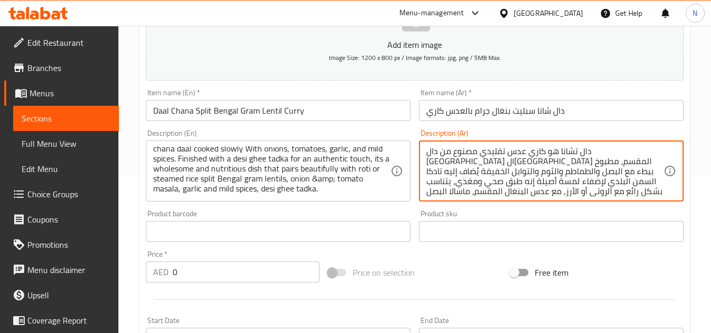
scroll to position [13, 0]
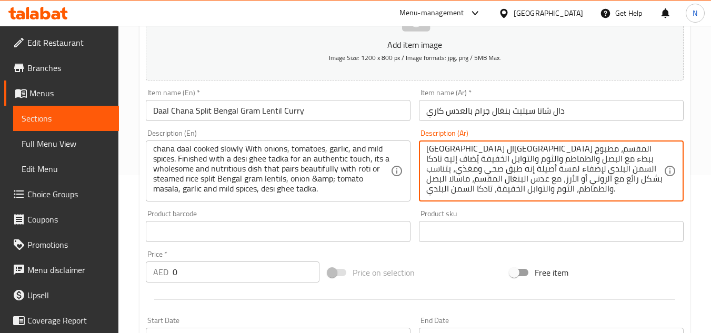
type textarea "دال تشانا هو كاري عدس تقليدي مصنوع من دال [GEOGRAPHIC_DATA] ال[GEOGRAPHIC_DATA]…"
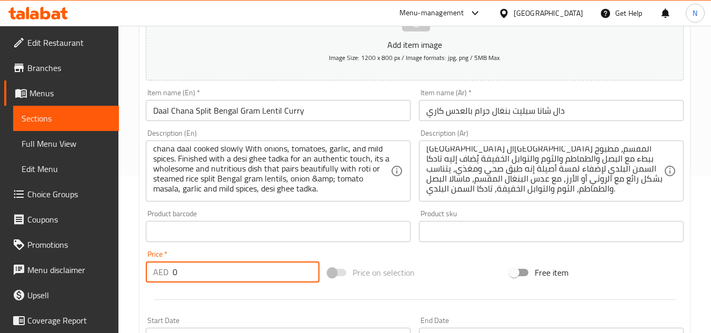
drag, startPoint x: 181, startPoint y: 270, endPoint x: 151, endPoint y: 287, distance: 35.1
click at [151, 287] on div "Add item image Image Size: 1200 x 800 px / Image formats: jpg, png / 5MB Max. I…" at bounding box center [415, 207] width 546 height 454
paste input "14"
type input "14"
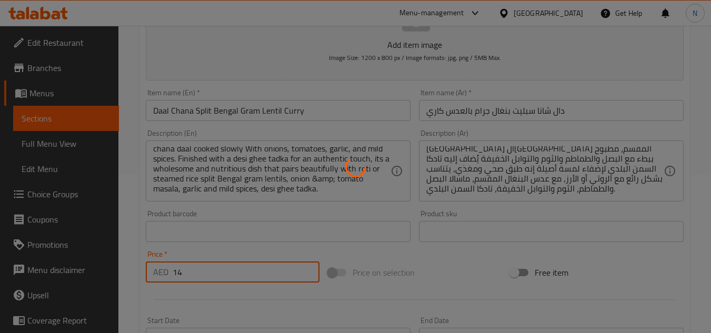
type input "0"
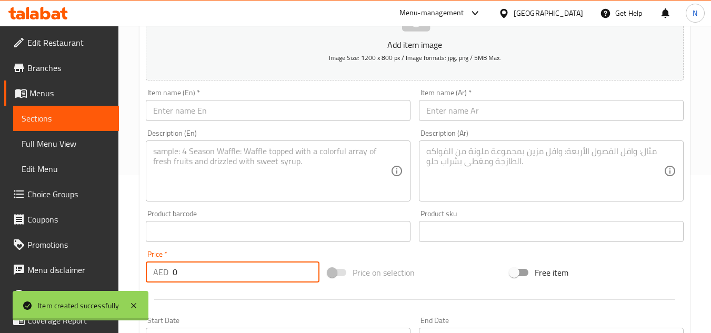
scroll to position [0, 0]
click at [214, 106] on input "text" at bounding box center [278, 110] width 265 height 21
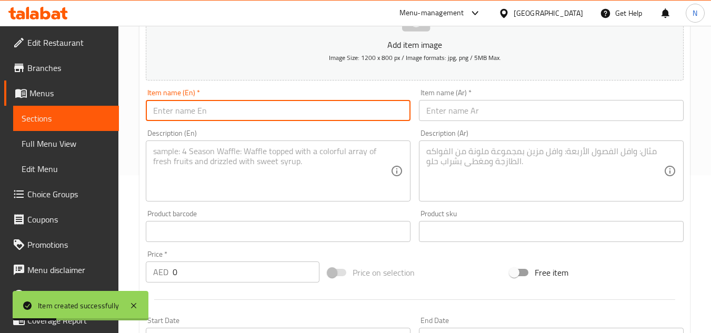
paste input "Qeema – Minced Meat Curry"
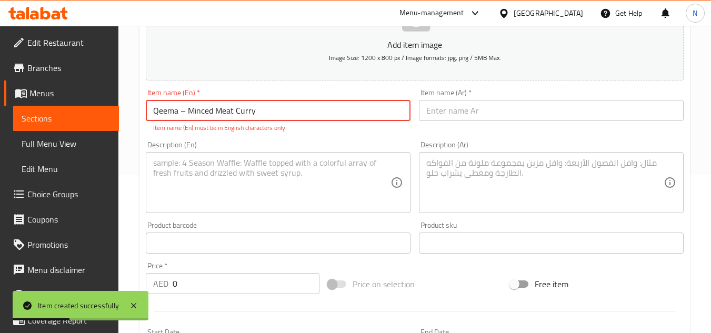
click at [185, 110] on input "Qeema – Minced Meat Curry" at bounding box center [278, 110] width 265 height 21
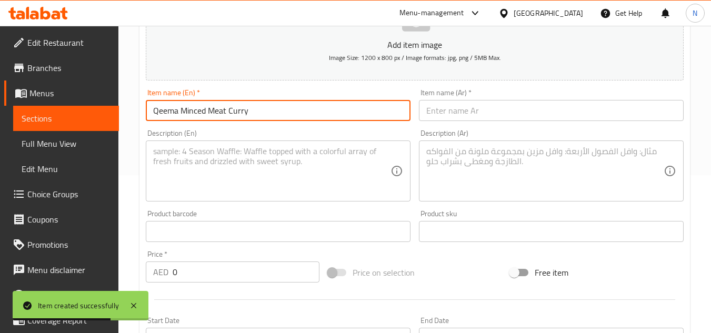
type input "Qeema Minced Meat Curry"
click at [479, 111] on input "text" at bounding box center [551, 110] width 265 height 21
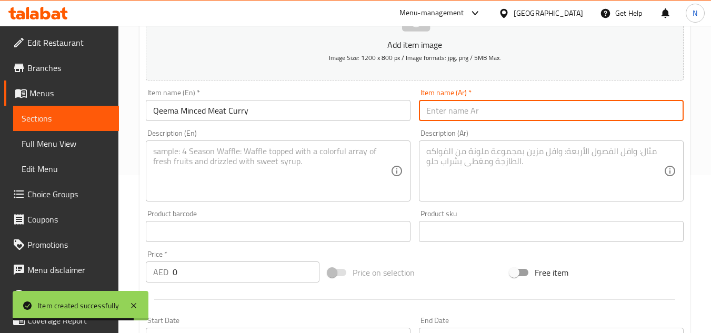
paste input "قيمة – كاري اللحم المفروم"
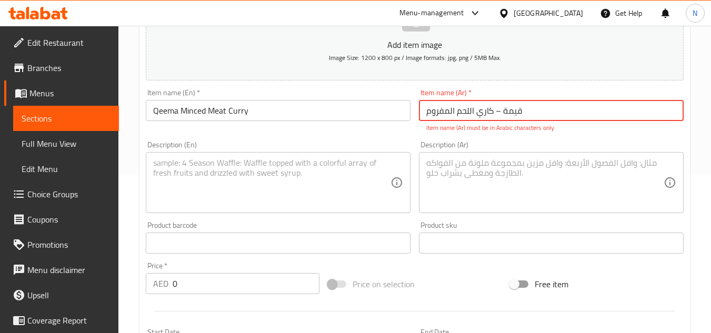
drag, startPoint x: 498, startPoint y: 112, endPoint x: 503, endPoint y: 115, distance: 5.4
click at [503, 115] on input "قيمة – كاري اللحم المفروم" at bounding box center [551, 110] width 265 height 21
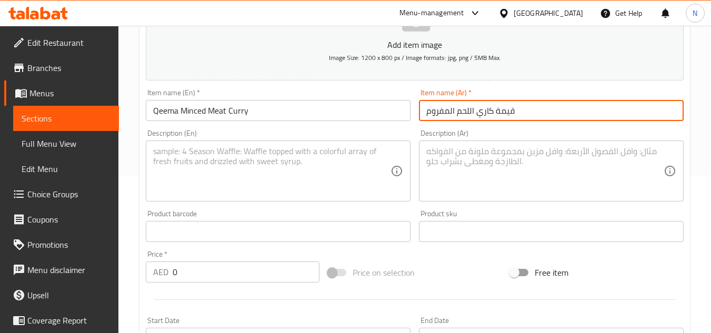
click at [505, 115] on input "قيمة كاري اللحم المفروم" at bounding box center [551, 110] width 265 height 21
type input "كيما كاري اللحم المفروم"
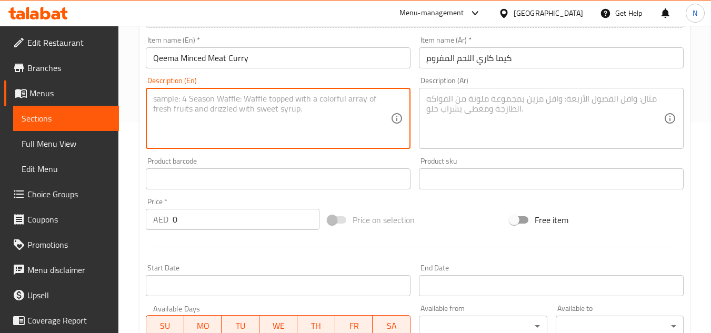
click at [300, 105] on textarea at bounding box center [271, 119] width 237 height 50
paste textarea "Qeema is a traditional minced meat curry made with either beef or mutton, slow-…"
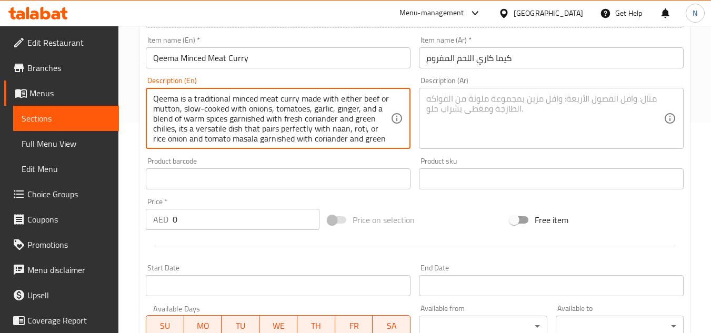
scroll to position [13, 0]
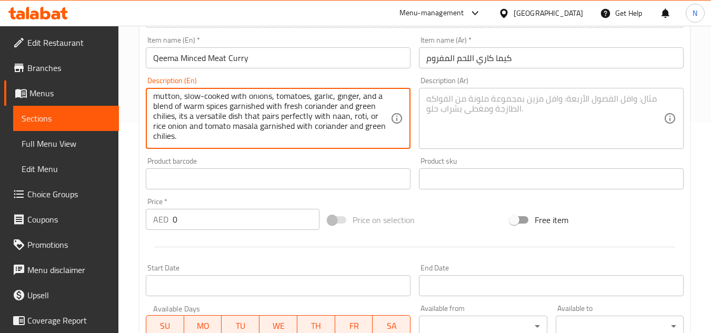
type textarea "Qeema is a traditional minced meat curry made with either beef or mutton, slow-…"
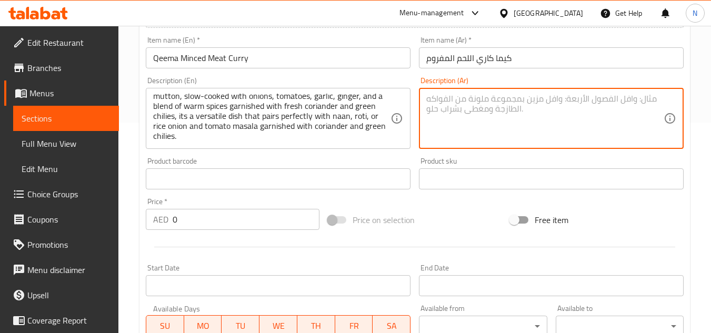
click at [563, 109] on textarea at bounding box center [544, 119] width 237 height 50
paste textarea "كيما هو كاري تقليدي من اللحم المفروم مصنوع من لحم البقر أو لحم الضأن، مطبوخ ببط…"
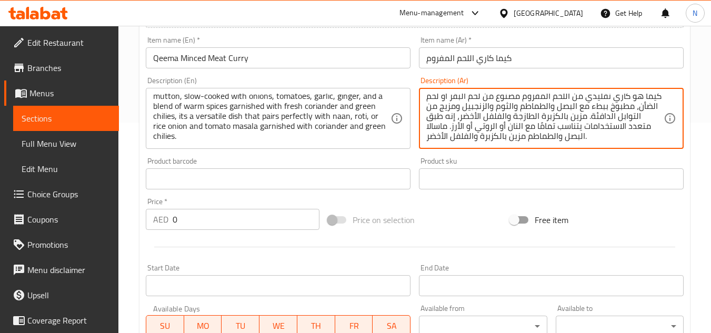
scroll to position [0, 0]
click at [446, 102] on textarea "كيما هو كاري تقليدي من اللحم المفروم مصنوع من لحم البقر أو لحم الضأن، مطبوخ ببط…" at bounding box center [544, 119] width 237 height 50
click at [449, 103] on textarea "كيما هو كاري تقليدي من اللحم المفروم مصنوع من لحم البقر أو لحم الضأن، مطبوخ ببط…" at bounding box center [544, 119] width 237 height 50
drag, startPoint x: 450, startPoint y: 103, endPoint x: 444, endPoint y: 104, distance: 6.4
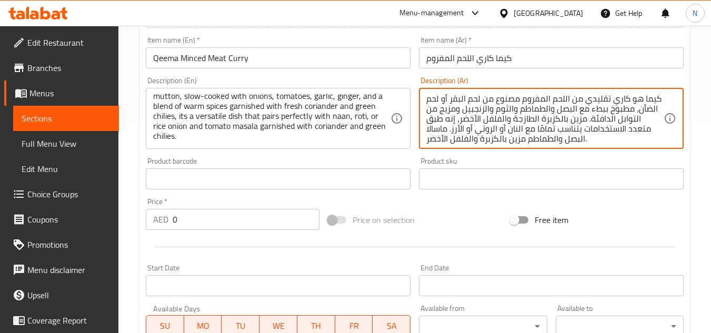
click at [444, 104] on textarea "كيما هو كاري تقليدي من اللحم المفروم مصنوع من لحم البقر أو لحم الضأن، مطبوخ ببط…" at bounding box center [544, 119] width 237 height 50
click at [452, 99] on textarea "كيما هو كاري تقليدي من اللحم المفروم مصنوع من لحم البقر أو لحم الضأن، مطبوخ ببط…" at bounding box center [544, 119] width 237 height 50
drag, startPoint x: 452, startPoint y: 99, endPoint x: 446, endPoint y: 101, distance: 5.5
click at [446, 101] on textarea "كيما هو كاري تقليدي من اللحم المفروم مصنوع من لحم البقر أو لحم الضأن، مطبوخ ببط…" at bounding box center [544, 119] width 237 height 50
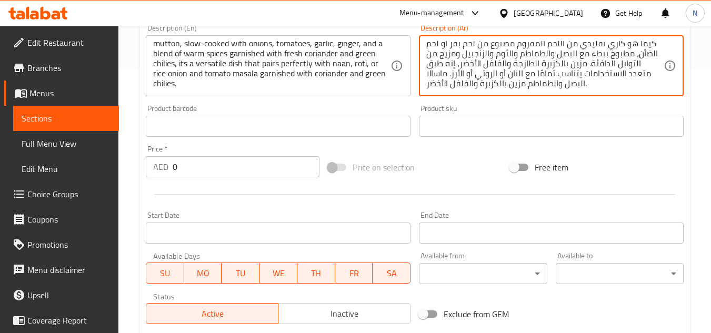
scroll to position [211, 0]
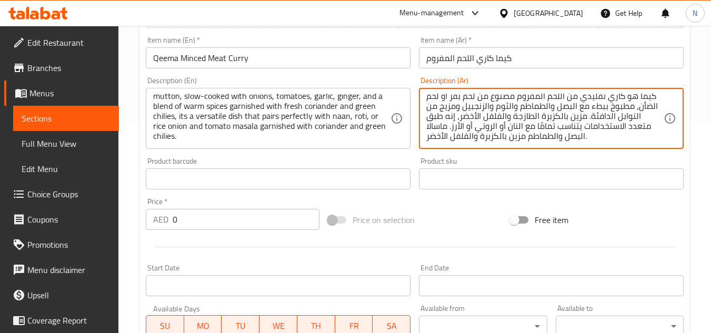
click at [585, 139] on textarea "كيما هو كاري تقليدي من اللحم المفروم مصنوع من لحم بقر أو لحم الضأن، مطبوخ ببطء …" at bounding box center [544, 119] width 237 height 50
drag, startPoint x: 536, startPoint y: 138, endPoint x: 437, endPoint y: 138, distance: 99.0
click at [437, 138] on textarea "كيما هو كاري تقليدي من اللحم المفروم مصنوع من لحم بقر أو لحم الضأن، مطبوخ ببطء …" at bounding box center [544, 119] width 237 height 50
paste textarea "ُزيَّ"
type textarea "كيما هو كاري تقليدي من اللحم المفروم مصنوع من لحم بقر أو لحم الضأن، مطبوخ ببطء …"
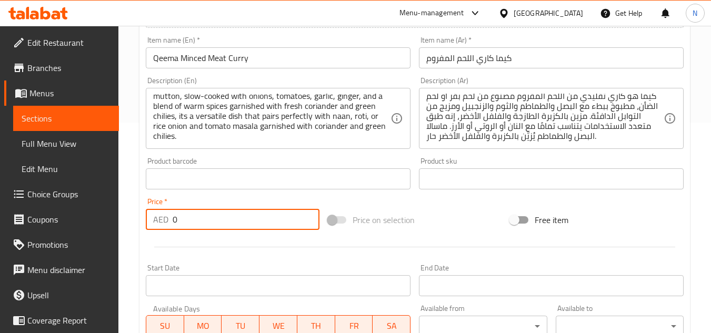
drag, startPoint x: 189, startPoint y: 226, endPoint x: 164, endPoint y: 227, distance: 25.3
click at [164, 227] on div "AED 0 Price *" at bounding box center [233, 219] width 174 height 21
paste input "27"
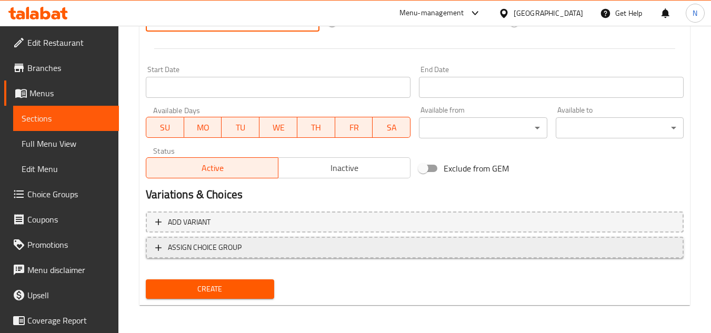
scroll to position [411, 0]
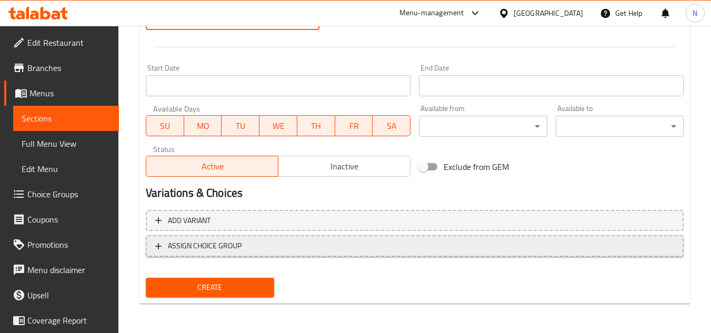
type input "27"
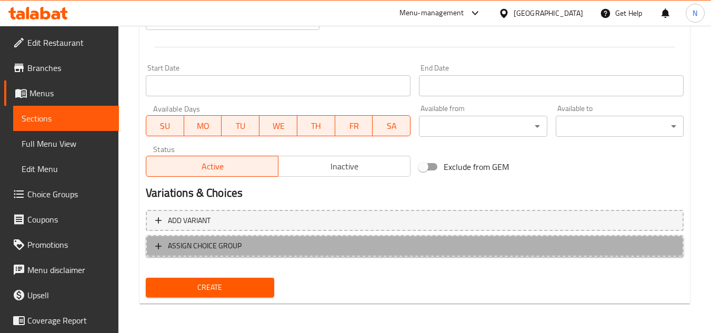
click at [265, 247] on span "ASSIGN CHOICE GROUP" at bounding box center [414, 246] width 519 height 13
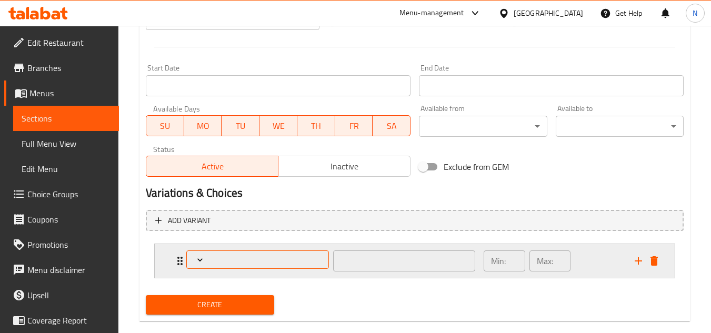
click at [278, 261] on span "Expand" at bounding box center [258, 260] width 135 height 11
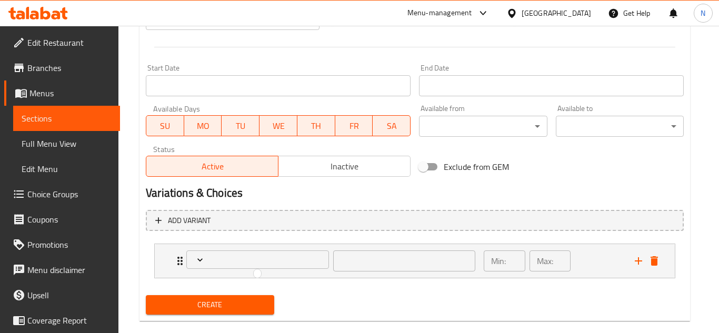
click at [654, 263] on div at bounding box center [359, 166] width 719 height 333
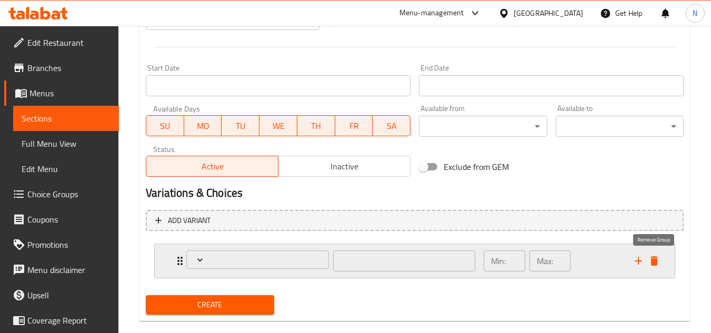
click at [654, 265] on icon "delete" at bounding box center [654, 260] width 7 height 9
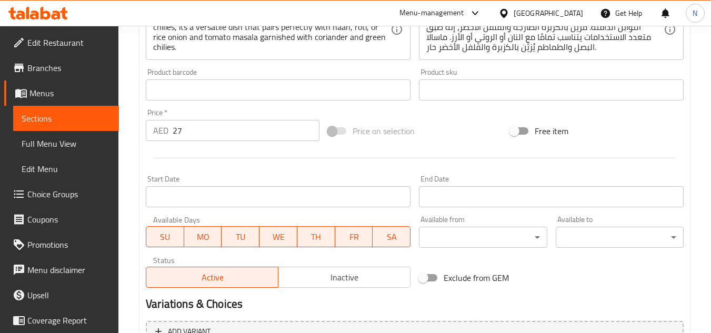
scroll to position [95, 0]
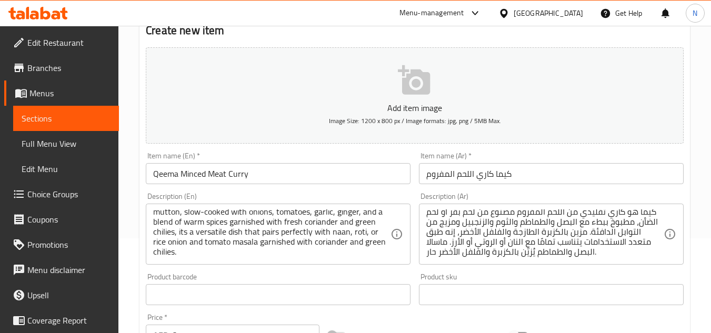
click at [202, 176] on input "Qeema Minced Meat Curry" at bounding box center [278, 173] width 265 height 21
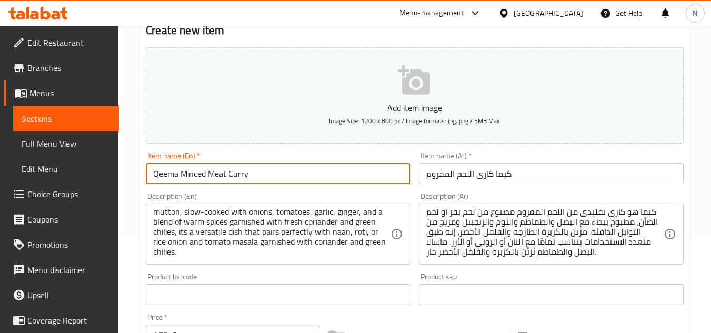
click at [202, 176] on input "Qeema Minced Meat Curry" at bounding box center [278, 173] width 265 height 21
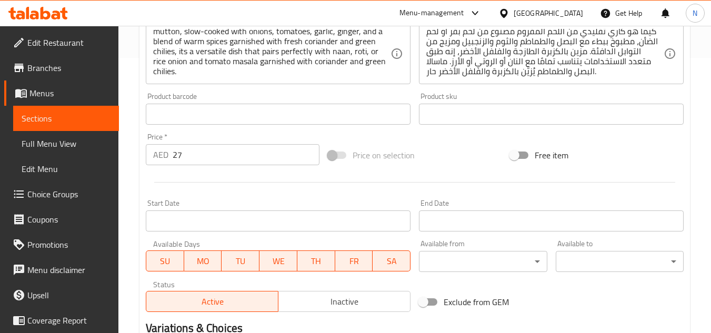
scroll to position [411, 0]
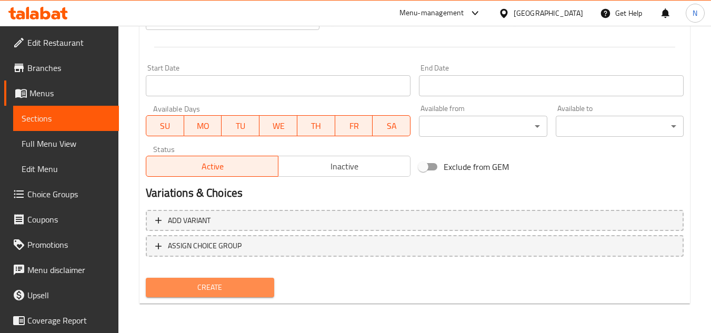
click at [232, 287] on span "Create" at bounding box center [209, 287] width 111 height 13
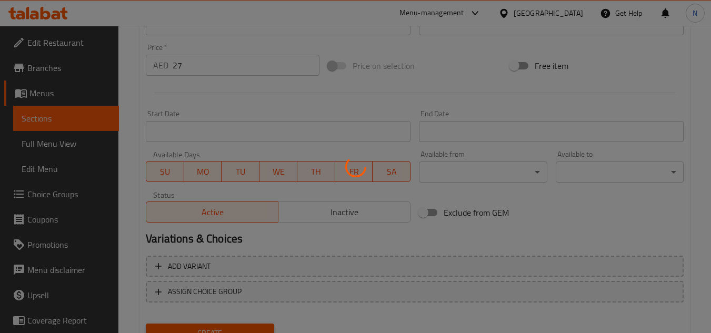
scroll to position [358, 0]
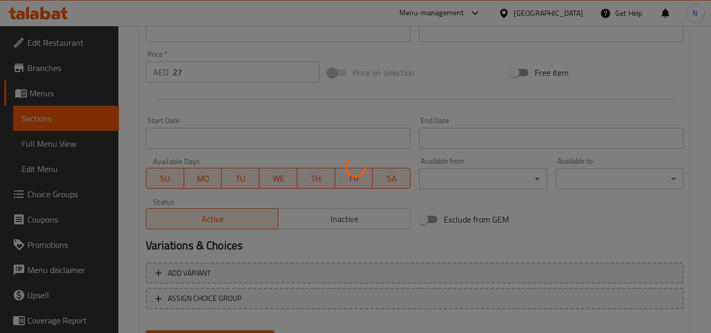
type input "0"
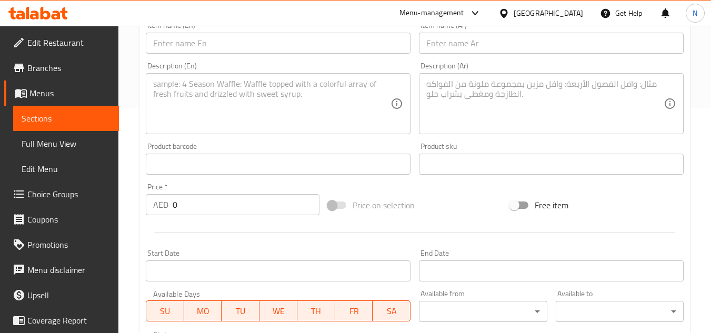
scroll to position [200, 0]
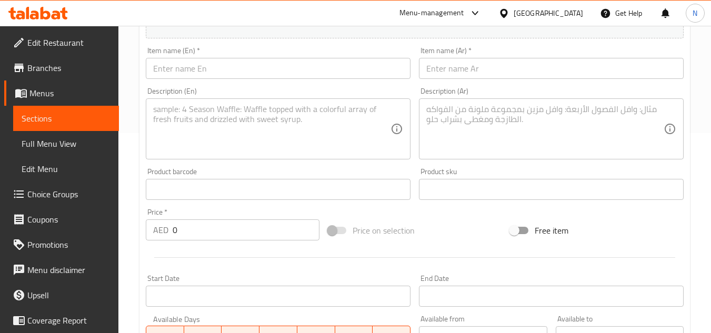
click at [193, 61] on input "text" at bounding box center [278, 68] width 265 height 21
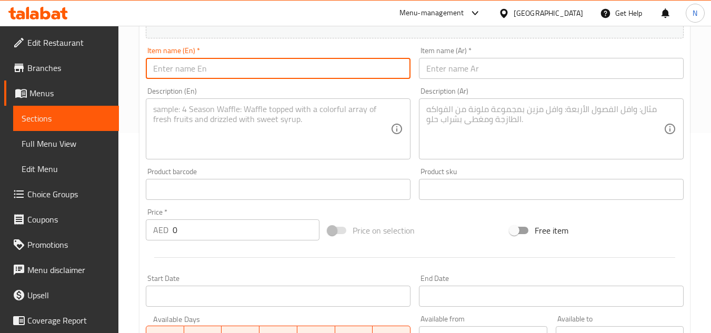
paste input "Royal Special Daal – Creamy Lentil Curry"
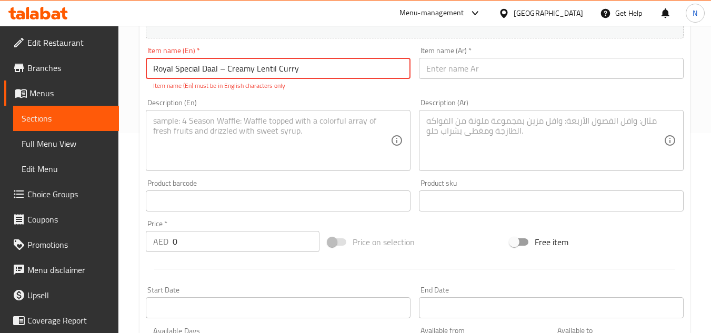
drag, startPoint x: 226, startPoint y: 70, endPoint x: 219, endPoint y: 70, distance: 7.4
click at [219, 70] on input "Royal Special Daal – Creamy Lentil Curry" at bounding box center [278, 68] width 265 height 21
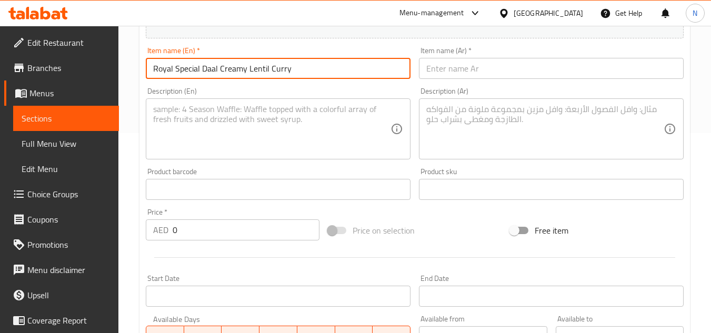
type input "Royal Special Daal Creamy Lentil Curry"
click at [498, 74] on input "text" at bounding box center [551, 68] width 265 height 21
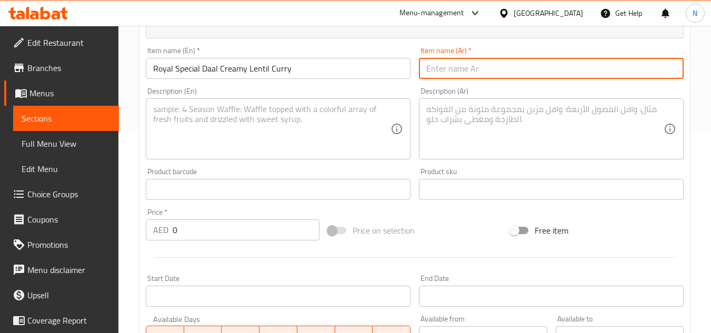
paste input "دال ملكي خاص – كاري العدس الكريمي الفاخر"
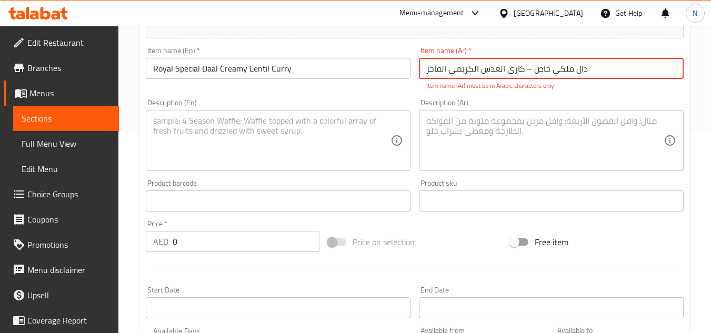
click at [529, 73] on input "دال ملكي خاص – كاري العدس الكريمي الفاخر" at bounding box center [551, 68] width 265 height 21
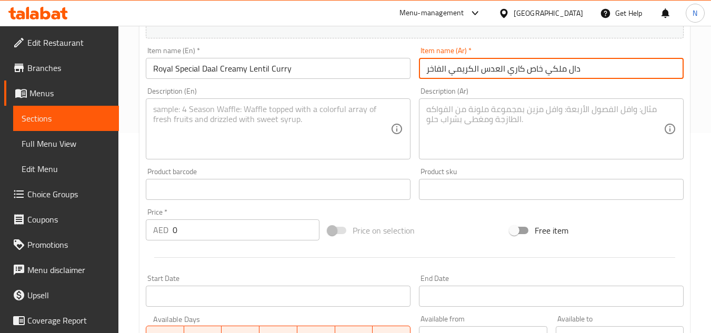
click at [566, 69] on input "دال ملكي خاص كاري العدس الكريمي الفاخر" at bounding box center [551, 68] width 265 height 21
type input "دال ملكي خاص كاري العدس الكريمي الفاخر"
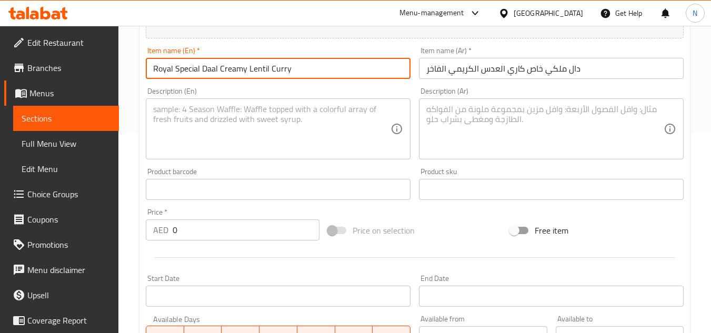
click at [175, 71] on input "Royal Special Daal Creamy Lentil Curry" at bounding box center [278, 68] width 265 height 21
paste input "Luxurious"
type input "Royal Luxurious Special Daal Creamy Lentil Curry"
click at [229, 119] on textarea at bounding box center [271, 129] width 237 height 50
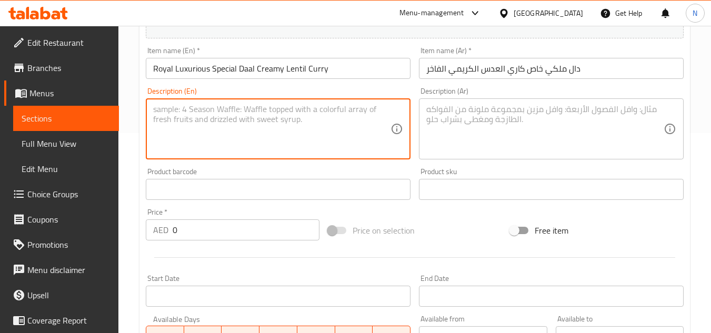
paste textarea "Royal special daal is a luxurious take on the traditional lentil curry, slow-co…"
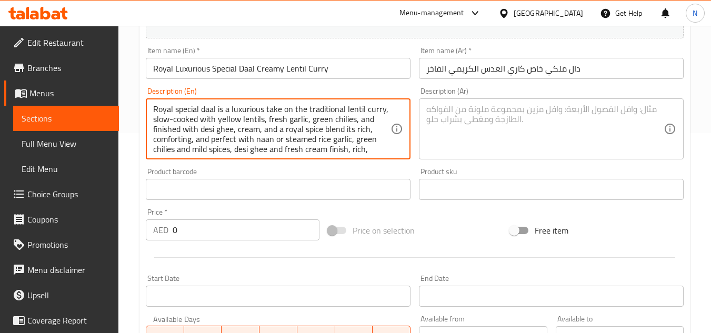
scroll to position [13, 0]
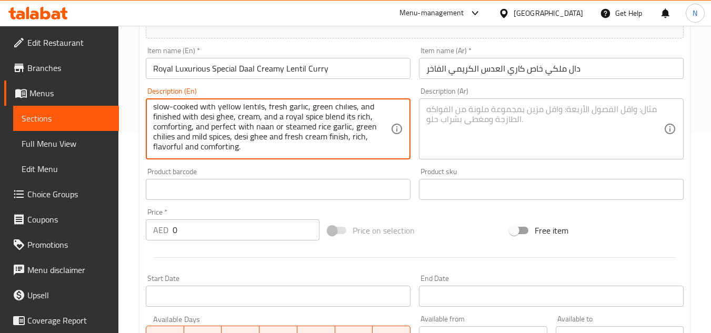
click at [248, 123] on textarea "Royal special daal is a luxurious take on the traditional lentil curry, slow-co…" at bounding box center [271, 129] width 237 height 50
type textarea "Royal special daal is a luxurious take on the traditional lentil curry, slow-co…"
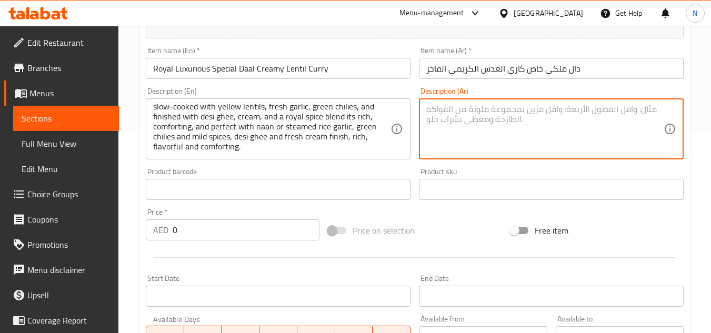
click at [478, 112] on textarea at bounding box center [544, 129] width 237 height 50
paste textarea "الدال الملكي الخاص هو نسخة فاخرة من الكاري العدس التقليدي، مطبوخ ببطء مع العدس …"
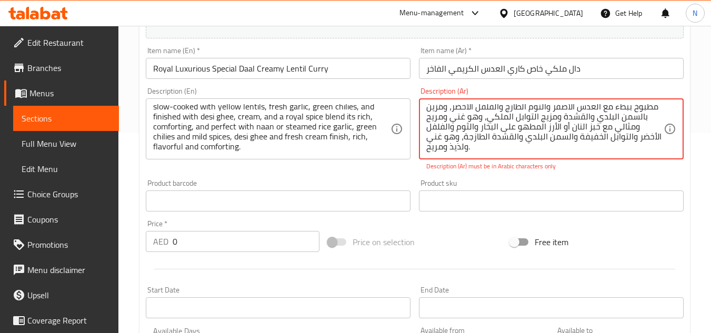
scroll to position [0, 0]
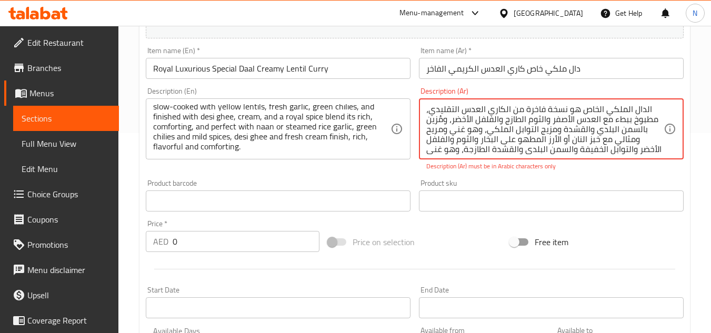
drag, startPoint x: 642, startPoint y: 113, endPoint x: 648, endPoint y: 113, distance: 5.8
click at [648, 113] on textarea "الدال الملكي الخاص هو نسخة فاخرة من الكاري العدس التقليدي، مطبوخ ببطء مع العدس …" at bounding box center [544, 129] width 237 height 50
click at [639, 113] on textarea "دال الملكي الخاص هو نسخة فاخرة من الكاري العدس التقليدي، مطبوخ ببطء مع العدس ال…" at bounding box center [544, 129] width 237 height 50
click at [603, 114] on textarea "دال الملكي الخاص هو نسخة فاخرة من الكاري العدس التقليدي، مطبوخ ببطء مع العدس ال…" at bounding box center [544, 129] width 237 height 50
click at [628, 112] on textarea "دال الملكي الخاص هو نسخة فاخرة من الكاري العدس التقليدي، مطبوخ ببطء مع العدس ال…" at bounding box center [544, 129] width 237 height 50
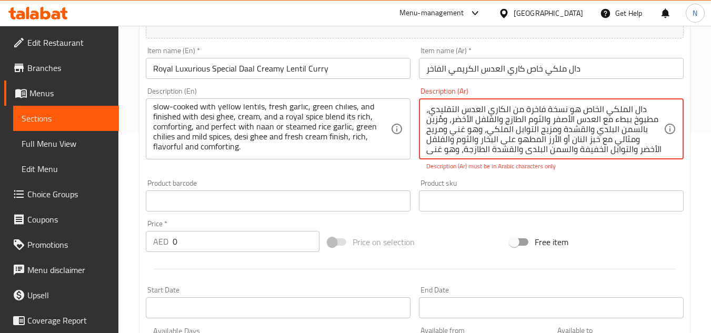
click at [500, 124] on textarea "دال الملكي الخاص هو نسخة فاخرة من الكاري العدس التقليدي، مطبوخ ببطء مع العدس ال…" at bounding box center [544, 129] width 237 height 50
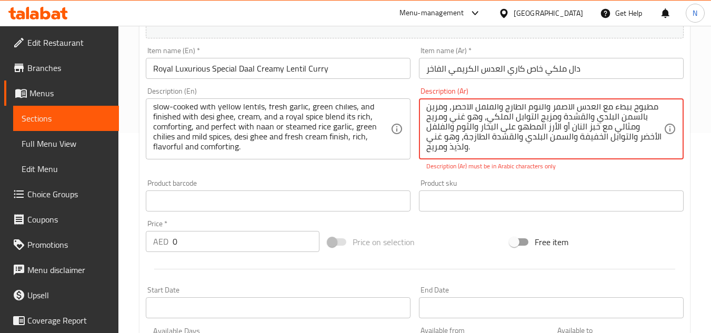
drag, startPoint x: 500, startPoint y: 124, endPoint x: 516, endPoint y: 223, distance: 100.3
click at [516, 223] on div "Add item image Image Size: 1200 x 800 px / Image formats: jpg, png / 5MB Max. I…" at bounding box center [415, 170] width 546 height 465
paste textarea "ملكي خاص هو نسخة فاخرة من كاري العدس التقليدي، يُطهى ببطء مع العدس الأصفر، الثو…"
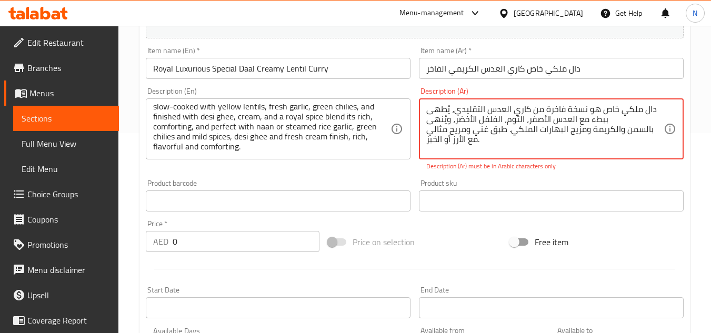
scroll to position [0, 0]
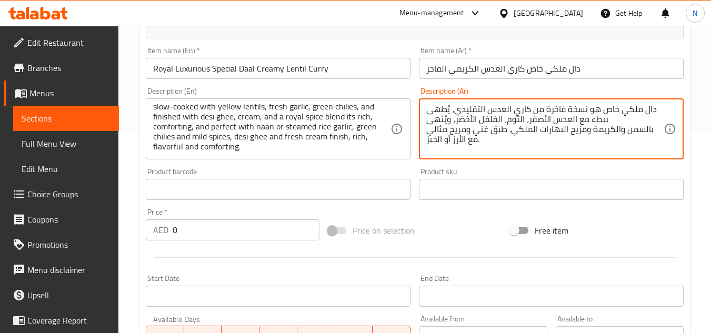
click at [465, 143] on textarea "دال ملكي خاص هو نسخة فاخرة من كاري العدس التقليدي، يُطهى ببطء مع العدس الأصفر، …" at bounding box center [544, 129] width 237 height 50
paste textarea "عدس مطهو ببطء، ثوم وفلفل أخضر وبهارات خفيفة، يُنهى بالسمن والكريمة غني بالنكهة …"
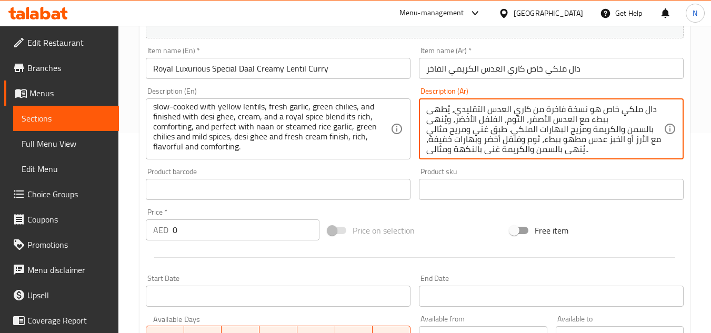
scroll to position [3, 0]
drag, startPoint x: 610, startPoint y: 151, endPoint x: 623, endPoint y: 152, distance: 13.3
click at [623, 152] on textarea "دال ملكي خاص هو نسخة فاخرة من كاري العدس التقليدي، يُطهى ببطء مع العدس الأصفر، …" at bounding box center [544, 129] width 237 height 50
type textarea "دال ملكي خاص هو نسخة فاخرة من كاري العدس التقليدي، يُطهى ببطء مع العدس الأصفر، …"
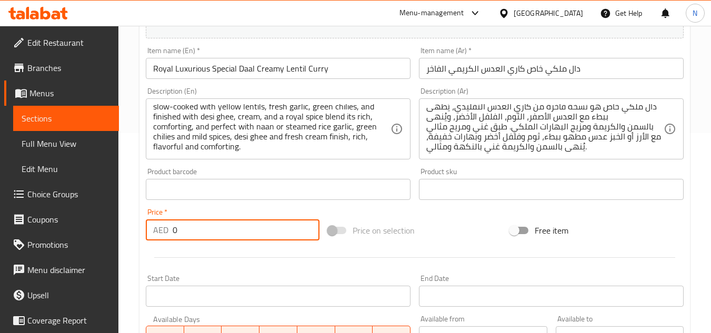
drag, startPoint x: 174, startPoint y: 233, endPoint x: 197, endPoint y: 234, distance: 22.7
click at [197, 234] on input "0" at bounding box center [246, 230] width 147 height 21
paste input "22"
type input "22"
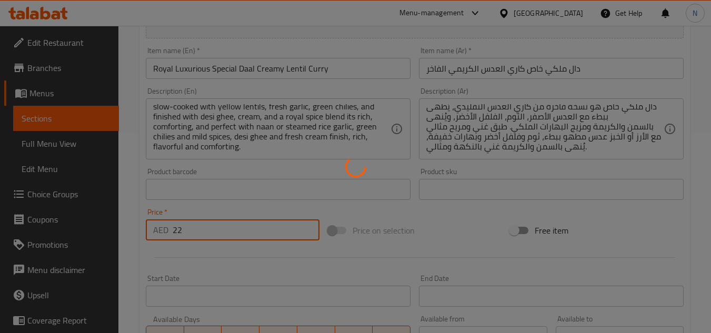
type input "0"
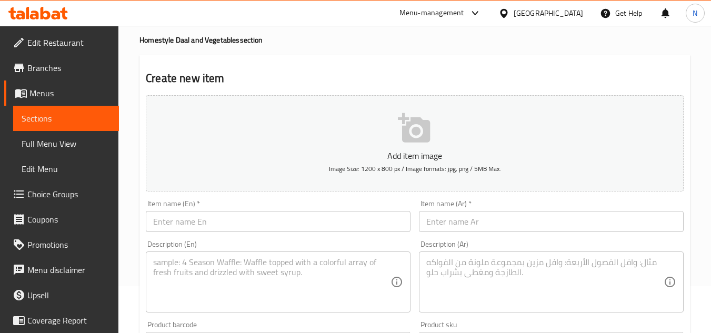
scroll to position [42, 0]
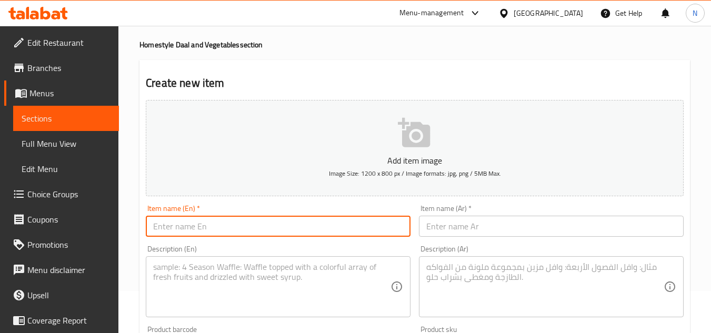
click at [190, 220] on input "text" at bounding box center [278, 226] width 265 height 21
paste input "Daal Makhni – Creamy Black Lentils with Butter"
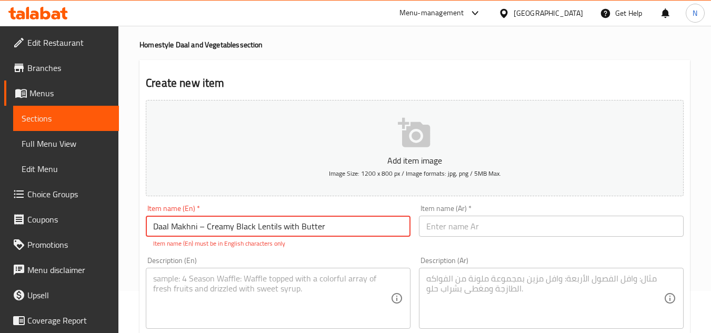
drag, startPoint x: 202, startPoint y: 226, endPoint x: 209, endPoint y: 227, distance: 7.4
click at [209, 227] on input "Daal Makhni – Creamy Black Lentils with Butter" at bounding box center [278, 226] width 265 height 21
click at [208, 226] on input "Daal Makhni – Creamy Black Lentils with Butter" at bounding box center [278, 226] width 265 height 21
drag, startPoint x: 198, startPoint y: 226, endPoint x: 207, endPoint y: 230, distance: 9.0
click at [207, 230] on input "Daal Makhni – Creamy Black Lentils with Butter" at bounding box center [278, 226] width 265 height 21
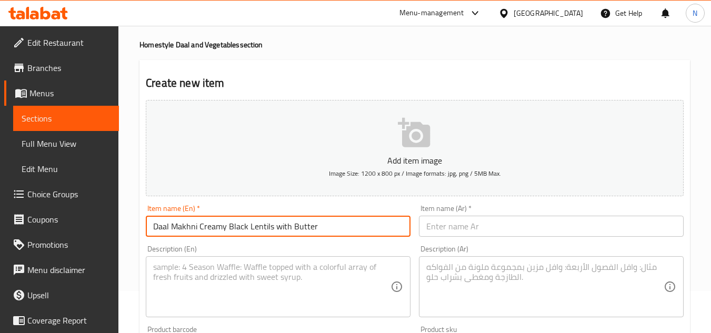
type input "Daal Makhni Creamy Black Lentils with Butter"
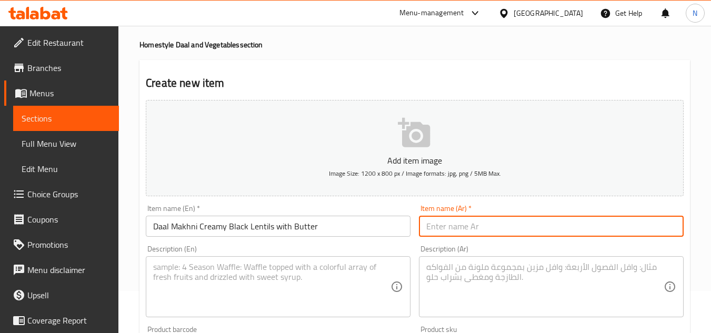
click at [473, 232] on input "text" at bounding box center [551, 226] width 265 height 21
paste input "دال مَخني – عدس أسود بالكريمة والزبدة"
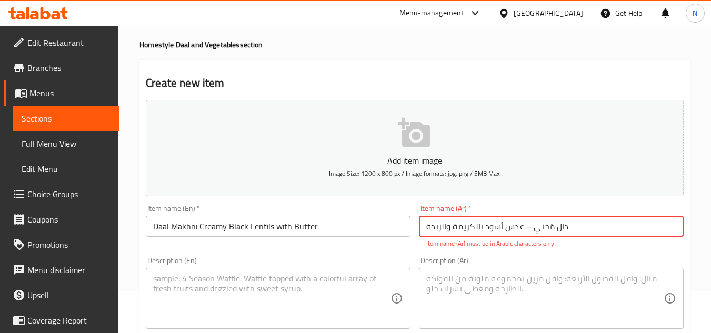
click at [525, 229] on input "دال مَخني – عدس أسود بالكريمة والزبدة" at bounding box center [551, 226] width 265 height 21
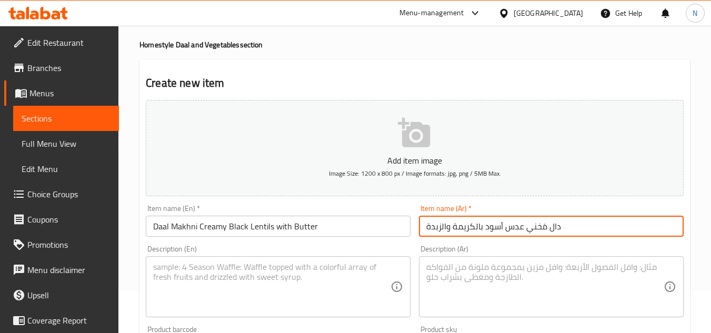
type input "دال مَخني عدس أسود بالكريمة والزبدة"
click at [296, 234] on input "Daal Makhni Creamy Black Lentils with Butter" at bounding box center [278, 226] width 265 height 21
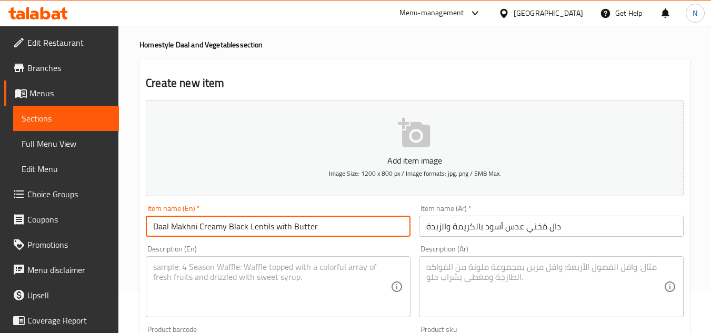
click at [296, 234] on input "Daal Makhni Creamy Black Lentils with Butter" at bounding box center [278, 226] width 265 height 21
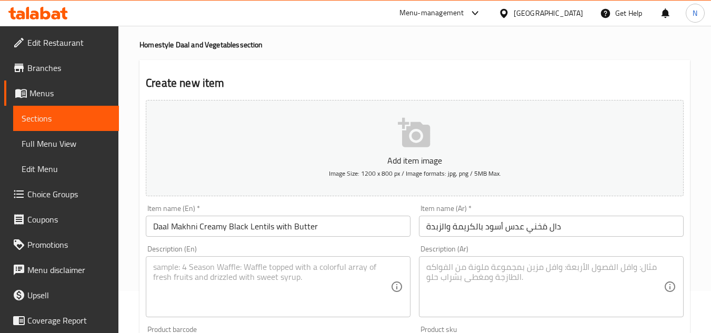
click at [293, 224] on input "Daal Makhni Creamy Black Lentils with Butter" at bounding box center [278, 226] width 265 height 21
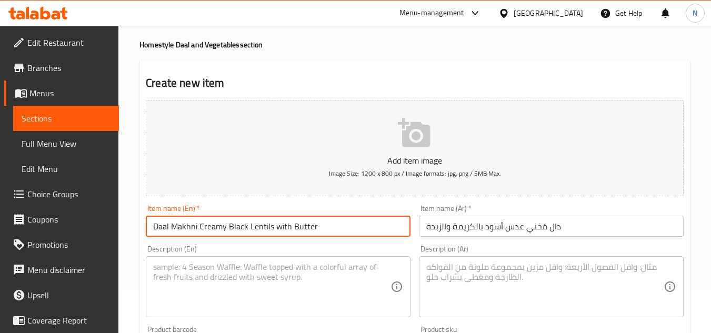
click at [293, 224] on input "Daal Makhni Creamy Black Lentils with Butter" at bounding box center [278, 226] width 265 height 21
paste input "W"
type input "Daal Makhni Creamy Black Lentils With Butter"
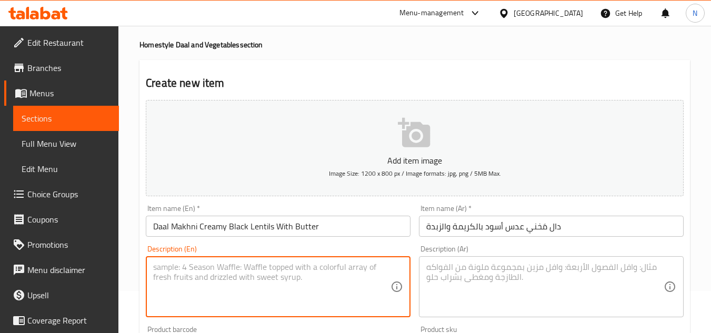
click at [223, 288] on textarea at bounding box center [271, 287] width 237 height 50
paste textarea "Daal Makhni is a slow-cooked lentil curry made with whole black lentils and red…"
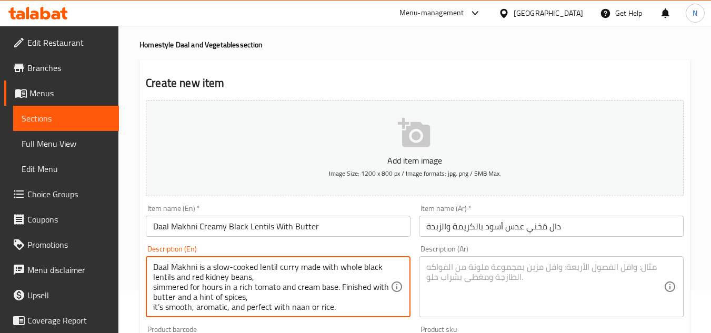
scroll to position [3, 0]
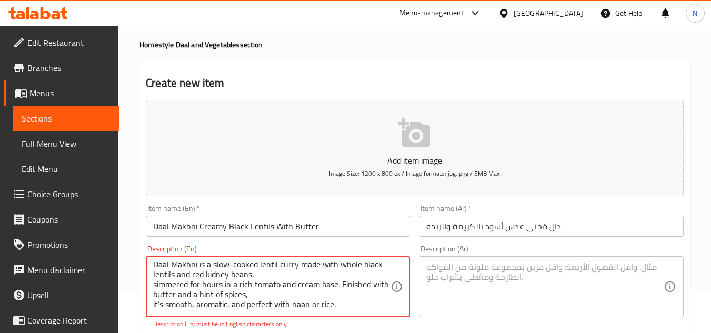
click at [256, 273] on textarea "Daal Makhni is a slow-cooked lentil curry made with whole black lentils and red…" at bounding box center [271, 287] width 237 height 50
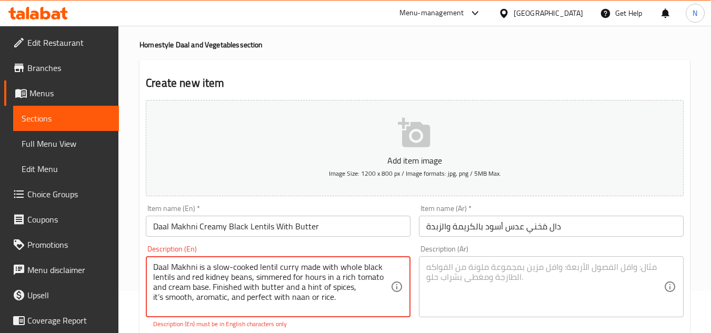
scroll to position [0, 0]
click at [159, 297] on textarea "Daal Makhni is a slow-cooked lentil curry made with whole black lentils and red…" at bounding box center [271, 287] width 237 height 50
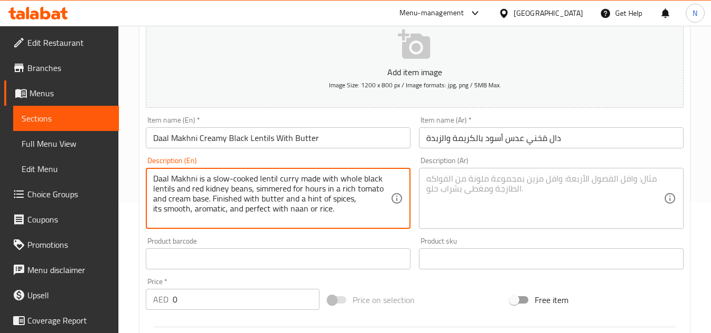
scroll to position [158, 0]
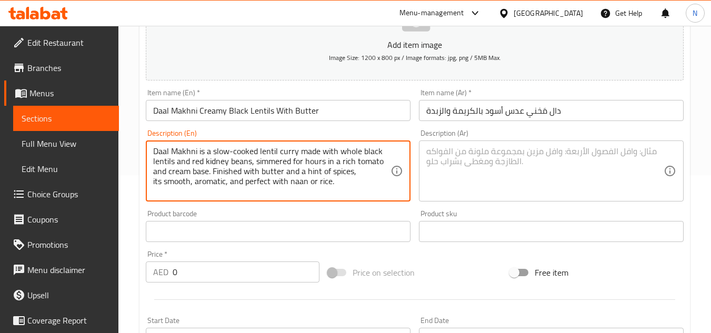
click at [330, 181] on textarea "Daal Makhni is a slow-cooked lentil curry made with whole black lentils and red…" at bounding box center [271, 171] width 237 height 50
paste textarea "black lentils and kidney beans, tomato, garlic and ginger, cream &amp; butter f…"
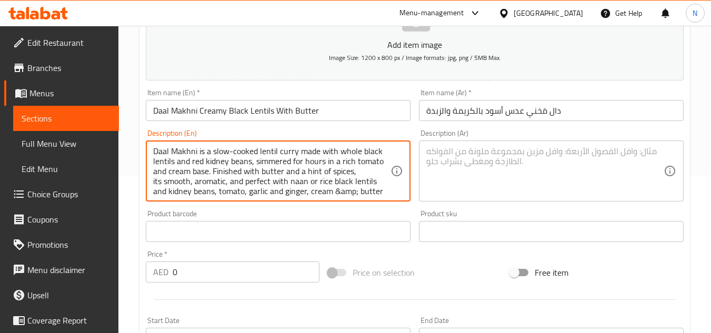
scroll to position [13, 0]
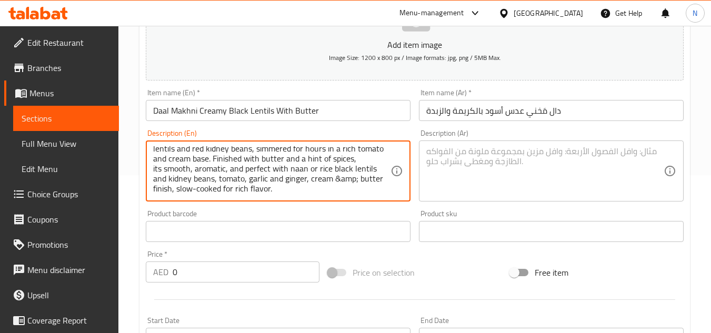
drag, startPoint x: 332, startPoint y: 178, endPoint x: 356, endPoint y: 178, distance: 23.7
click at [356, 178] on textarea "Daal Makhni is a slow-cooked lentil curry made with whole black lentils and red…" at bounding box center [271, 171] width 237 height 50
click at [333, 177] on textarea "Daal Makhni is a slow-cooked lentil curry made with whole black lentils and red…" at bounding box center [271, 171] width 237 height 50
click at [322, 174] on textarea "Daal Makhni is a slow-cooked lentil curry made with whole black lentils and red…" at bounding box center [271, 171] width 237 height 50
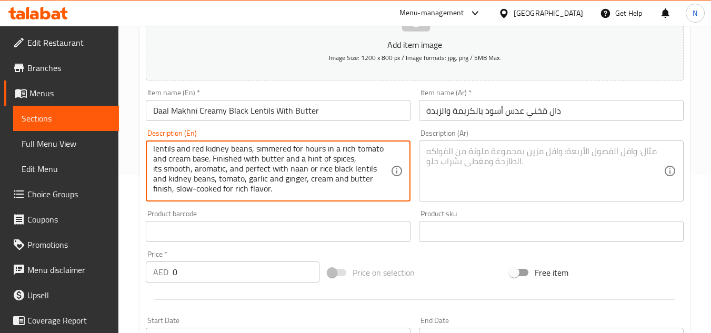
click at [322, 174] on textarea "Daal Makhni is a slow-cooked lentil curry made with whole black lentils and red…" at bounding box center [271, 171] width 237 height 50
click at [227, 174] on textarea "Daal Makhni is a slow-cooked lentil curry made with whole black lentils and red…" at bounding box center [271, 171] width 237 height 50
click at [363, 157] on textarea "Daal Makhni is a slow-cooked lentil curry made with whole black lentils and red…" at bounding box center [271, 171] width 237 height 50
click at [291, 170] on textarea "Daal Makhni is a slow-cooked lentil curry made with whole black lentils and red…" at bounding box center [271, 171] width 237 height 50
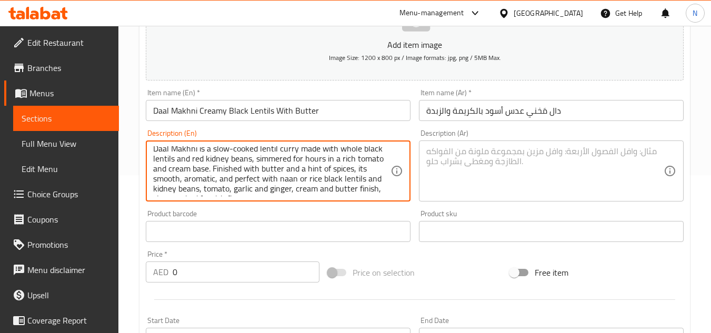
click at [291, 170] on textarea "Daal Makhni is a slow-cooked lentil curry made with whole black lentils and red…" at bounding box center [271, 171] width 237 height 50
click at [353, 168] on textarea "Daal Makhni is a slow-cooked lentil curry made with whole black lentils and red…" at bounding box center [271, 171] width 237 height 50
click at [358, 171] on textarea "Daal Makhni is a slow-cooked lentil curry made with whole black lentils and red…" at bounding box center [271, 171] width 237 height 50
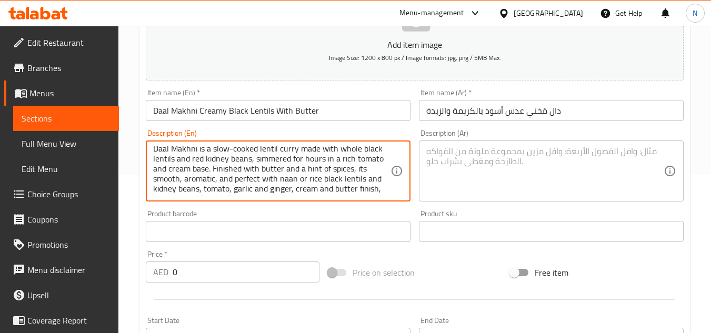
click at [358, 171] on textarea "Daal Makhni is a slow-cooked lentil curry made with whole black lentils and red…" at bounding box center [271, 171] width 237 height 50
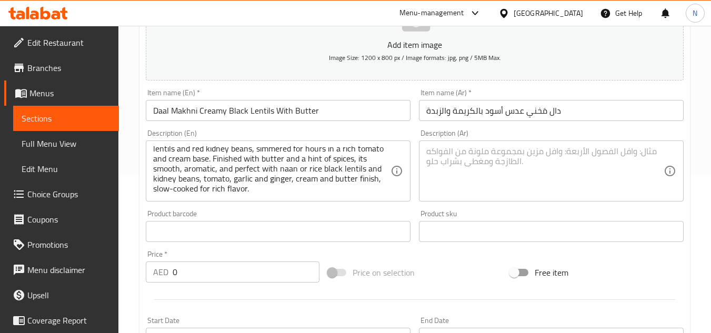
click at [198, 194] on textarea "Daal Makhni is a slow-cooked lentil curry made with whole black lentils and red…" at bounding box center [271, 171] width 237 height 50
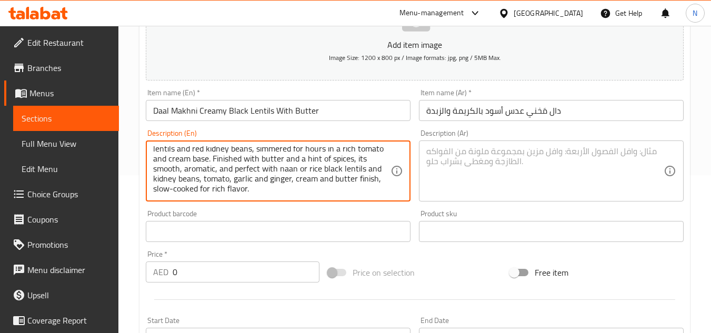
click at [198, 194] on textarea "Daal Makhni is a slow-cooked lentil curry made with whole black lentils and red…" at bounding box center [271, 171] width 237 height 50
paste textarea "m"
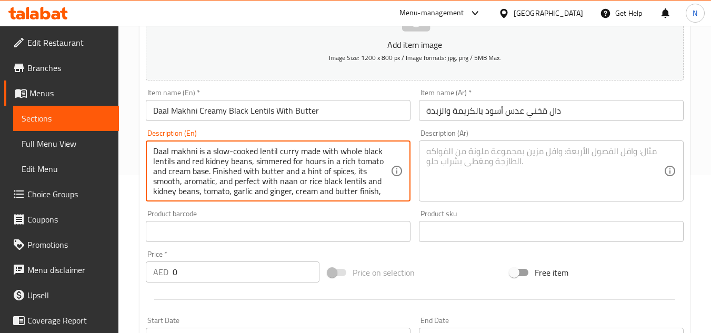
type textarea "Daal makhni is a slow-cooked lentil curry made with whole black lentils and red…"
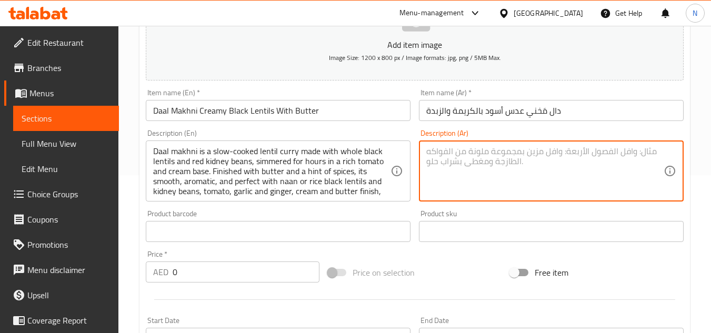
click at [438, 155] on textarea at bounding box center [544, 171] width 237 height 50
paste textarea "دال ماخني هو كاري عدس مطبوخ ببطء، مصنوع من عدس أسود كامل وفاصوليا حمراء، يُطهى …"
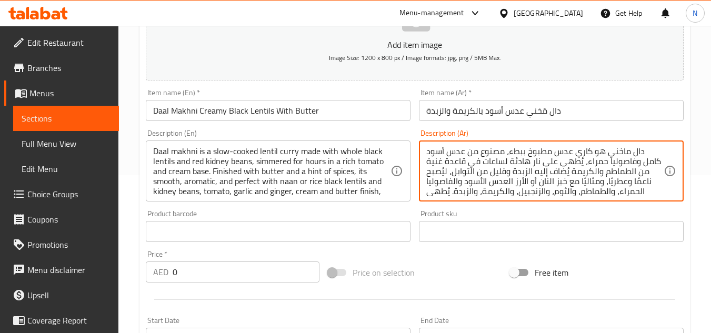
scroll to position [13, 0]
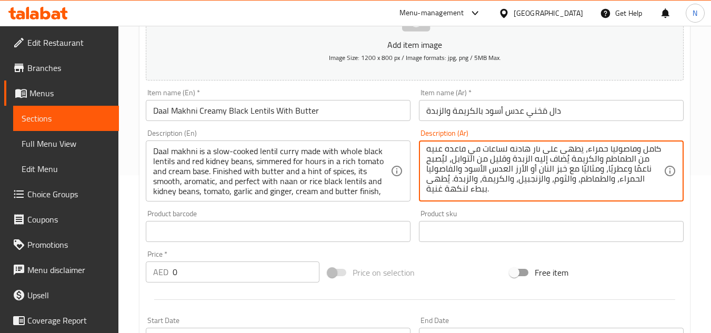
type textarea "دال ماخني هو كاري عدس مطبوخ ببطء، مصنوع من عدس أسود كامل وفاصوليا حمراء، يُطهى …"
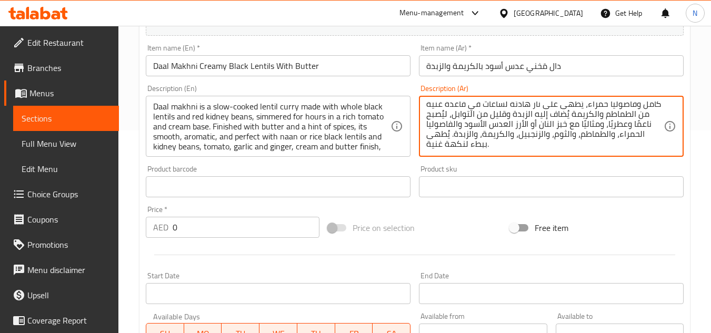
scroll to position [263, 0]
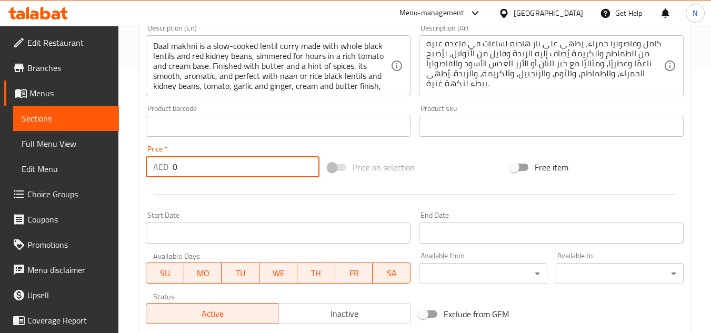
drag, startPoint x: 181, startPoint y: 164, endPoint x: 153, endPoint y: 175, distance: 30.5
click at [153, 175] on div "AED 0 Price *" at bounding box center [233, 166] width 174 height 21
paste input "22"
type input "22"
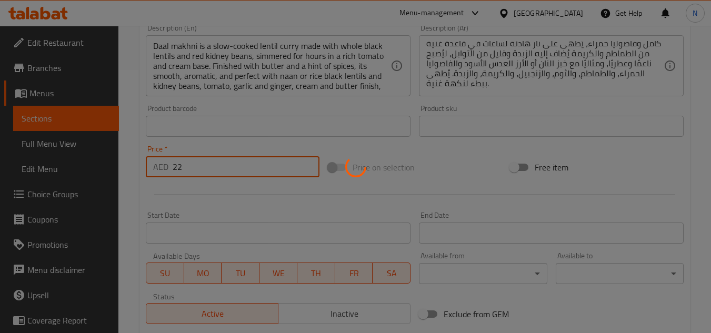
type input "0"
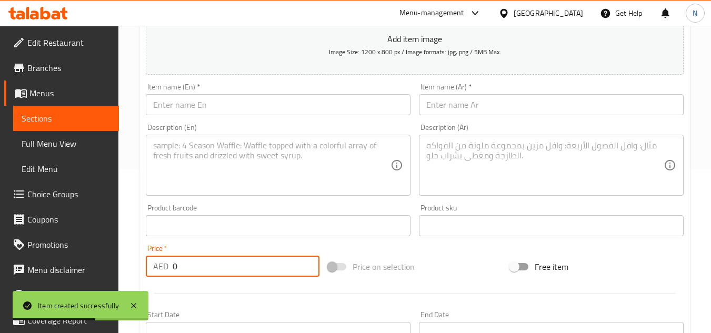
scroll to position [158, 0]
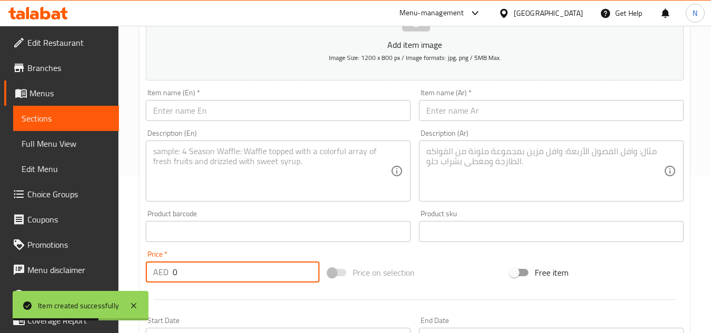
click at [259, 110] on input "text" at bounding box center [278, 110] width 265 height 21
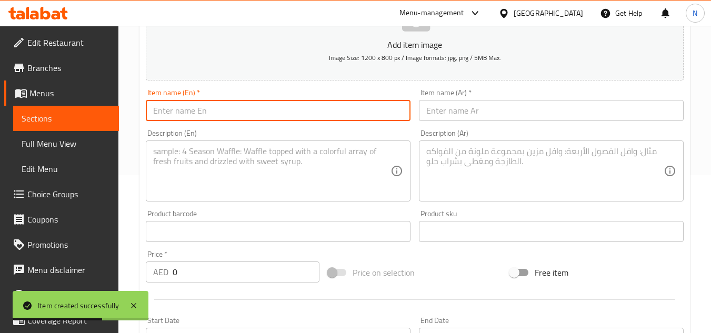
paste input "Daal Yellow Lentil Curry"
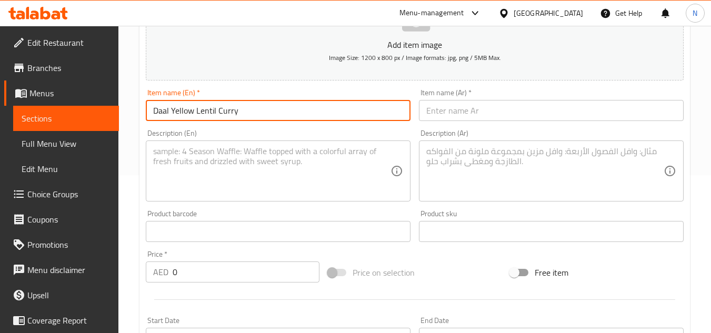
type input "Daal Yellow Lentil Curry"
click at [457, 118] on input "text" at bounding box center [551, 110] width 265 height 21
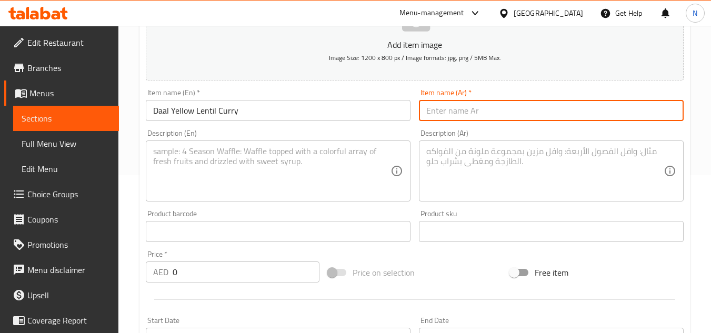
paste input "دال – كاري العدس الأصفر"
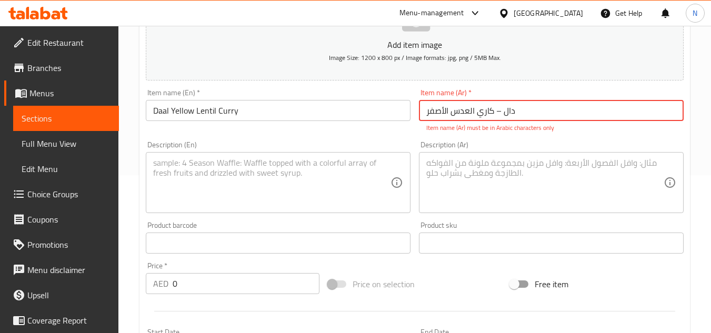
click at [497, 115] on input "دال – كاري العدس الأصفر" at bounding box center [551, 110] width 265 height 21
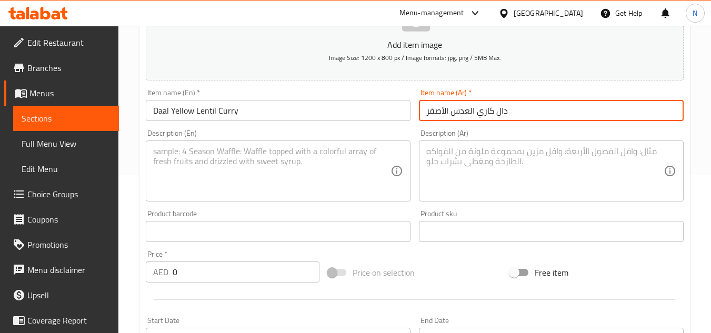
type input "دال كاري العدس الأصفر"
click at [238, 171] on textarea at bounding box center [271, 171] width 237 height 50
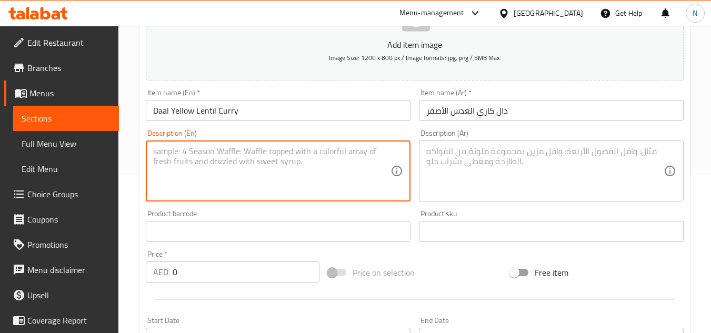
paste textarea "Daal is a classic yellow lentil curry prepared with moong or masoor lentils, si…"
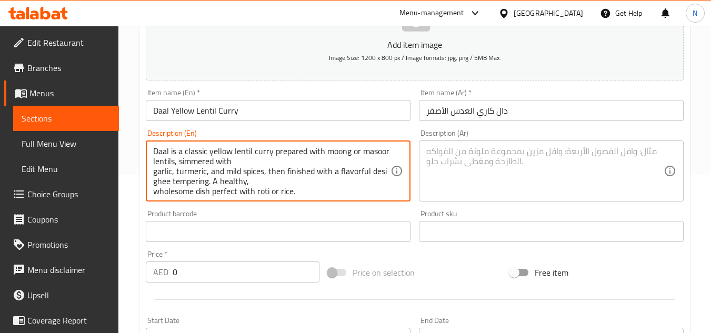
scroll to position [3, 0]
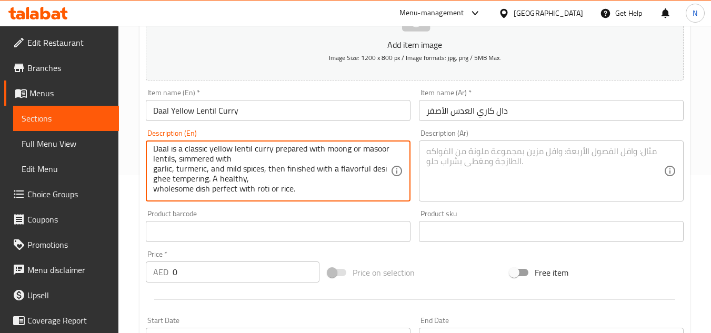
click at [267, 162] on textarea "Daal is a classic yellow lentil curry prepared with moong or masoor lentils, si…" at bounding box center [271, 171] width 237 height 50
click at [264, 162] on textarea "Daal is a classic yellow lentil curry prepared with moong or masoor lentils, si…" at bounding box center [271, 171] width 237 height 50
click at [264, 158] on textarea "Daal is a classic yellow lentil curry prepared with moong or masoor lentils, si…" at bounding box center [271, 171] width 237 height 50
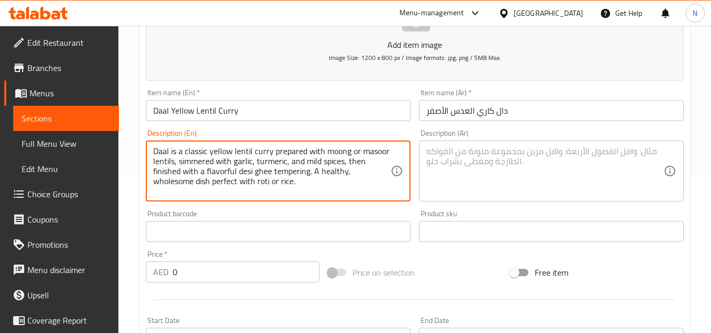
scroll to position [0, 0]
drag, startPoint x: 313, startPoint y: 173, endPoint x: 309, endPoint y: 177, distance: 5.6
click at [309, 177] on textarea "Daal is a classic yellow lentil curry prepared with moong or masoor lentils, si…" at bounding box center [271, 171] width 237 height 50
drag, startPoint x: 313, startPoint y: 169, endPoint x: 317, endPoint y: 174, distance: 6.0
click at [317, 174] on textarea "Daal is a classic yellow lentil curry prepared with moong or masoor lentils, si…" at bounding box center [271, 171] width 237 height 50
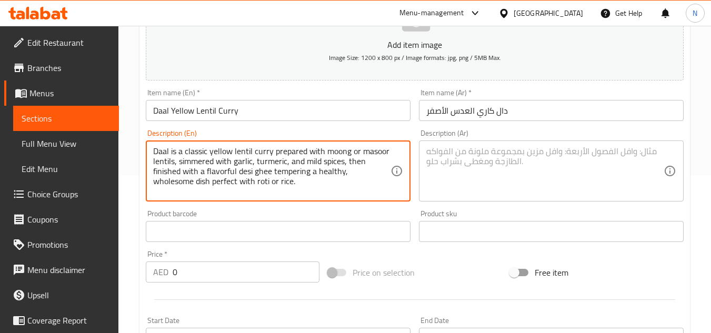
click at [275, 173] on textarea "Daal is a classic yellow lentil curry prepared with moong or masoor lentils, si…" at bounding box center [271, 171] width 237 height 50
click at [304, 159] on textarea "Daal is a classic yellow lentil curry prepared with moong or masoor lentils, si…" at bounding box center [271, 171] width 237 height 50
click at [347, 171] on textarea "Daal is a classic yellow lentil curry prepared with moong or masoor lentils, si…" at bounding box center [271, 171] width 237 height 50
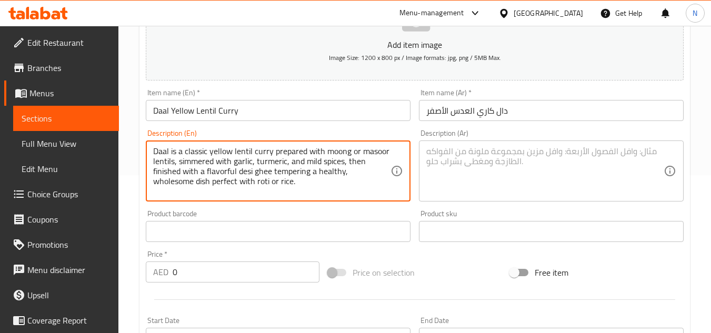
click at [305, 179] on textarea "Daal is a classic yellow lentil curry prepared with moong or masoor lentils, si…" at bounding box center [271, 171] width 237 height 50
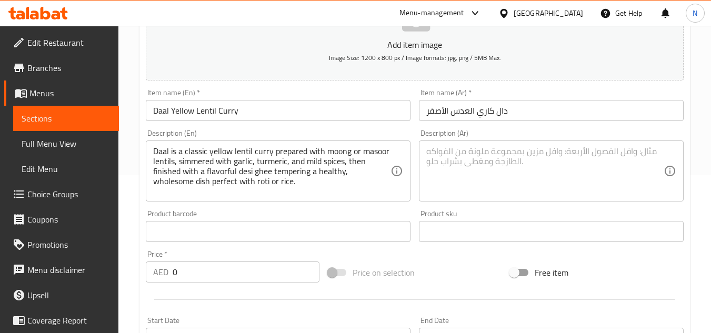
click at [255, 177] on textarea "Daal is a classic yellow lentil curry prepared with moong or masoor lentils, si…" at bounding box center [271, 171] width 237 height 50
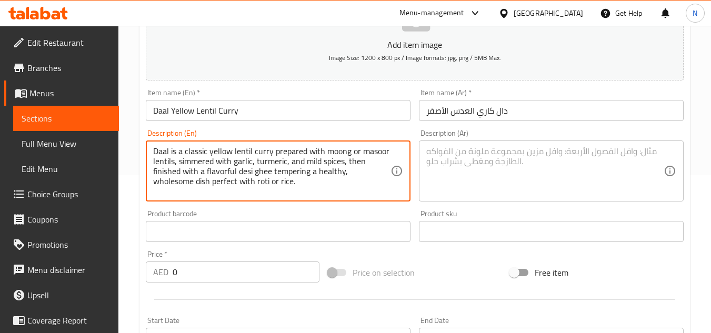
click at [255, 177] on textarea "Daal is a classic yellow lentil curry prepared with moong or masoor lentils, si…" at bounding box center [271, 171] width 237 height 50
paste textarea "Garlic and turmeric, ghee tempering tadka, light and healthy"
click at [293, 182] on textarea "Daal is a classic yellow lentil curry prepared with moong or masoor lentils, si…" at bounding box center [271, 171] width 237 height 50
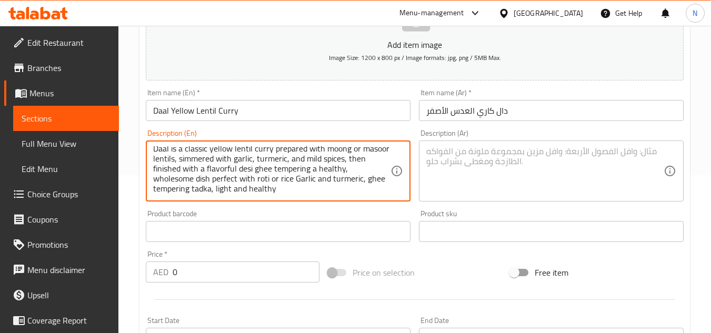
click at [277, 186] on textarea "Daal is a classic yellow lentil curry prepared with moong or masoor lentils, si…" at bounding box center [271, 171] width 237 height 50
click at [274, 187] on textarea "Daal is a classic yellow lentil curry prepared with moong or masoor lentils, si…" at bounding box center [271, 171] width 237 height 50
click at [244, 180] on textarea "Daal is a classic yellow lentil curry prepared with moong or masoor lentils, si…" at bounding box center [271, 171] width 237 height 50
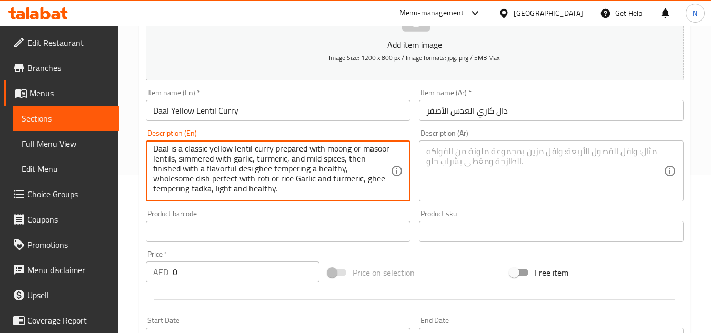
click at [258, 189] on textarea "Daal is a classic yellow lentil curry prepared with moong or masoor lentils, si…" at bounding box center [271, 171] width 237 height 50
paste textarea "g"
type textarea "Daal is a classic yellow lentil curry prepared with moong or masoor lentils, si…"
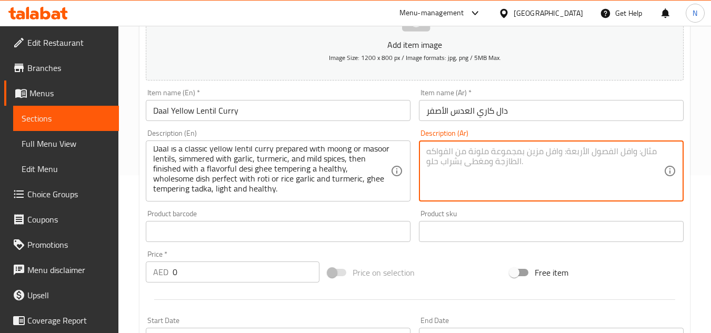
click at [526, 176] on textarea at bounding box center [544, 171] width 237 height 50
paste textarea "الدال هو كاري العدس الأصفر الكلاسيكي المحضر باستخدام عدس المونج أو الماسور، ويُ…"
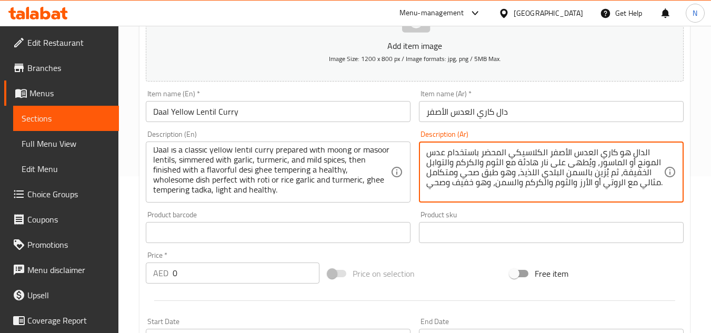
scroll to position [158, 0]
type textarea "الدال هو كاري العدس الأصفر الكلاسيكي المحضر باستخدام عدس المونج أو الماسور، ويُ…"
click at [206, 275] on input "0" at bounding box center [246, 272] width 147 height 21
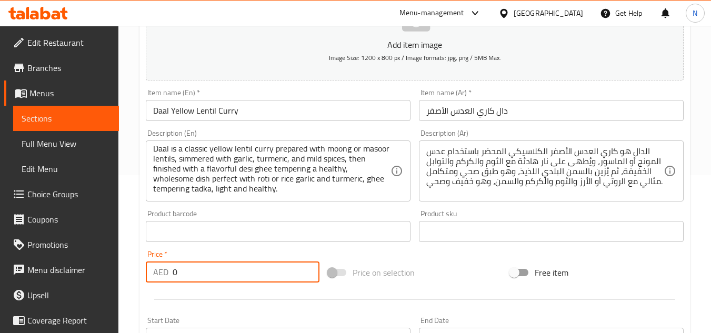
click at [206, 275] on input "0" at bounding box center [246, 272] width 147 height 21
paste input "number"
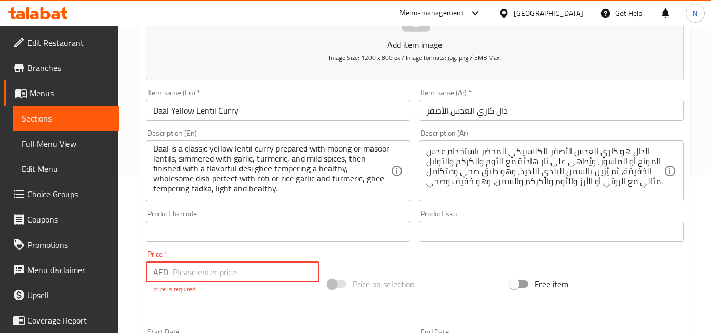
drag, startPoint x: 175, startPoint y: 272, endPoint x: 164, endPoint y: 282, distance: 14.6
click at [164, 282] on div "AED Price *" at bounding box center [233, 272] width 174 height 21
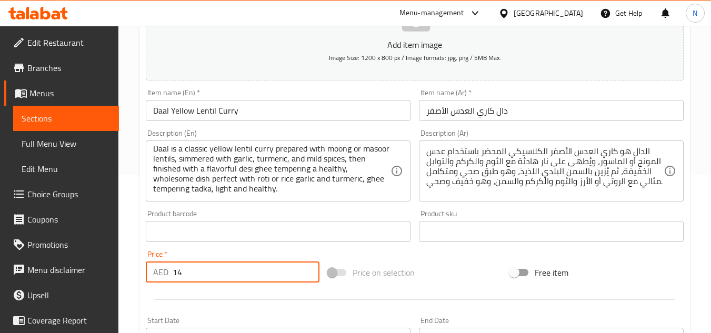
type input "14"
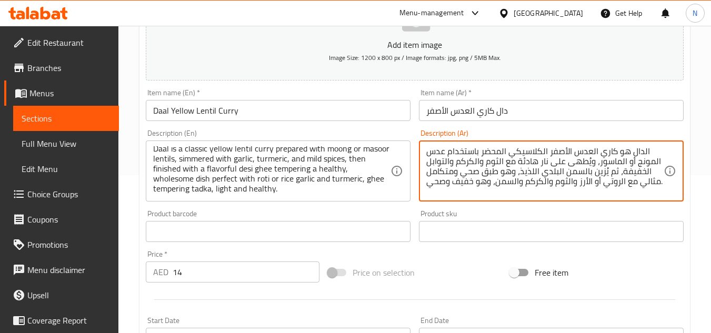
drag, startPoint x: 490, startPoint y: 185, endPoint x: 476, endPoint y: 185, distance: 14.2
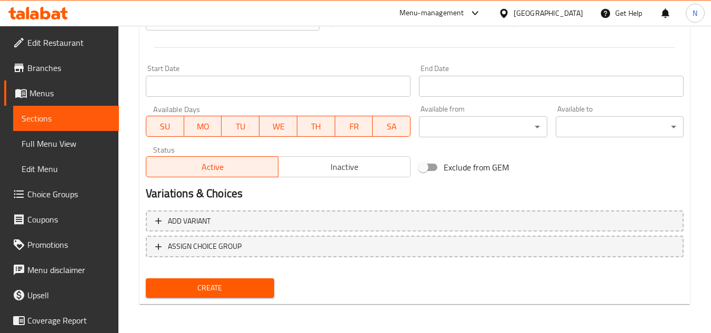
scroll to position [411, 0]
type textarea "الدال هو كاري العدس الأصفر الكلاسيكي المحضر باستخدام عدس المونج أو الماسور، ويُ…"
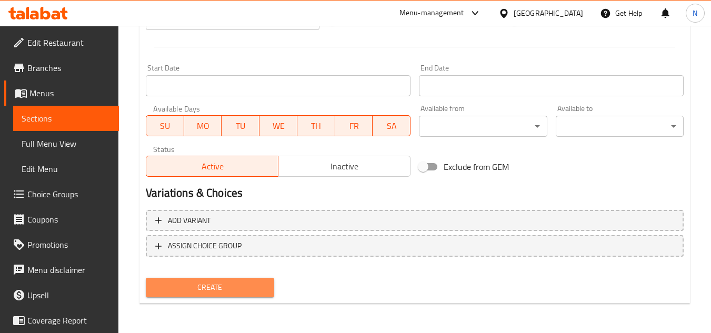
click at [229, 293] on span "Create" at bounding box center [209, 287] width 111 height 13
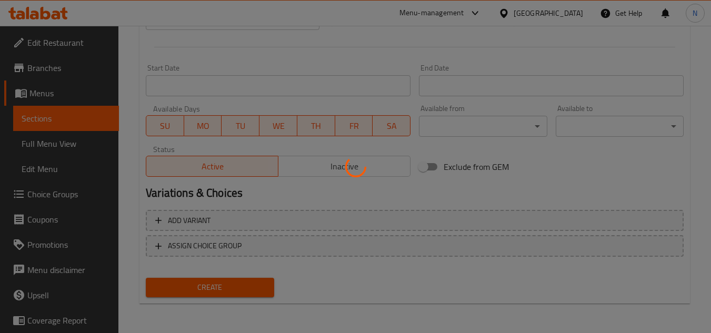
type input "0"
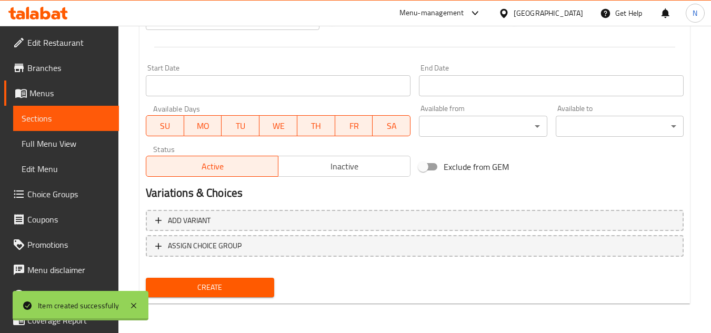
scroll to position [0, 0]
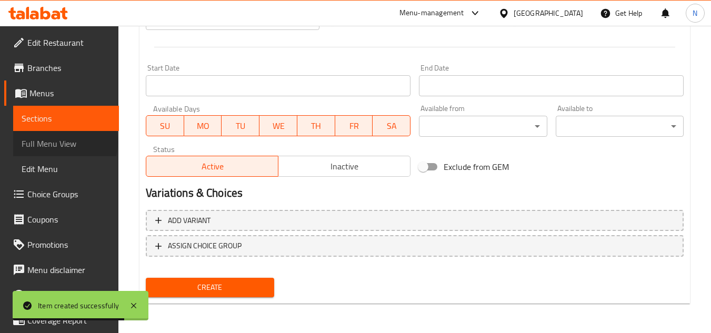
click at [64, 143] on span "Full Menu View" at bounding box center [66, 143] width 89 height 13
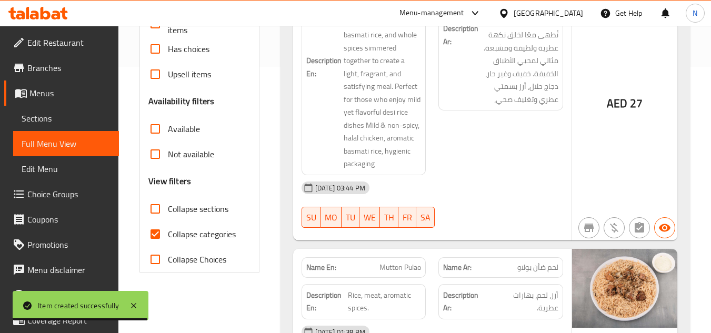
scroll to position [272, 0]
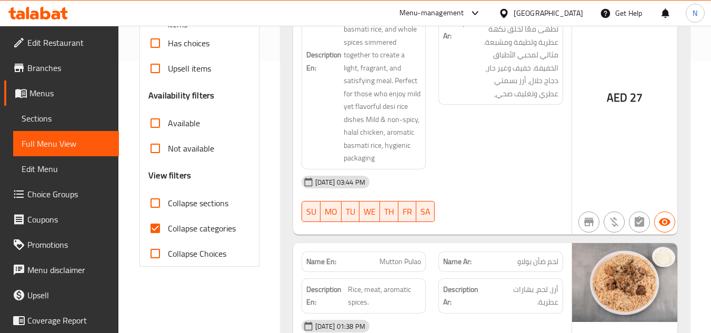
click at [155, 232] on input "Collapse categories" at bounding box center [155, 228] width 25 height 25
checkbox input "false"
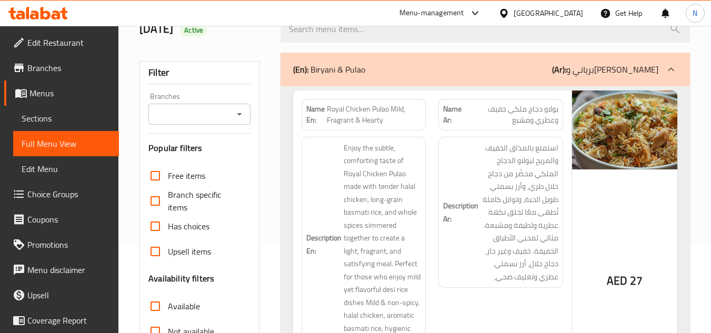
scroll to position [0, 0]
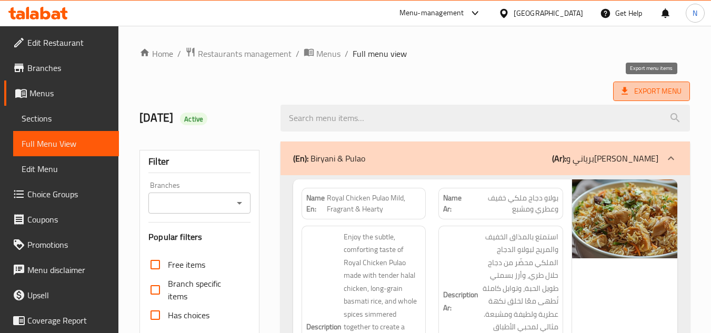
click at [663, 92] on span "Export Menu" at bounding box center [652, 91] width 60 height 13
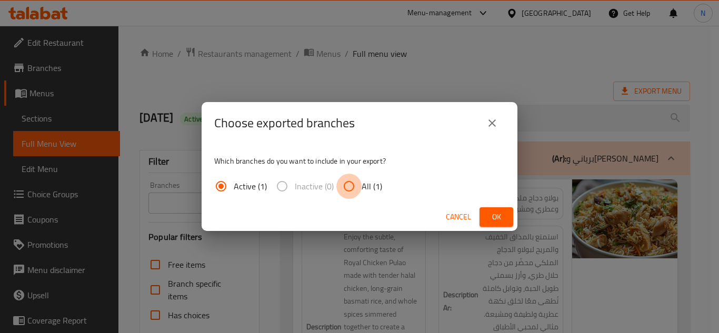
click at [345, 185] on input "All (1)" at bounding box center [348, 186] width 25 height 25
radio input "true"
click at [497, 214] on span "Ok" at bounding box center [496, 217] width 17 height 13
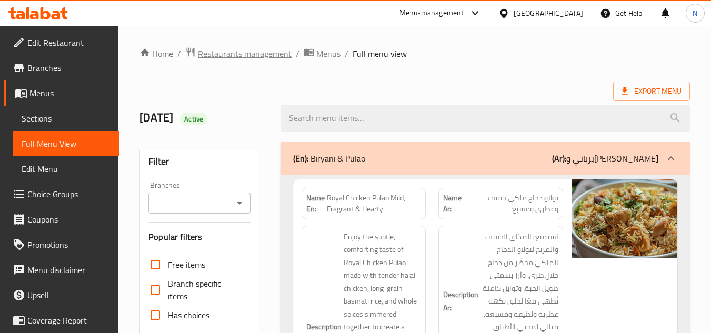
click at [243, 58] on span "Restaurants management" at bounding box center [245, 53] width 94 height 13
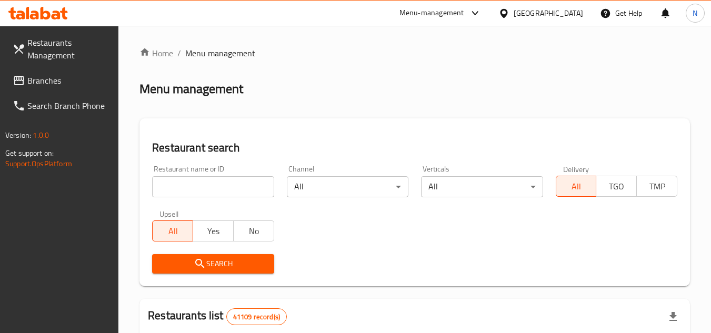
click at [35, 79] on span "Branches" at bounding box center [68, 80] width 83 height 13
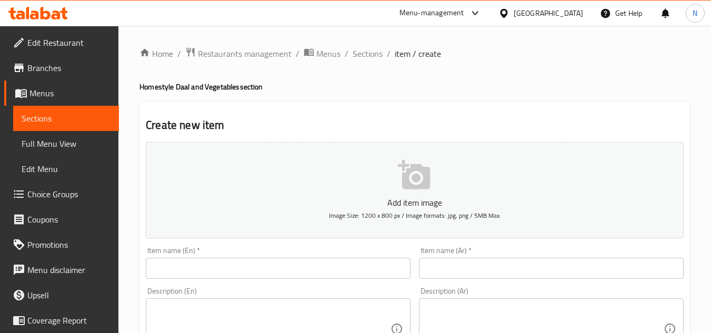
click at [61, 194] on span "Choice Groups" at bounding box center [68, 194] width 83 height 13
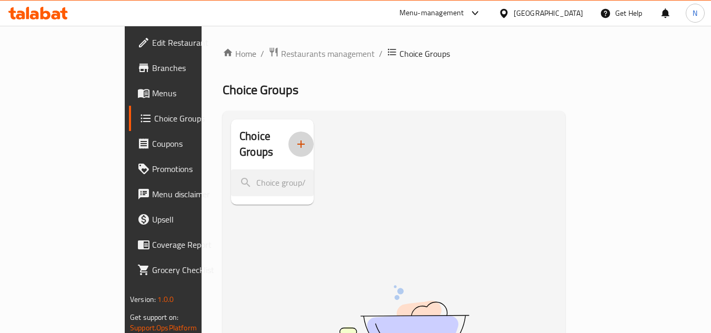
click at [288, 143] on button "button" at bounding box center [300, 144] width 25 height 25
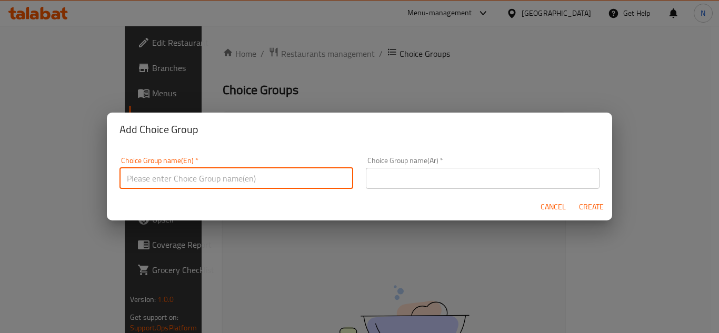
click at [213, 179] on input "text" at bounding box center [236, 178] width 234 height 21
type input "Your Choice Of Types:"
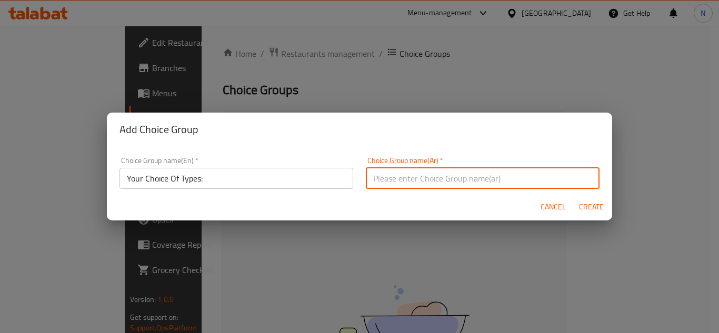
click at [436, 172] on input "text" at bounding box center [483, 178] width 234 height 21
type input "إختيارك من الأنواع:"
click at [590, 208] on span "Create" at bounding box center [591, 207] width 25 height 13
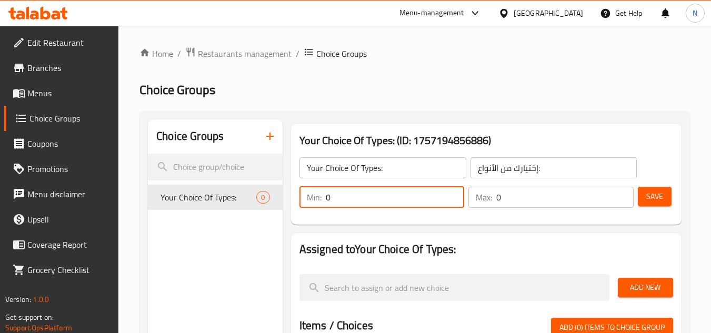
drag, startPoint x: 349, startPoint y: 201, endPoint x: 303, endPoint y: 204, distance: 45.9
click at [303, 204] on div "Min: 0 ​" at bounding box center [382, 197] width 165 height 21
type input "1"
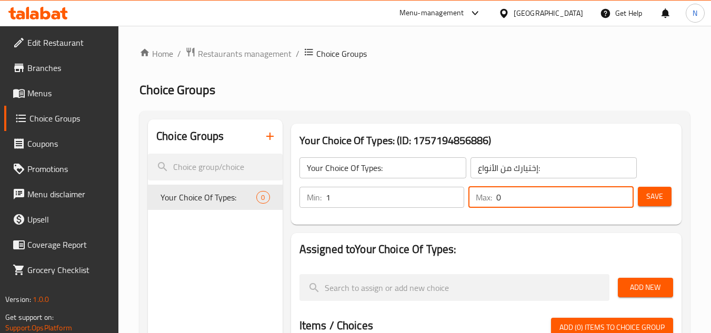
drag, startPoint x: 506, startPoint y: 202, endPoint x: 492, endPoint y: 206, distance: 14.8
click at [492, 206] on div "Max: 0 ​" at bounding box center [550, 197] width 165 height 21
type input "1"
click at [655, 199] on span "Save" at bounding box center [654, 196] width 17 height 13
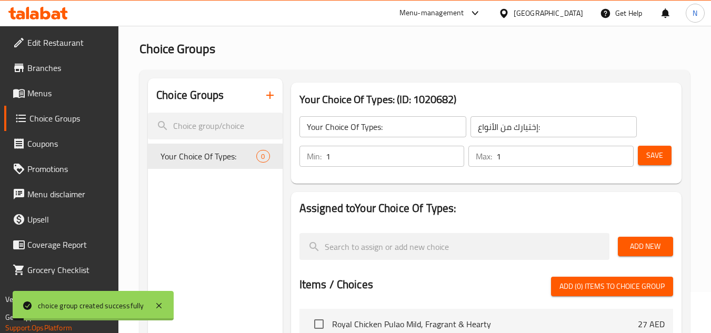
scroll to position [53, 0]
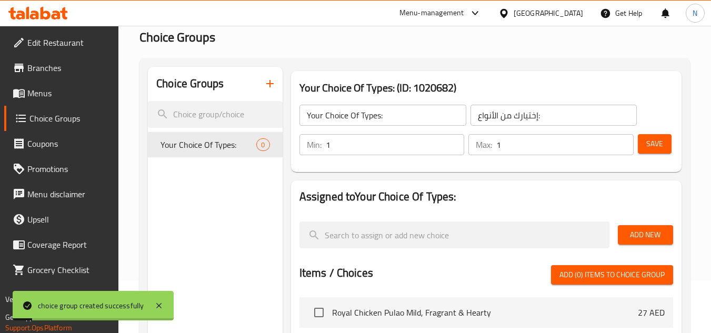
click at [631, 231] on span "Add New" at bounding box center [645, 234] width 38 height 13
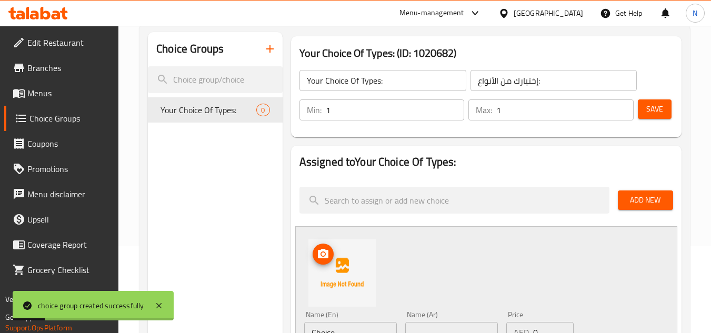
scroll to position [105, 0]
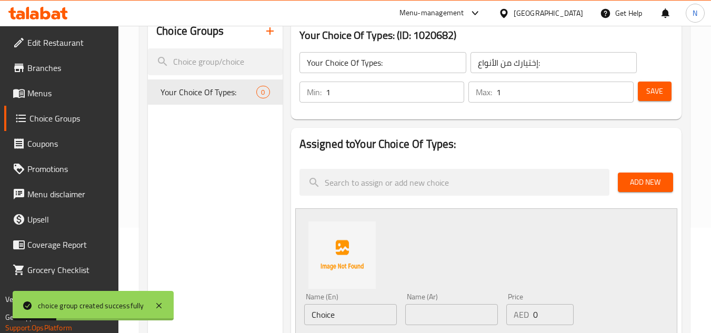
click at [336, 314] on input "Choice" at bounding box center [350, 314] width 93 height 21
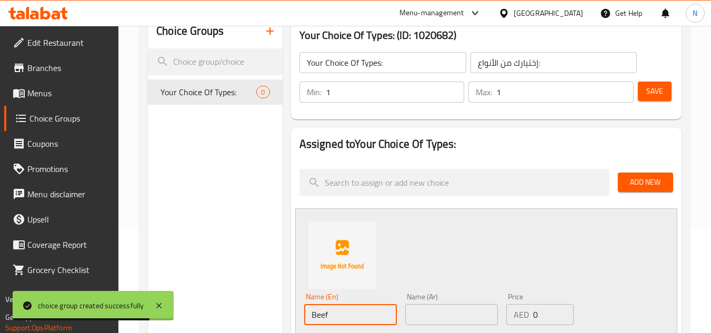
type input "Beef"
click at [438, 320] on input "text" at bounding box center [451, 314] width 93 height 21
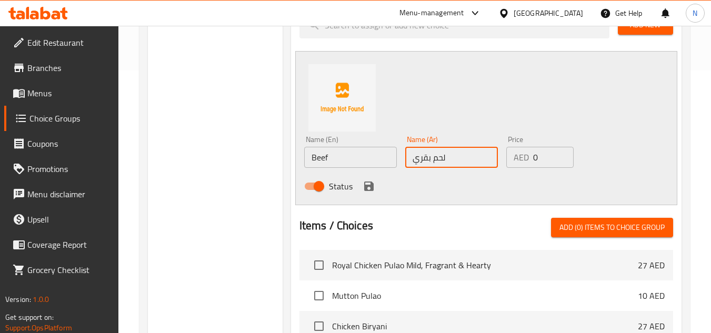
scroll to position [263, 0]
type input "لحم بقري"
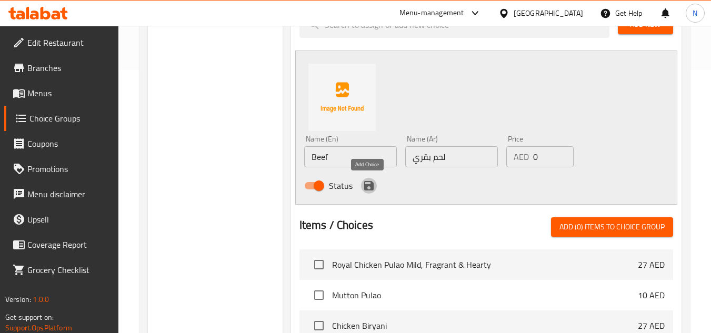
click at [369, 190] on icon "save" at bounding box center [368, 185] width 9 height 9
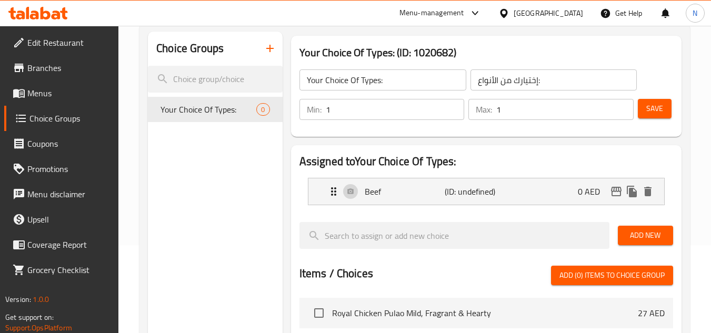
scroll to position [53, 0]
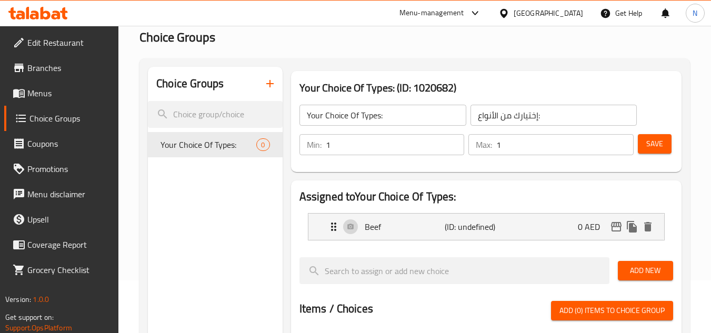
click at [651, 146] on span "Save" at bounding box center [654, 143] width 17 height 13
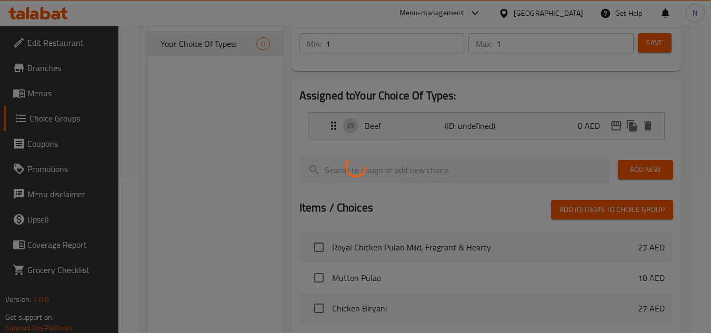
scroll to position [158, 0]
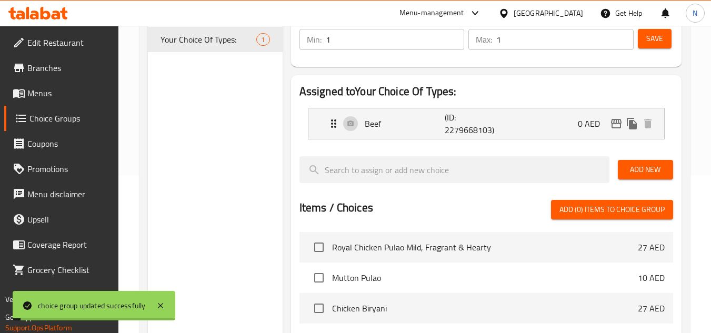
click at [636, 172] on span "Add New" at bounding box center [645, 169] width 38 height 13
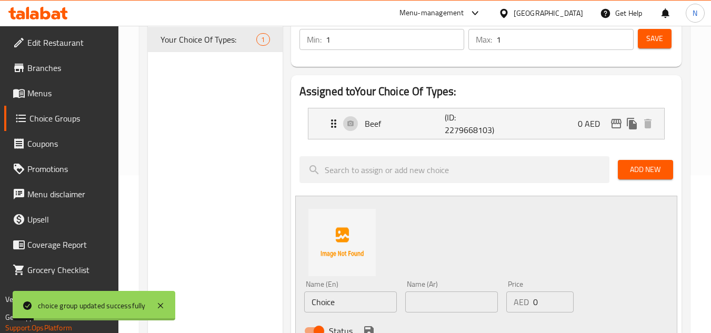
click at [344, 303] on input "Choice" at bounding box center [350, 302] width 93 height 21
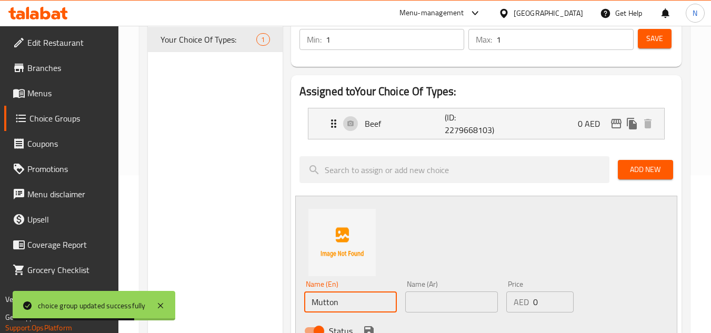
type input "Mutton"
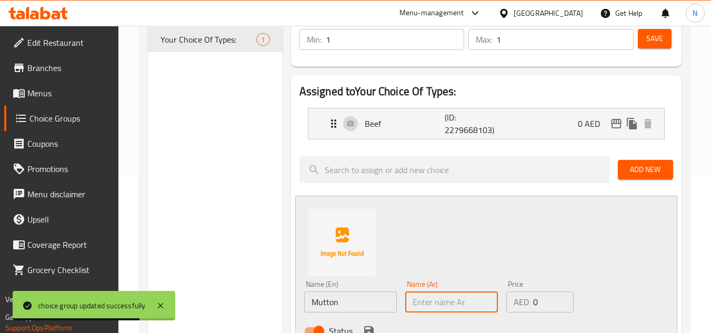
click at [435, 302] on input "text" at bounding box center [451, 302] width 93 height 21
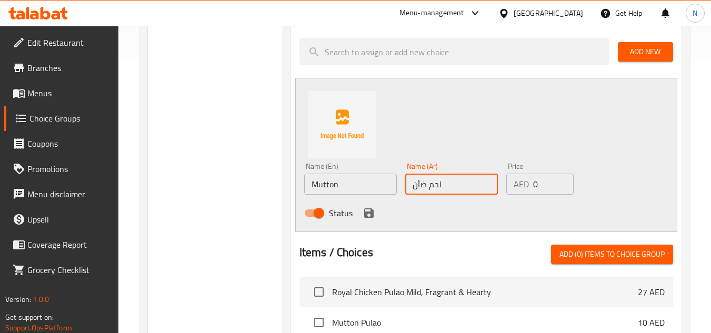
scroll to position [316, 0]
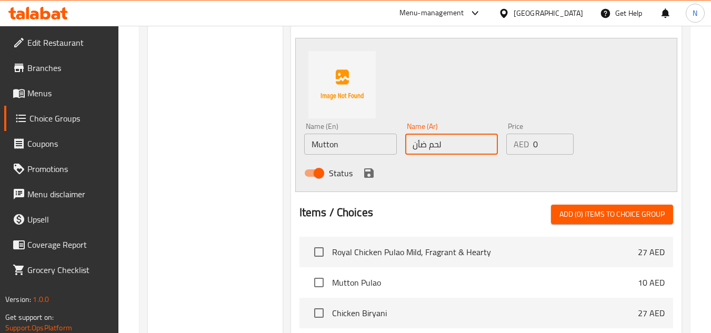
type input "لحم ضأن"
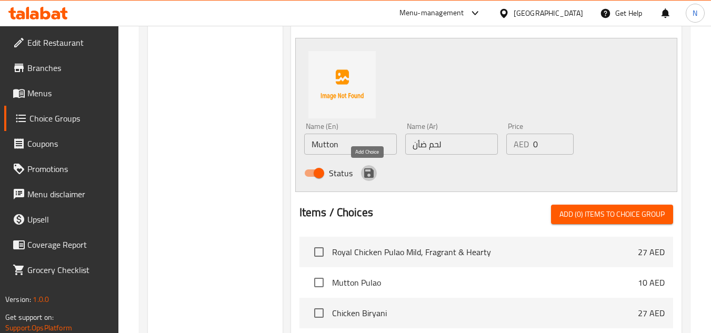
click at [369, 180] on button "save" at bounding box center [369, 173] width 16 height 16
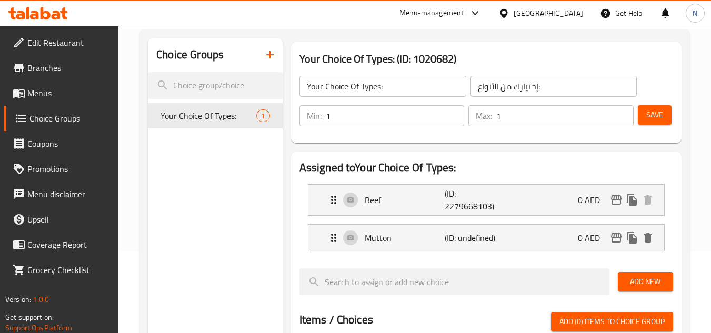
scroll to position [53, 0]
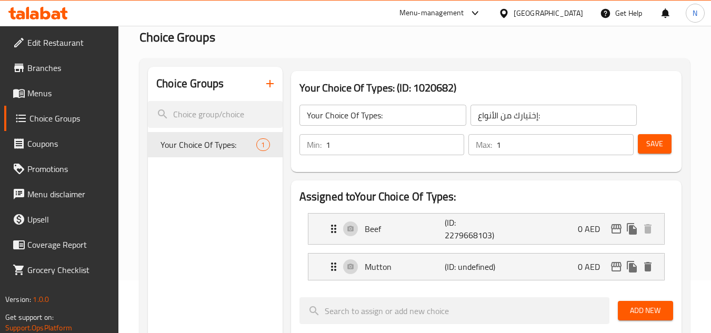
click at [652, 139] on span "Save" at bounding box center [654, 143] width 17 height 13
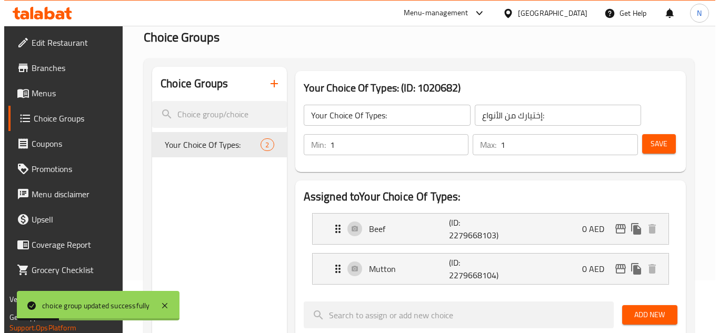
scroll to position [408, 0]
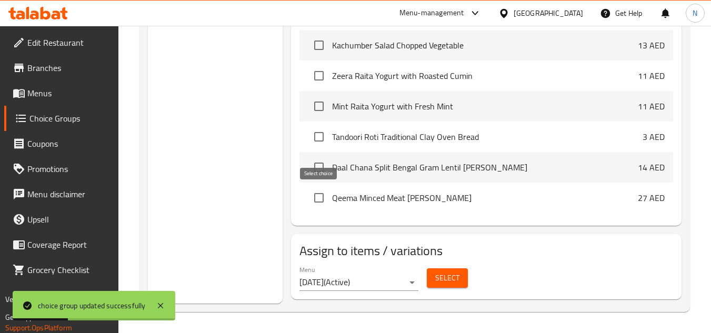
click at [314, 194] on input "checkbox" at bounding box center [319, 198] width 22 height 22
checkbox input "true"
click at [433, 278] on button "Select" at bounding box center [447, 277] width 41 height 19
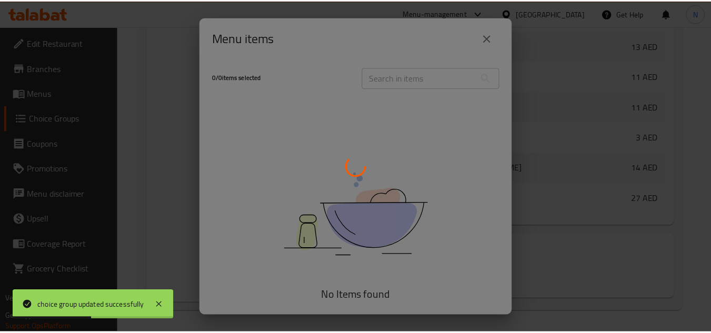
scroll to position [683, 0]
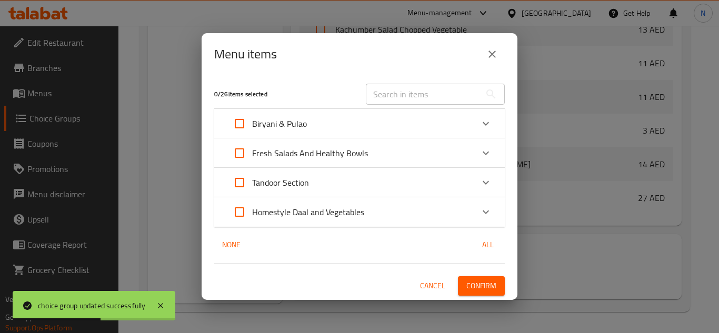
click at [399, 93] on input "text" at bounding box center [423, 94] width 115 height 21
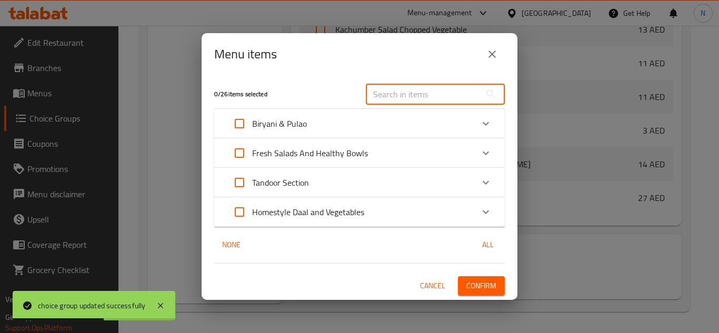
paste input "Qeema Minced Meat Curry"
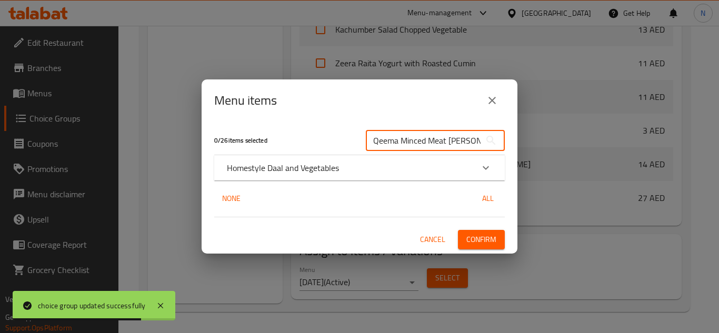
type input "Qeema Minced Meat Curry"
click at [418, 173] on div "Homestyle Daal and Vegetables" at bounding box center [350, 168] width 246 height 13
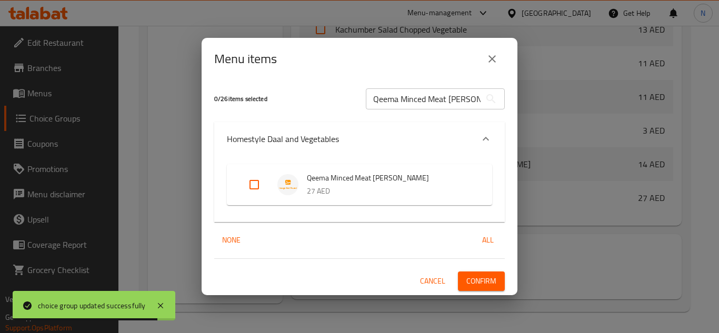
click at [256, 184] on input "Expand" at bounding box center [254, 184] width 25 height 25
checkbox input "true"
click at [465, 277] on button "Confirm" at bounding box center [481, 281] width 47 height 19
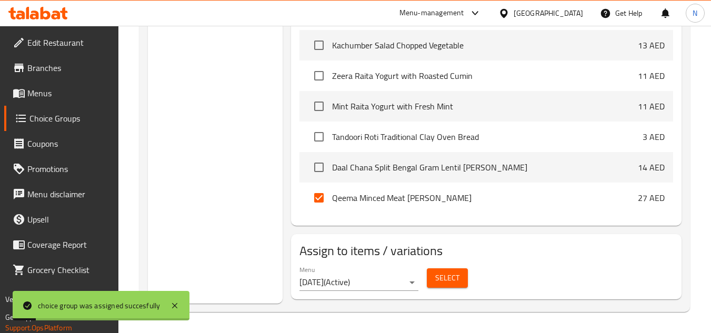
scroll to position [602, 0]
